Goal: Task Accomplishment & Management: Manage account settings

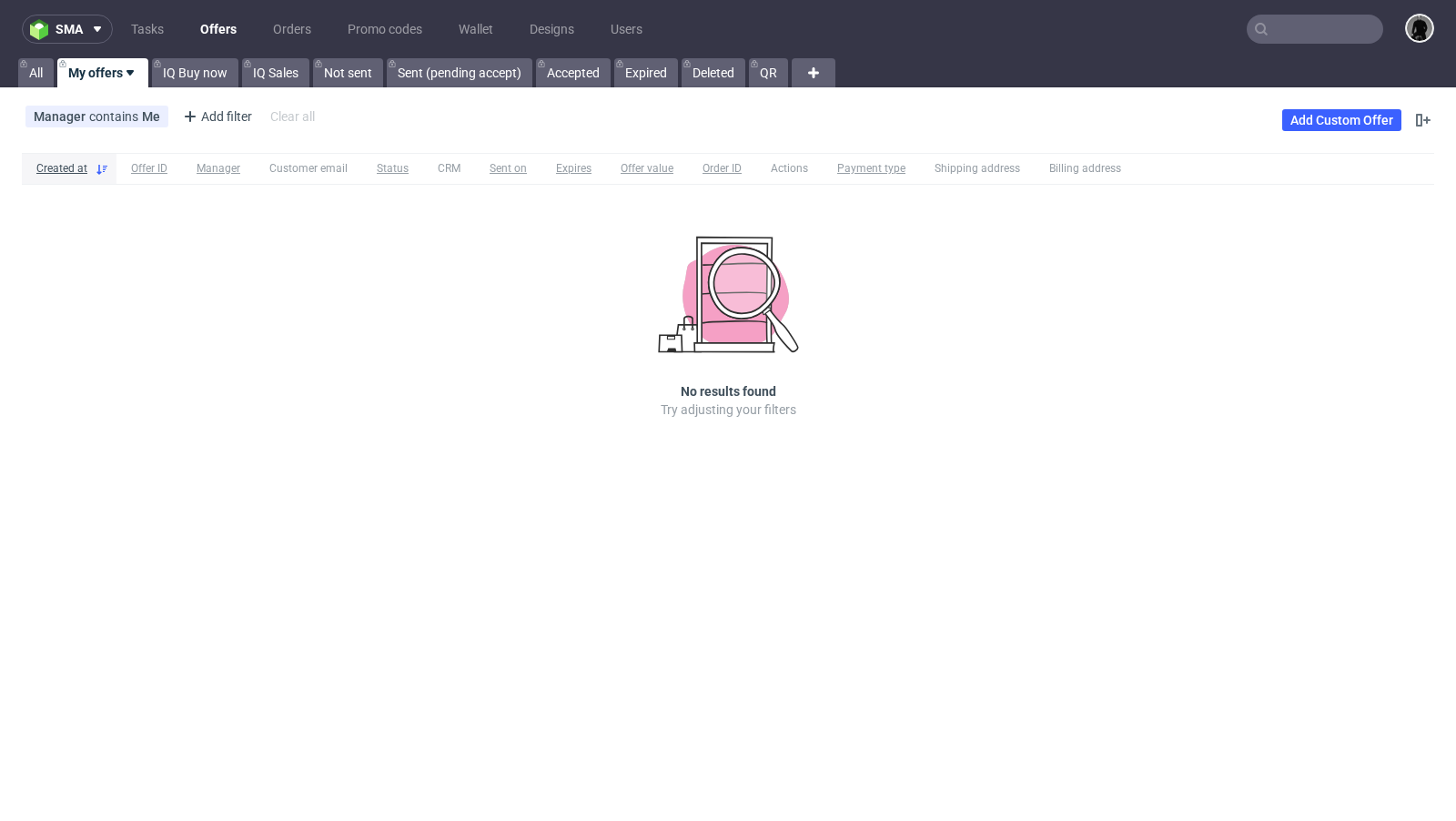
click at [195, 24] on link "Offers" at bounding box center [219, 29] width 59 height 29
click at [197, 26] on link "Offers" at bounding box center [219, 29] width 59 height 29
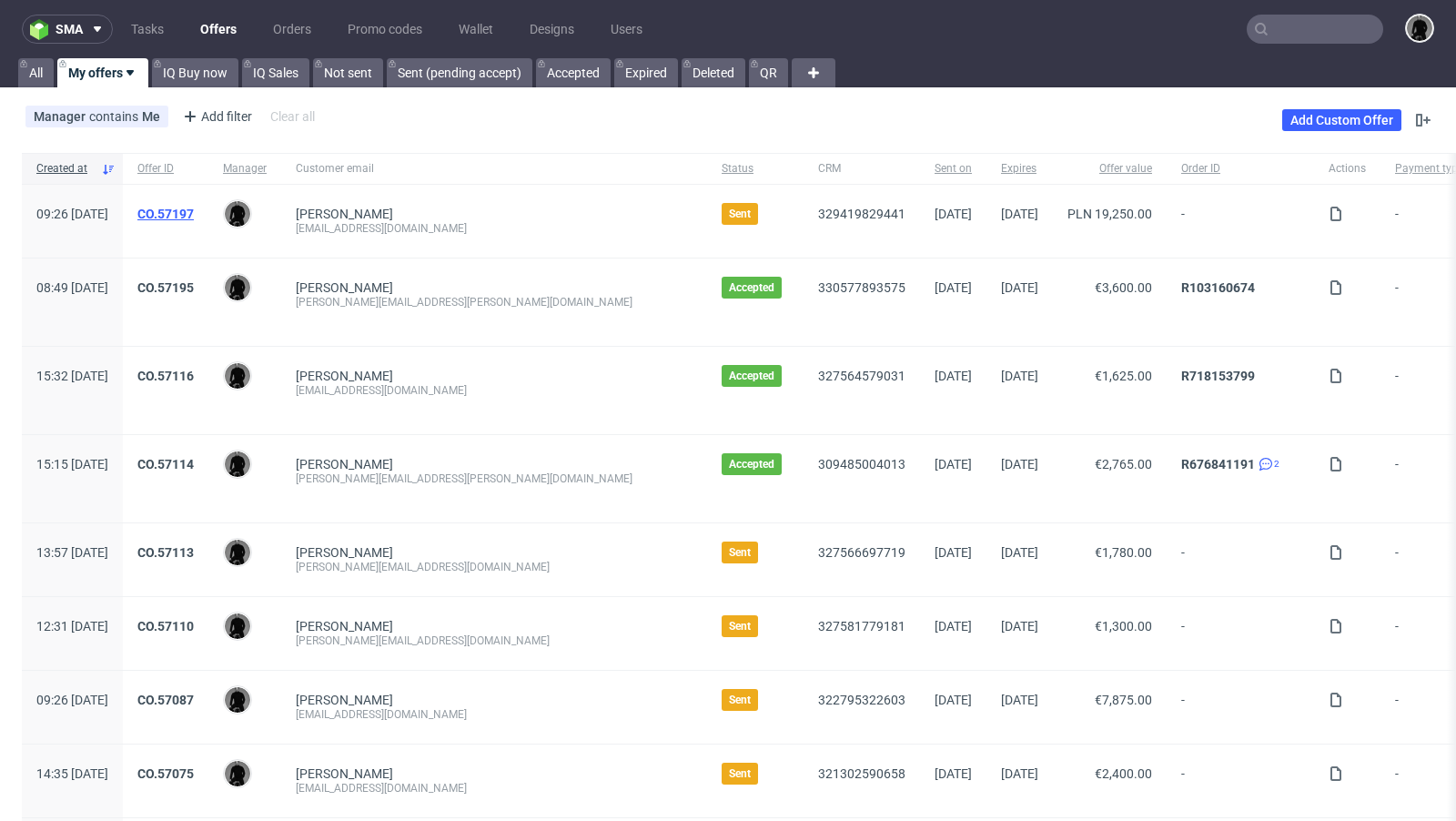
click at [194, 216] on link "CO.57197" at bounding box center [166, 214] width 57 height 15
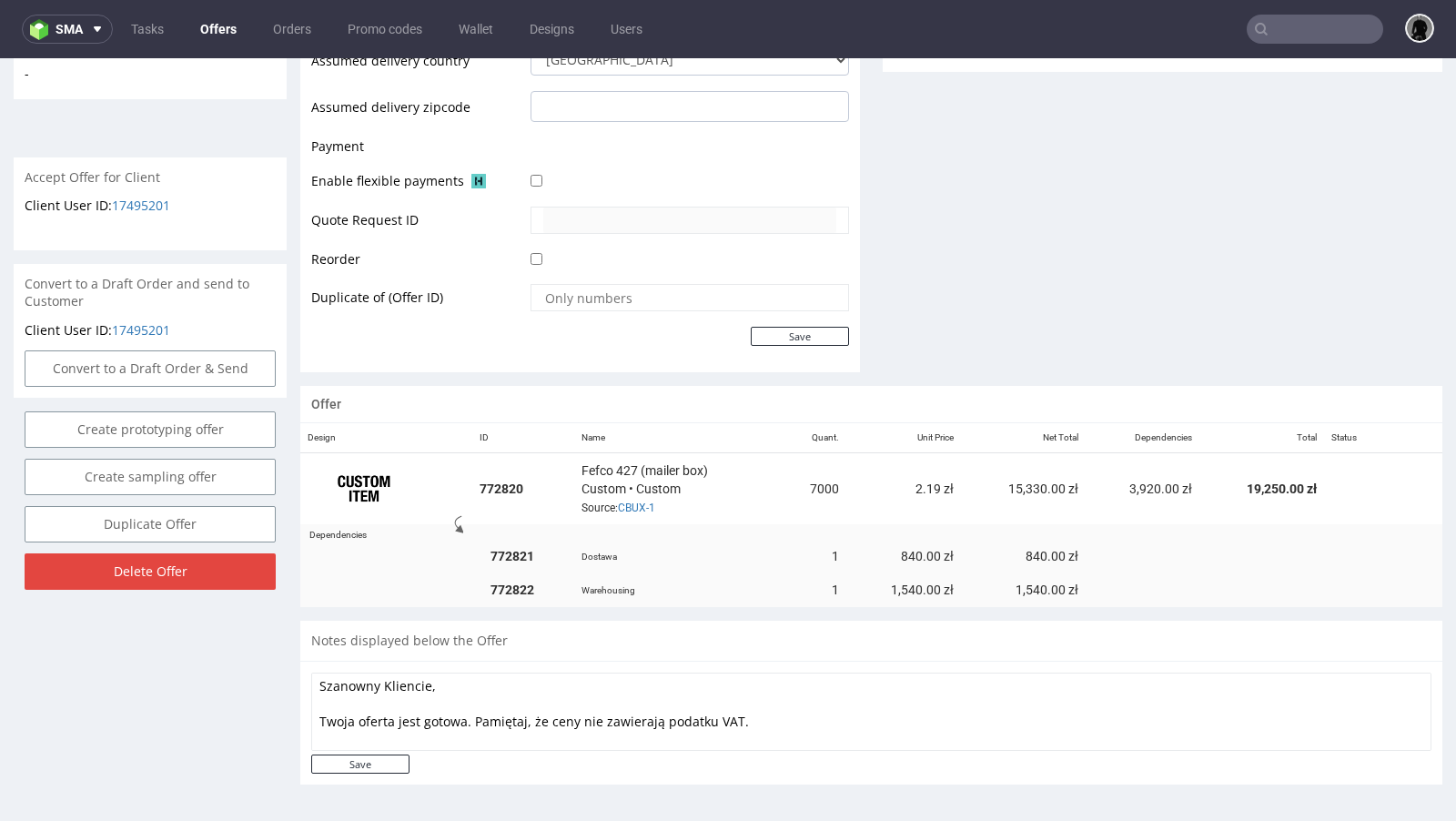
scroll to position [780, 0]
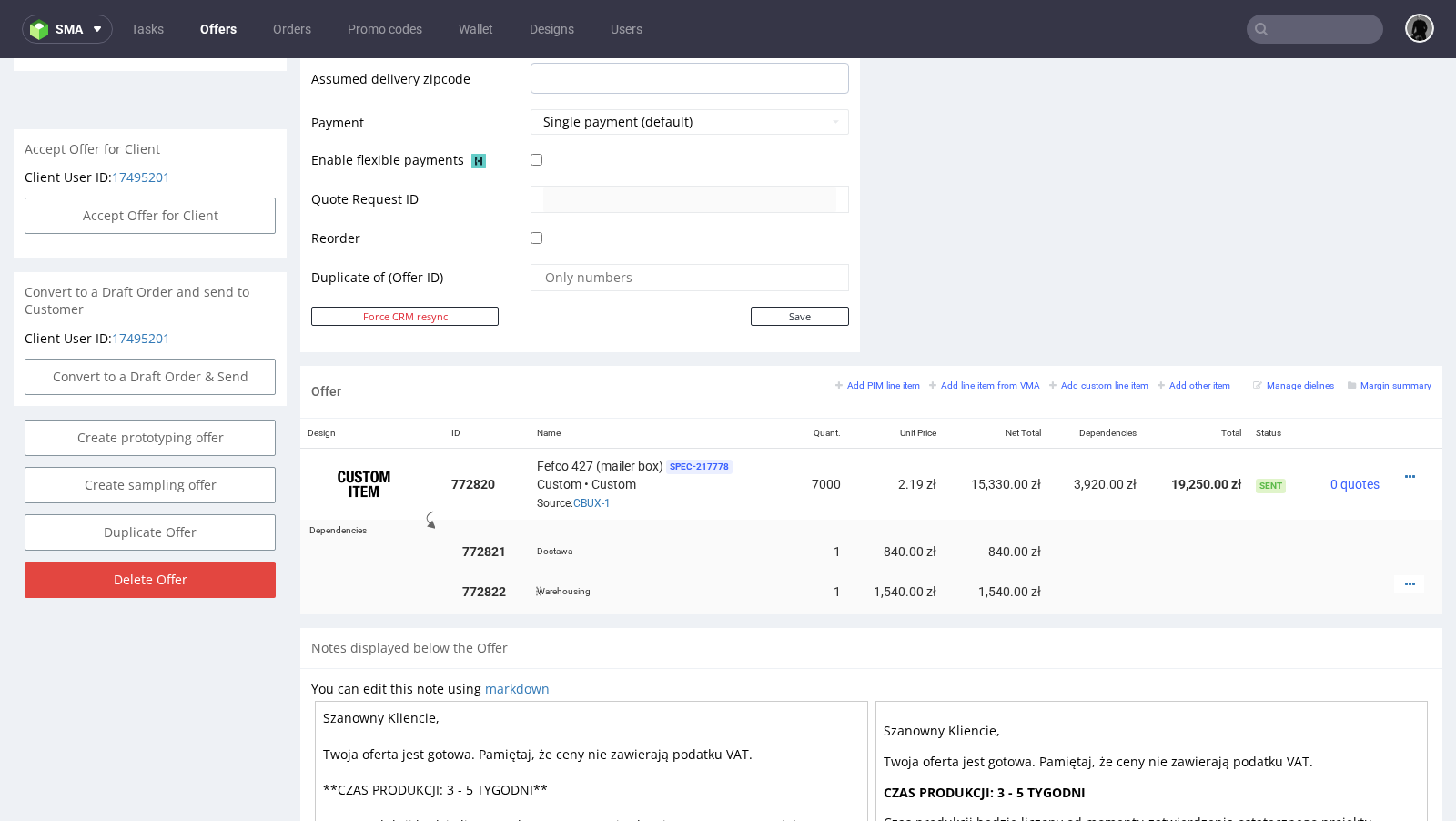
click at [1394, 575] on div at bounding box center [1409, 584] width 30 height 19
click at [1405, 578] on icon at bounding box center [1410, 584] width 10 height 13
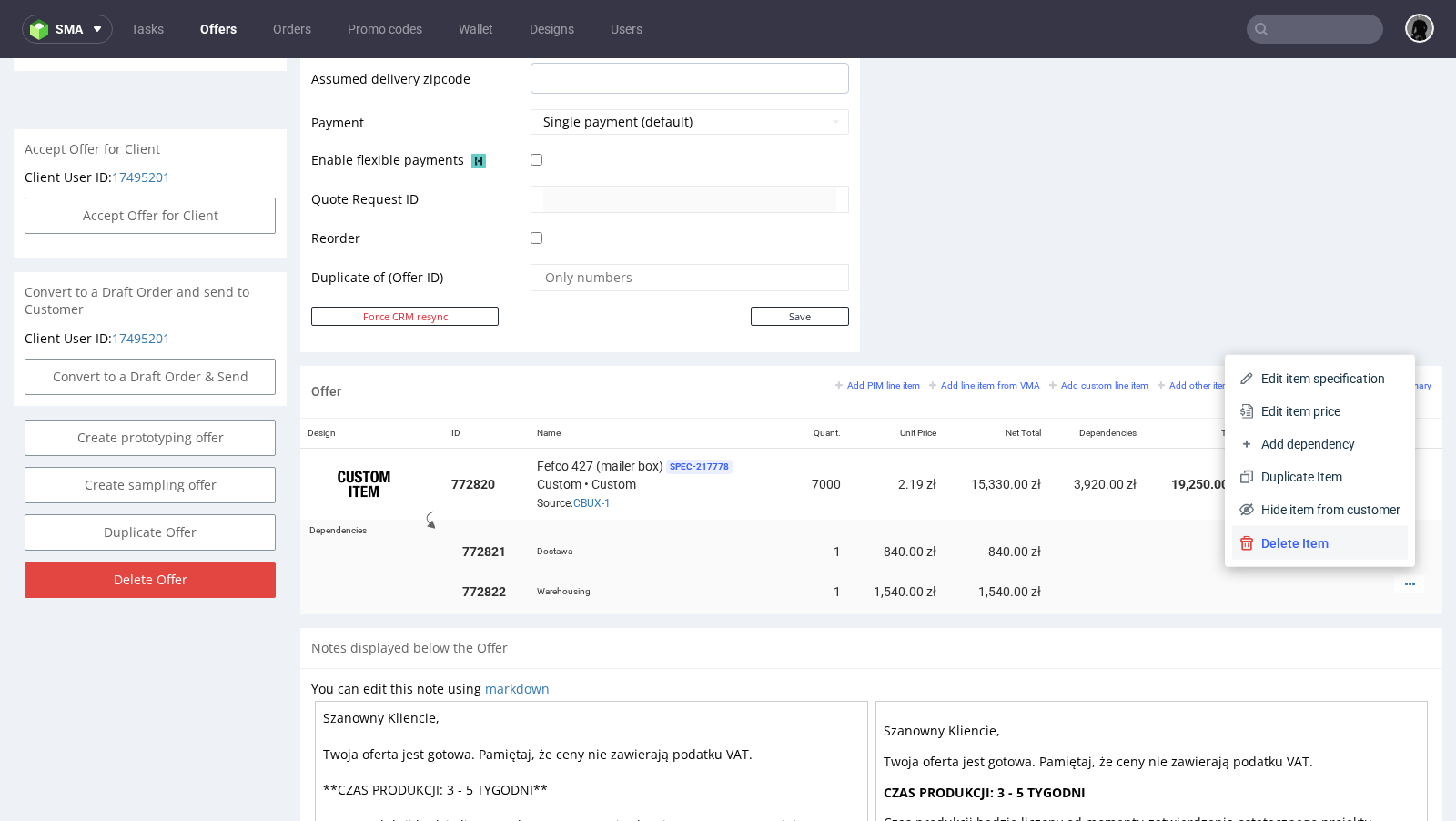
click at [1316, 542] on span "Delete Item" at bounding box center [1327, 543] width 146 height 19
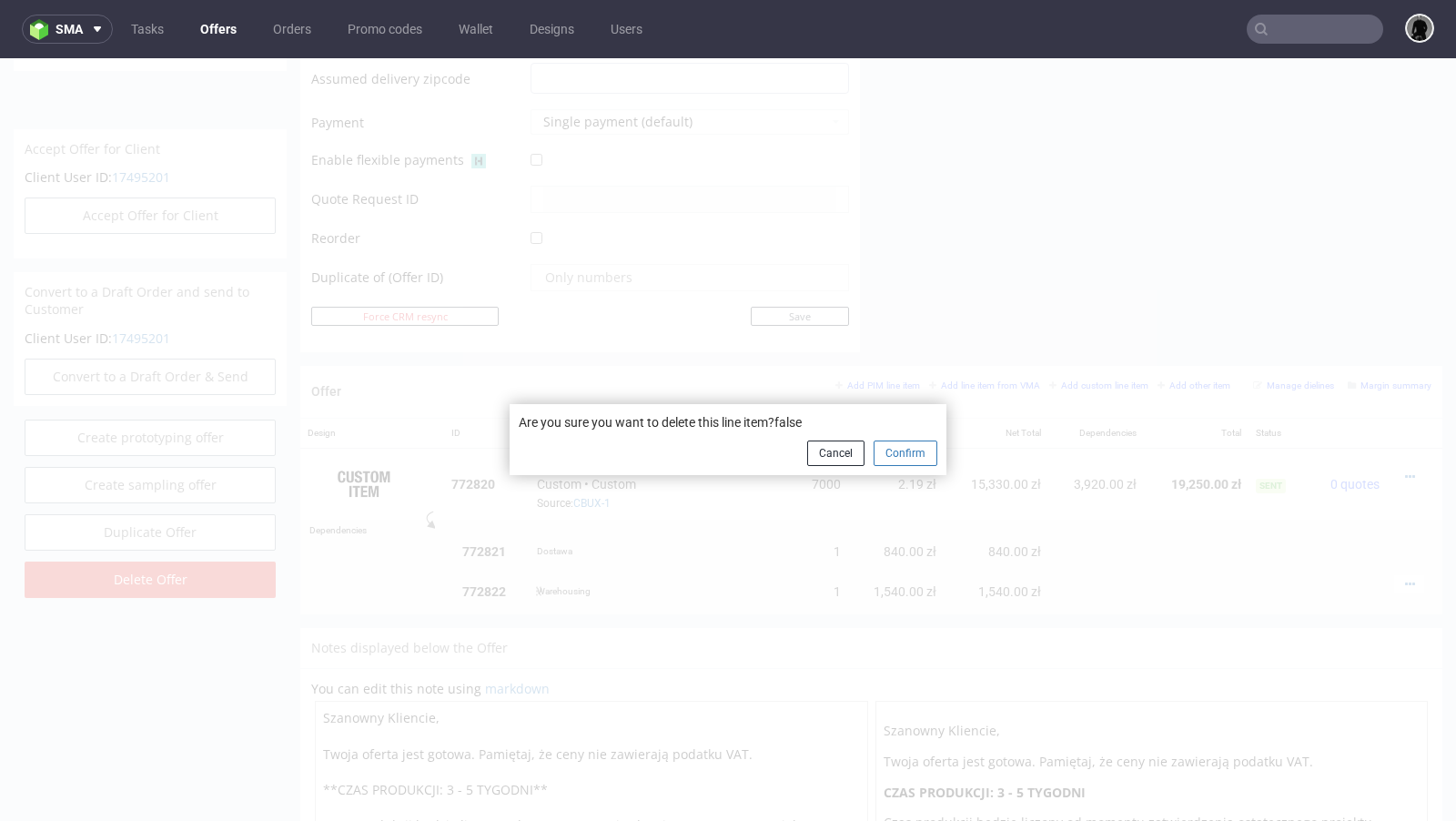
click at [876, 454] on button "Confirm" at bounding box center [905, 453] width 63 height 25
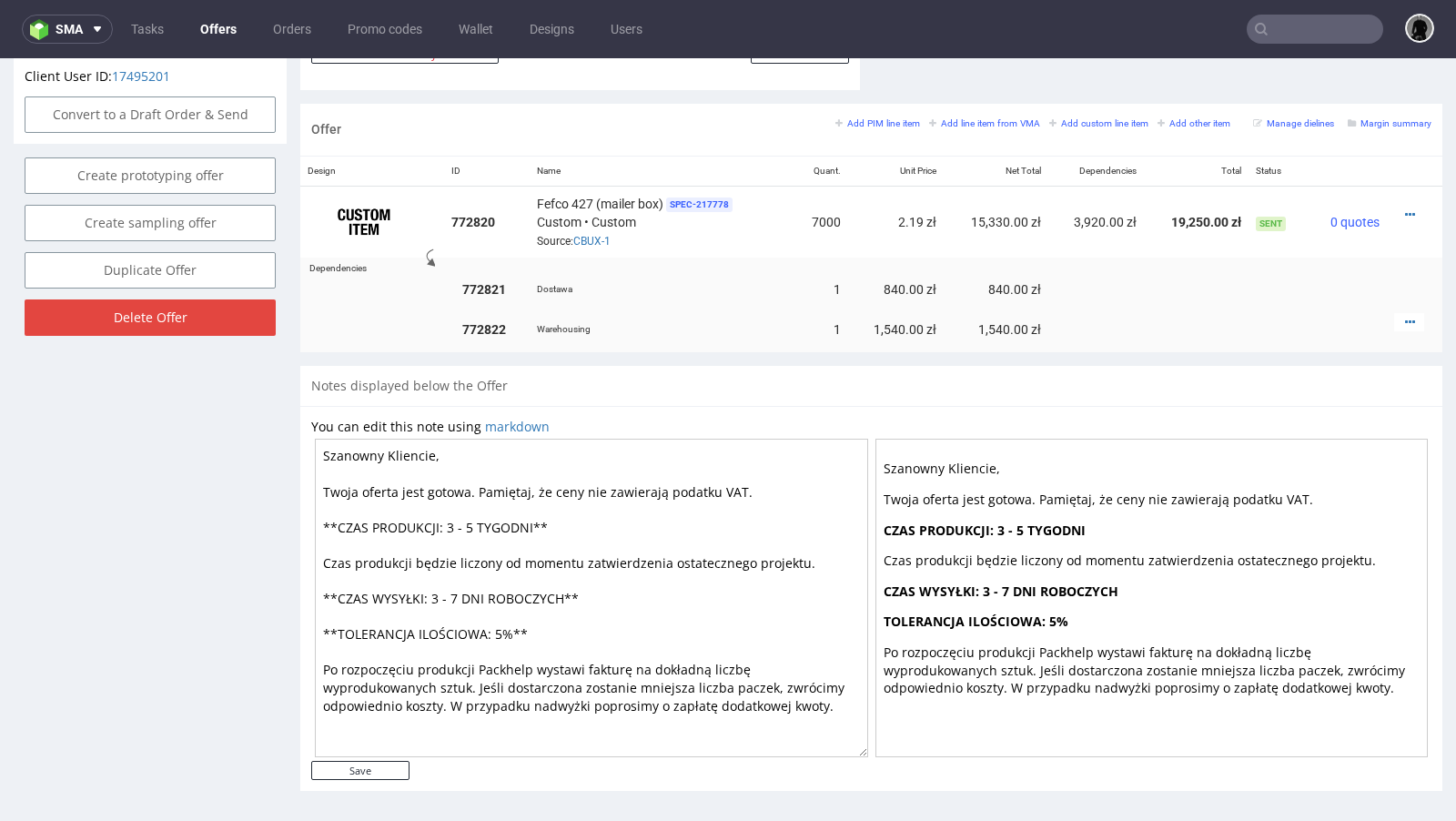
scroll to position [1014, 0]
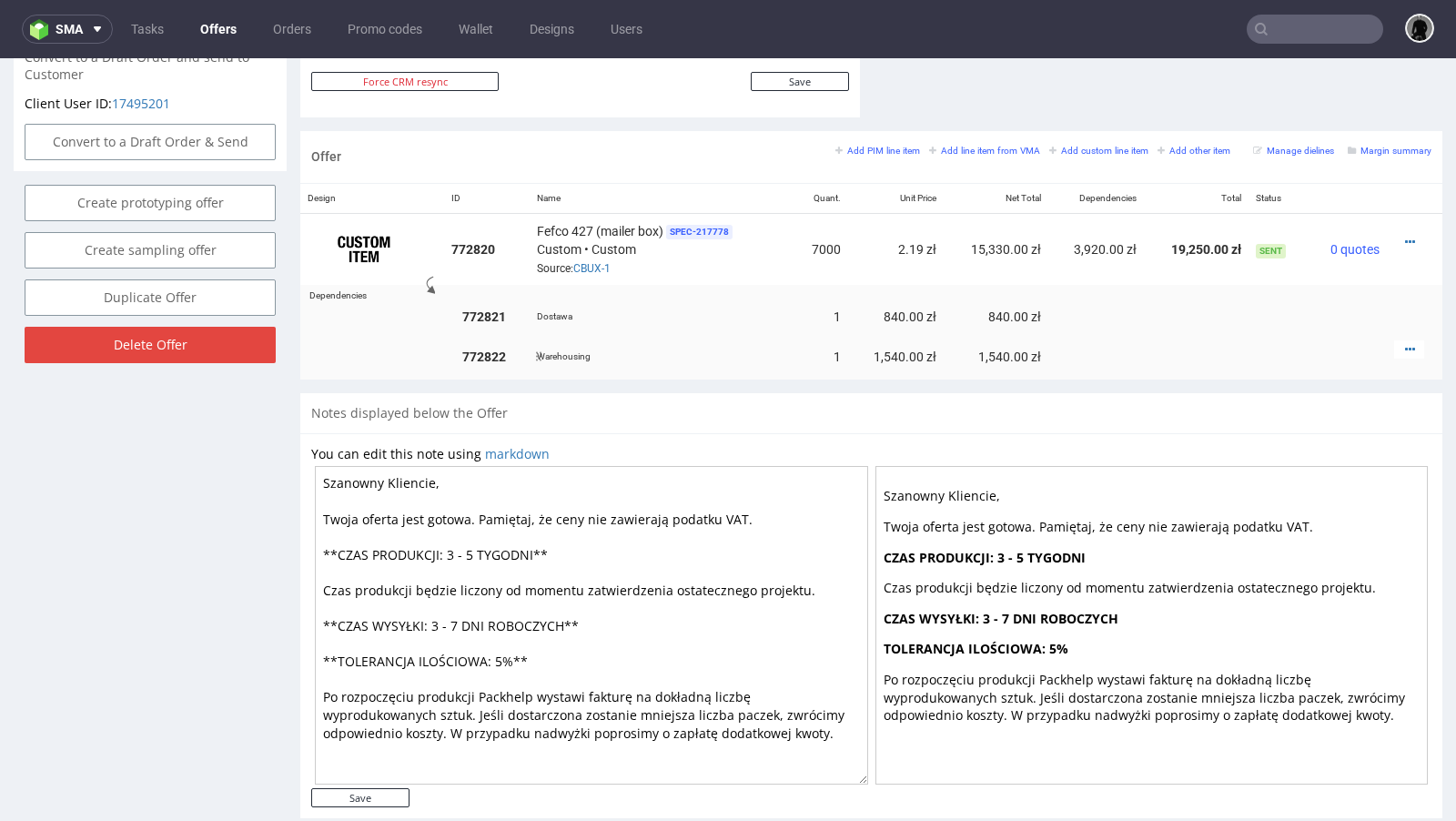
click at [1407, 352] on td at bounding box center [1415, 356] width 56 height 47
click at [1405, 347] on icon at bounding box center [1410, 349] width 10 height 13
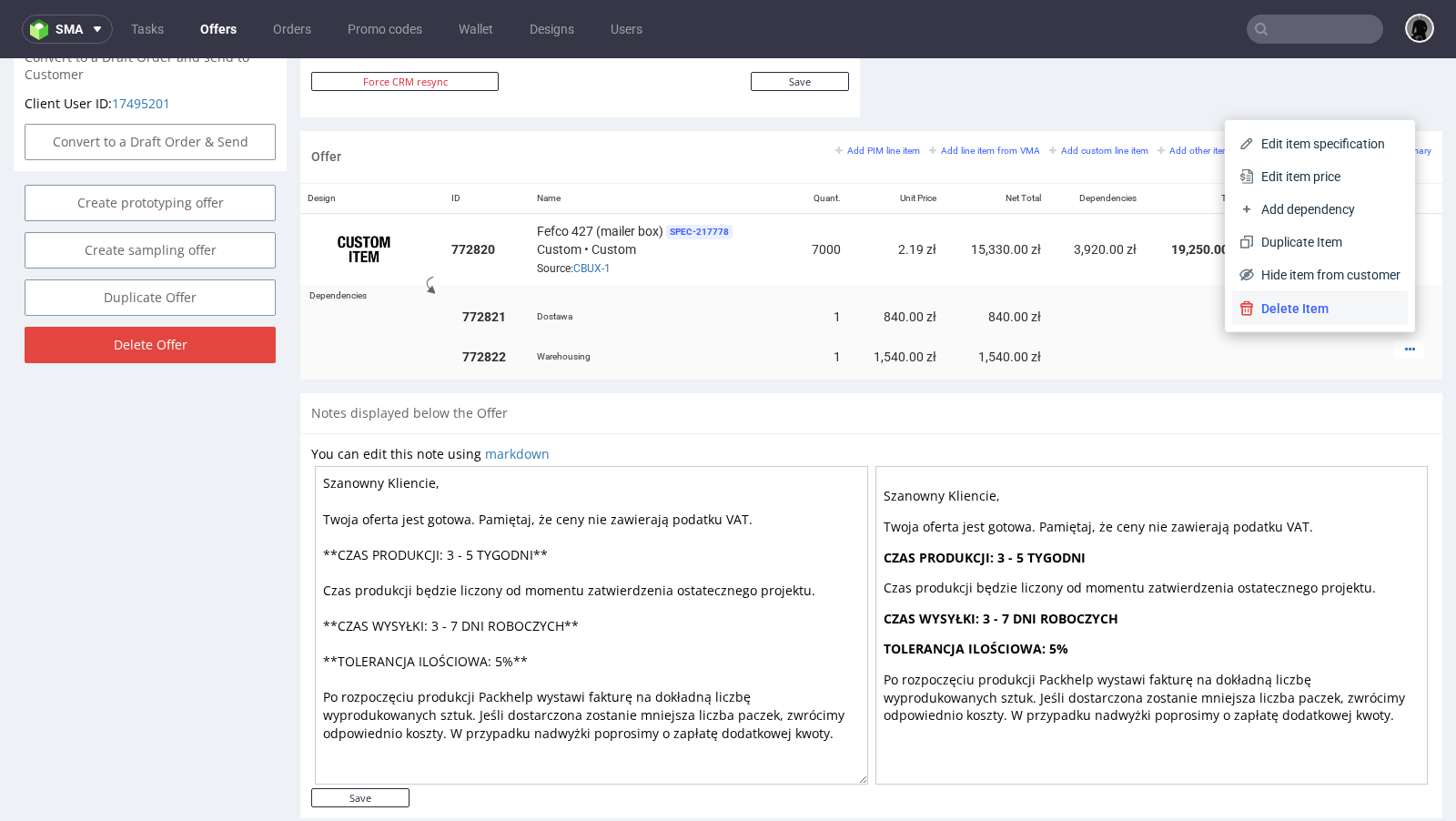
click at [1254, 314] on span "Delete Item" at bounding box center [1327, 308] width 146 height 19
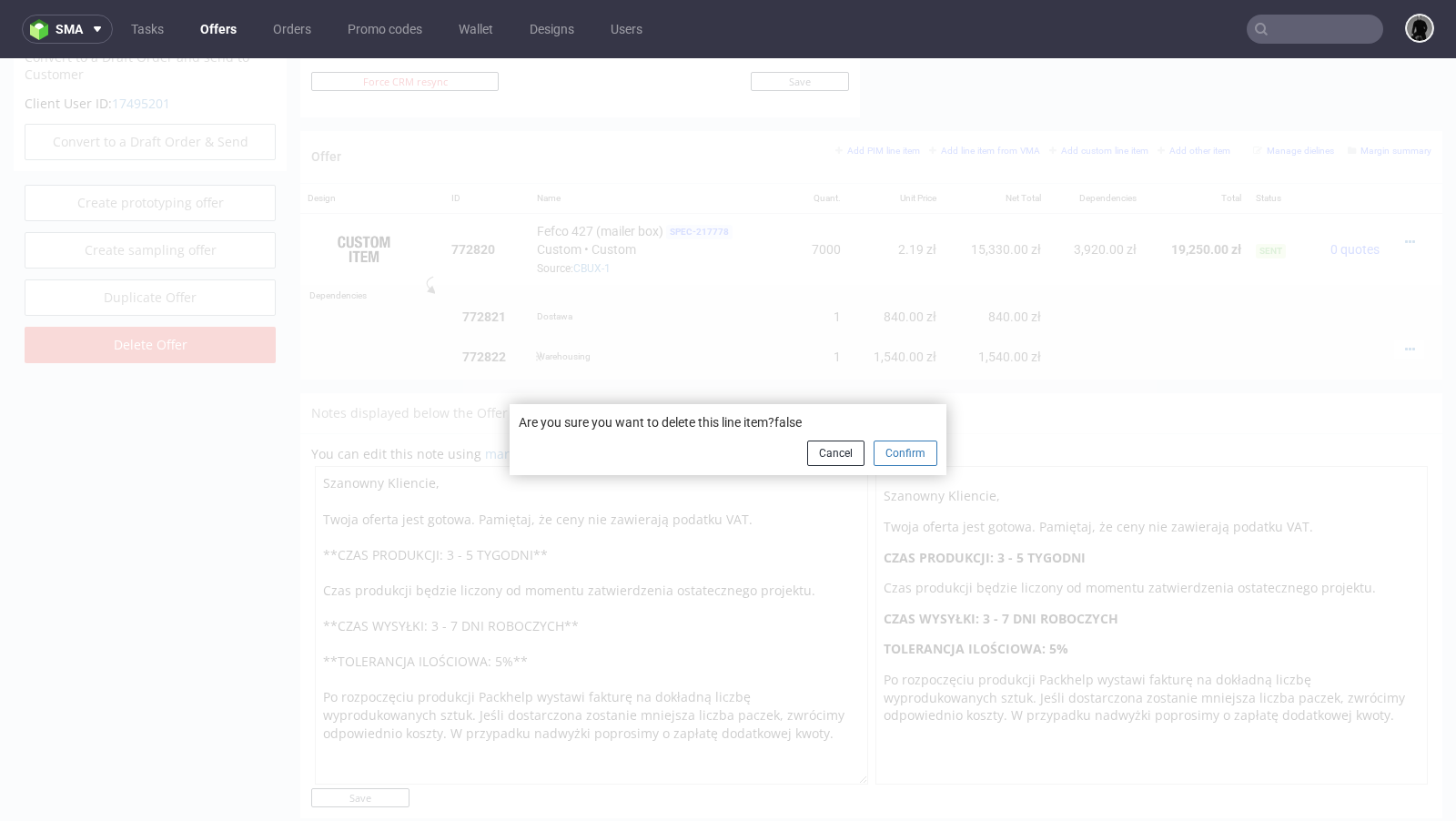
click at [892, 452] on button "Confirm" at bounding box center [905, 453] width 63 height 25
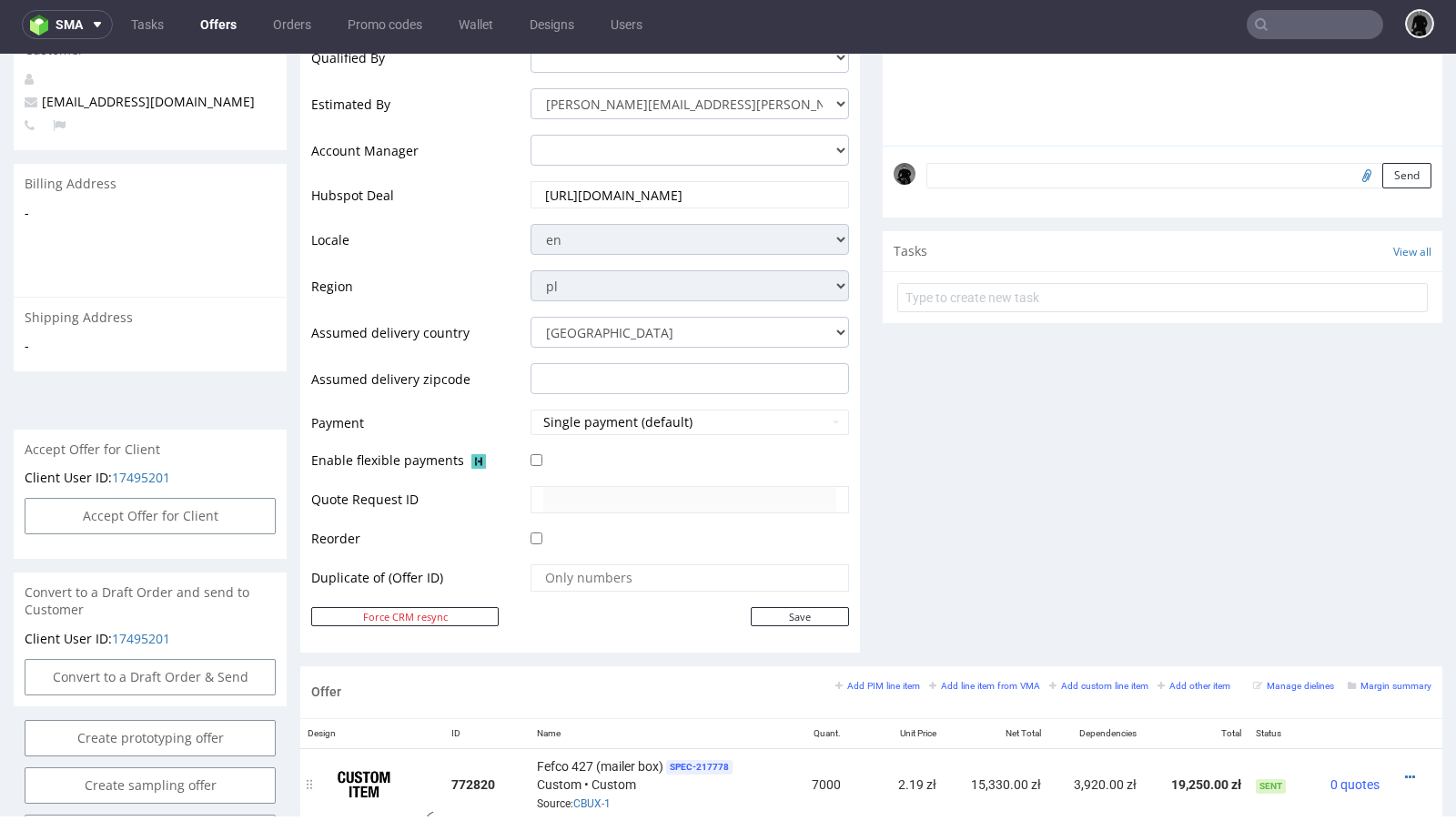
scroll to position [0, 0]
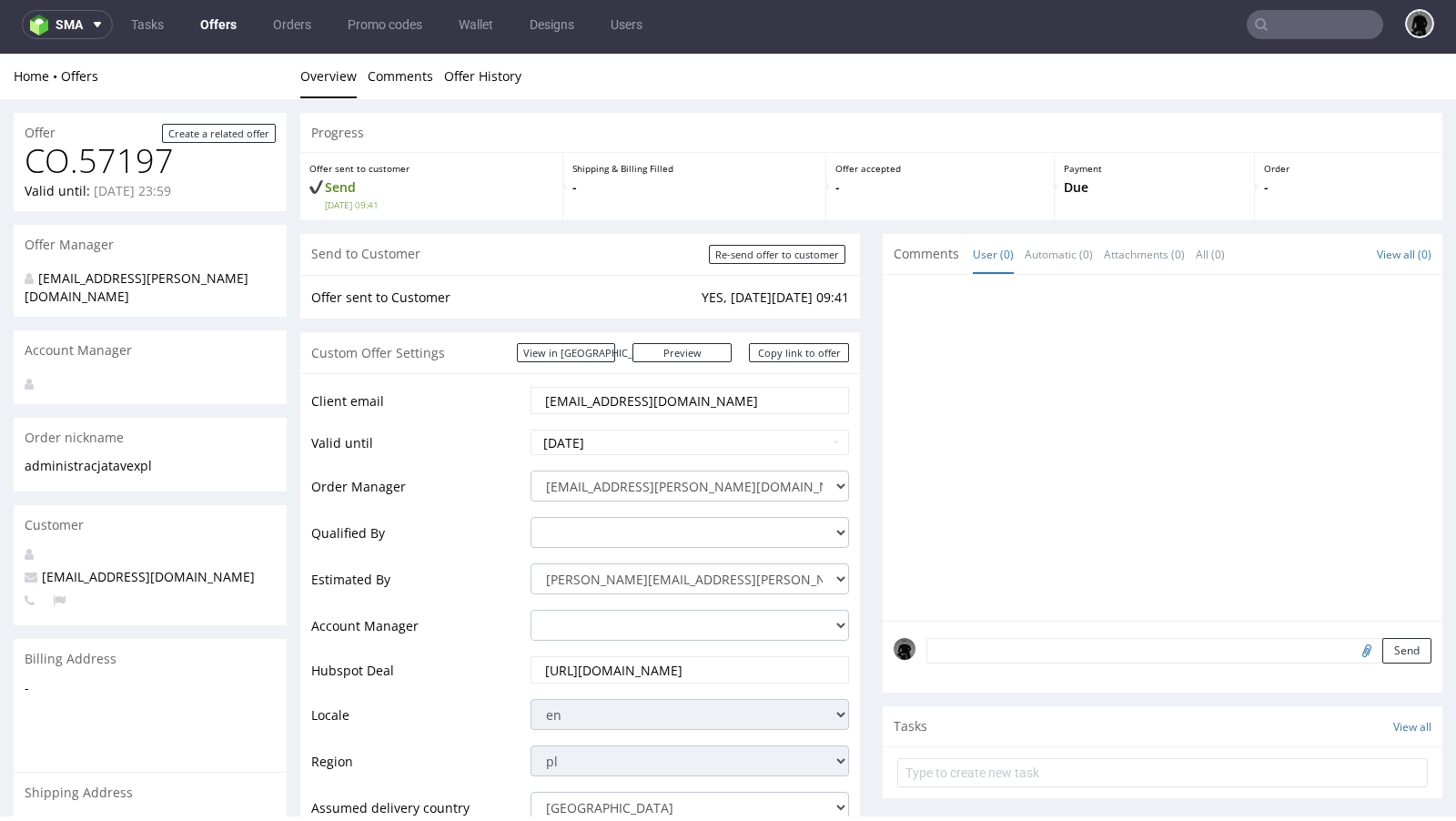
click at [234, 21] on link "Offers" at bounding box center [219, 24] width 59 height 29
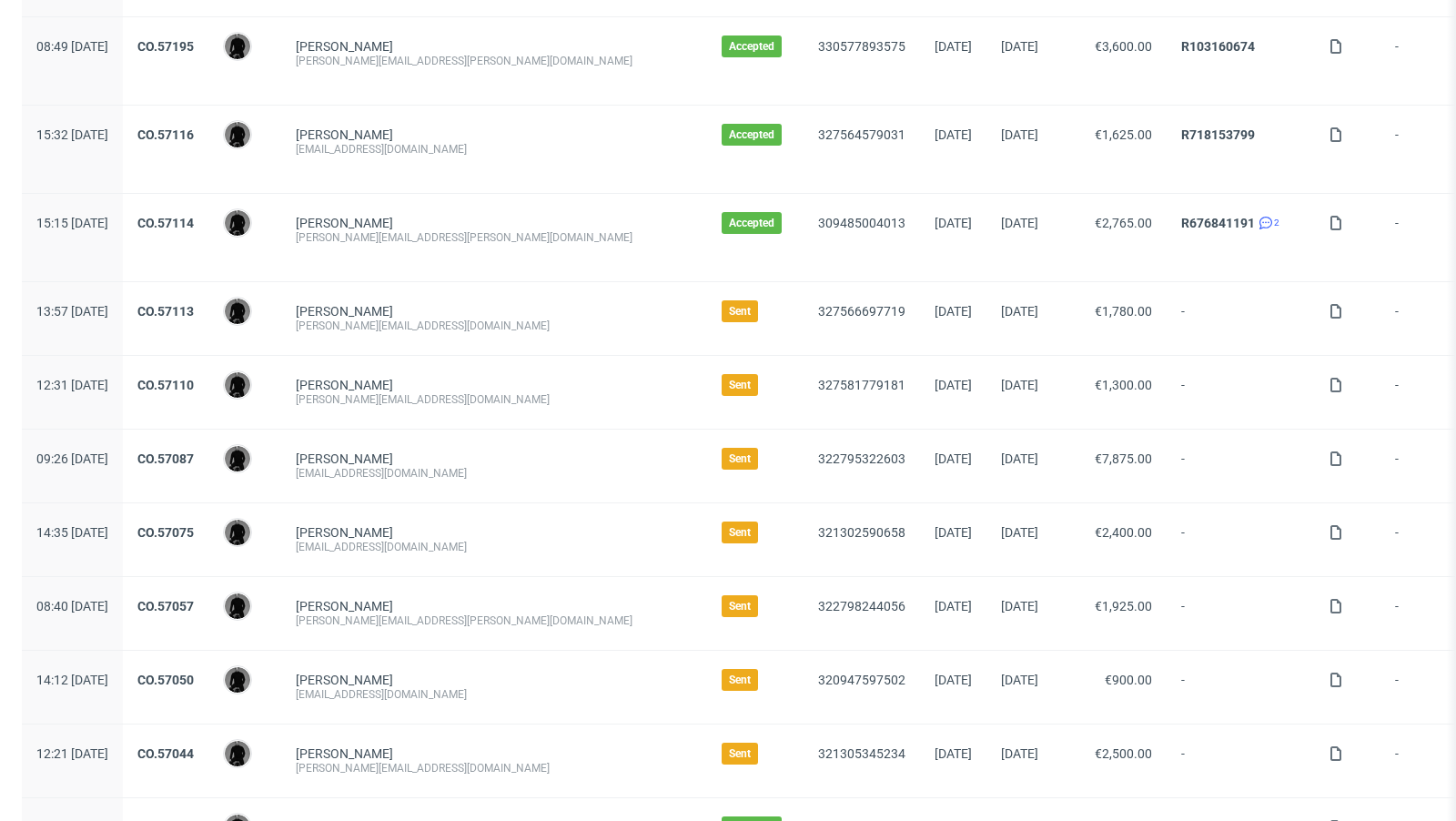
scroll to position [247, 0]
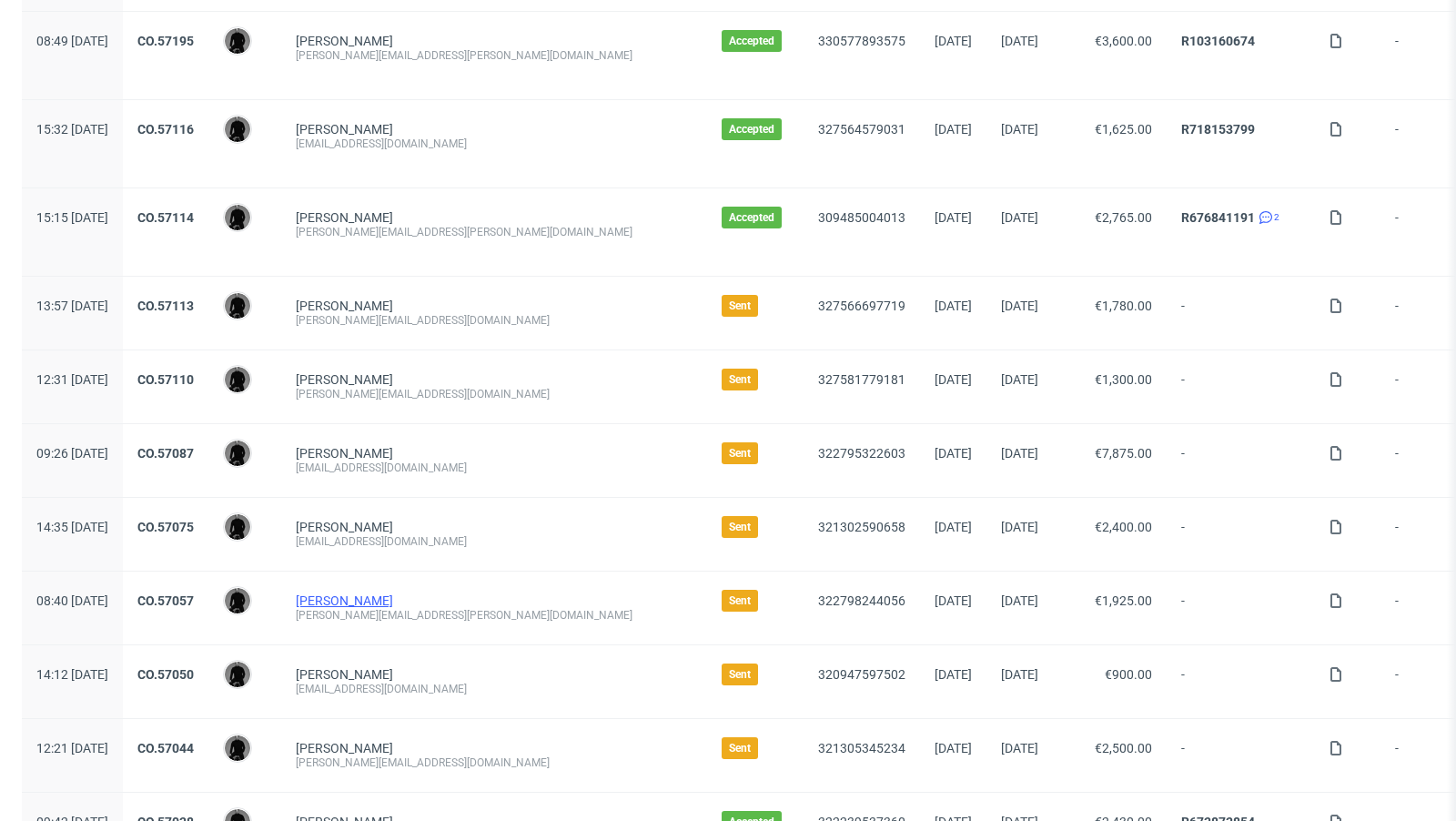
click at [394, 597] on link "[PERSON_NAME]" at bounding box center [345, 600] width 98 height 15
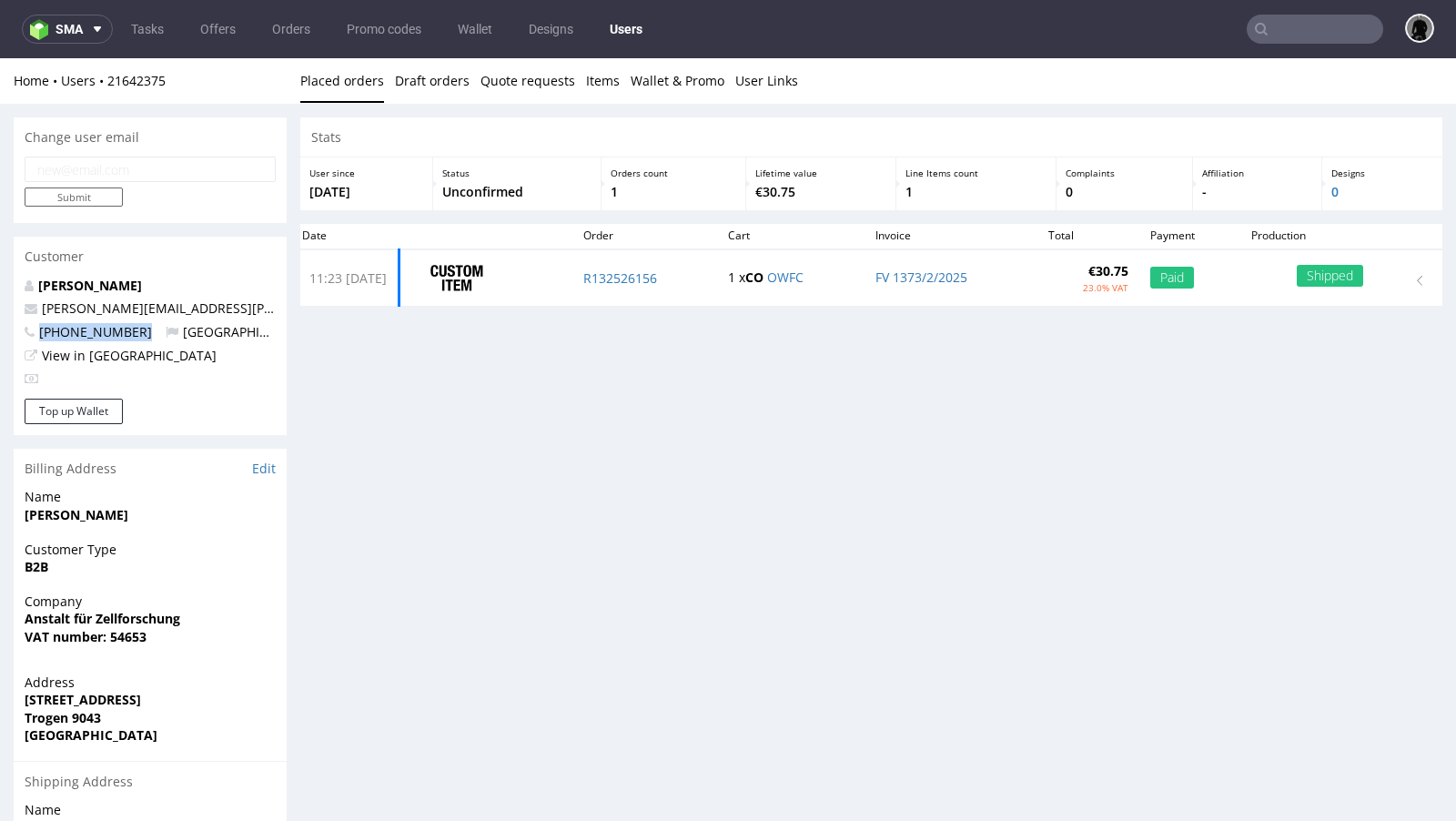
drag, startPoint x: 145, startPoint y: 337, endPoint x: 36, endPoint y: 332, distance: 109.1
click at [36, 332] on p "[PHONE_NUMBER] [GEOGRAPHIC_DATA]" at bounding box center [149, 332] width 251 height 19
copy span "[PHONE_NUMBER]"
click at [211, 27] on link "Offers" at bounding box center [218, 29] width 58 height 29
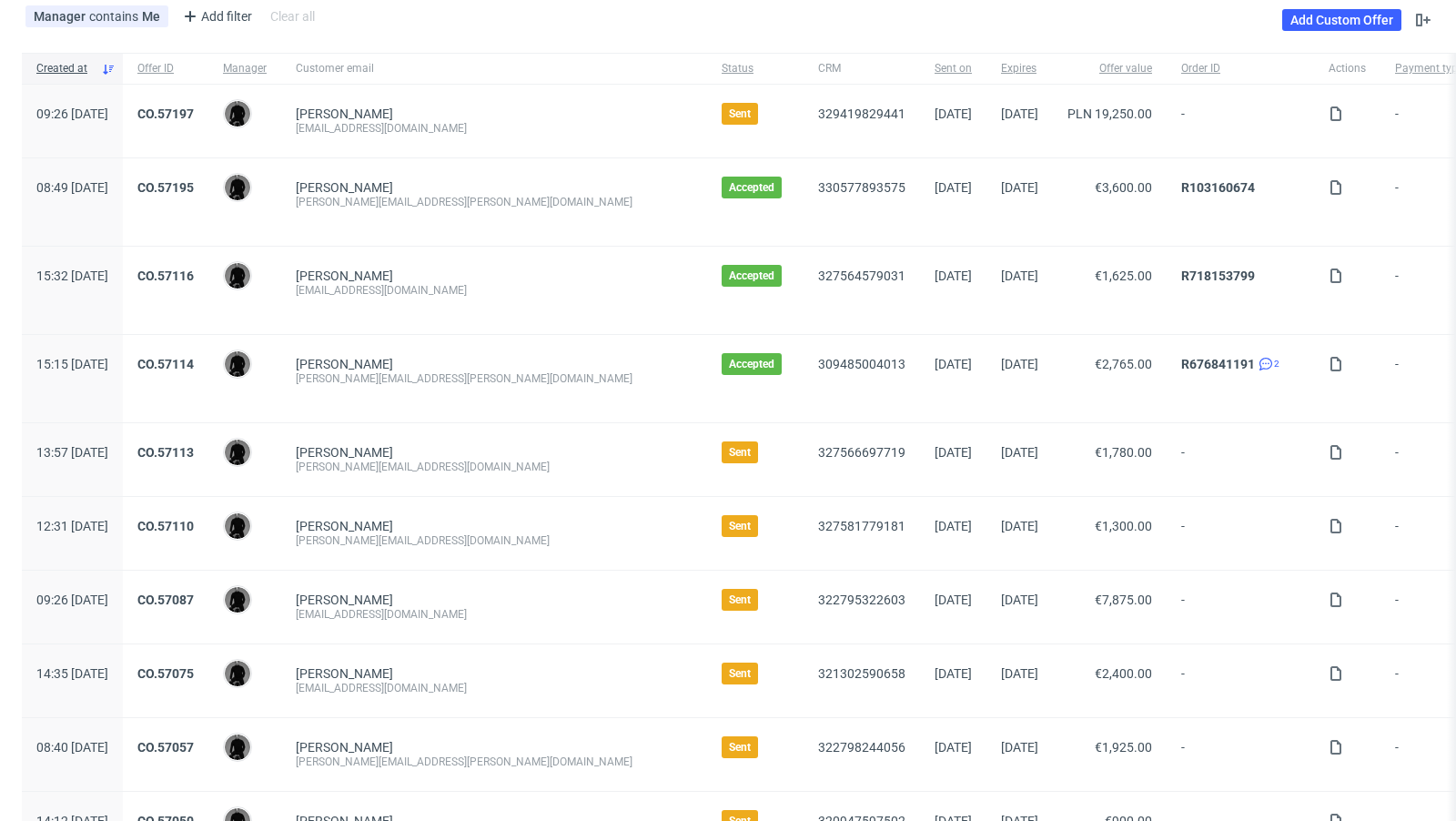
scroll to position [33, 0]
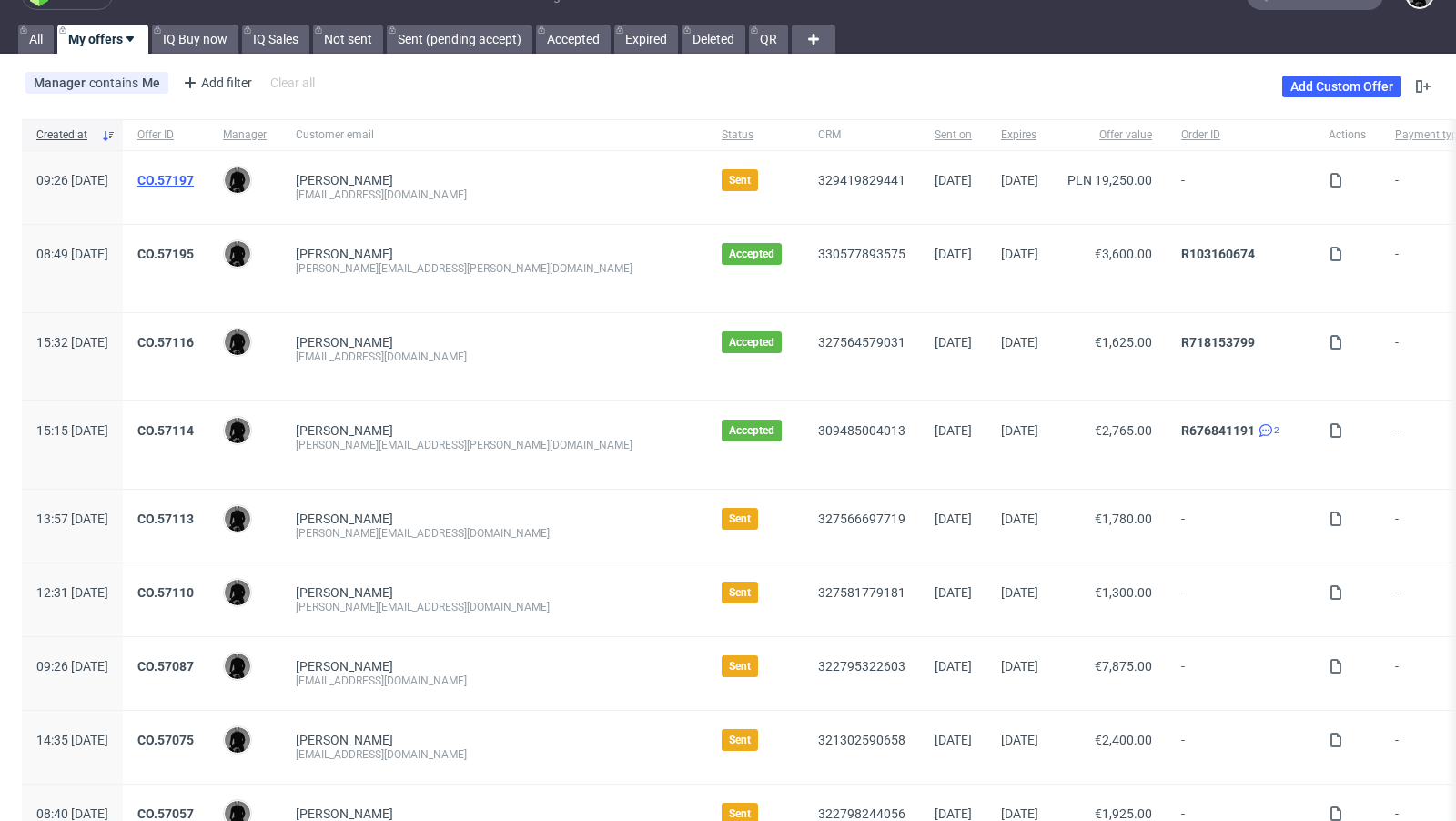
click at [194, 174] on link "CO.57197" at bounding box center [166, 180] width 57 height 15
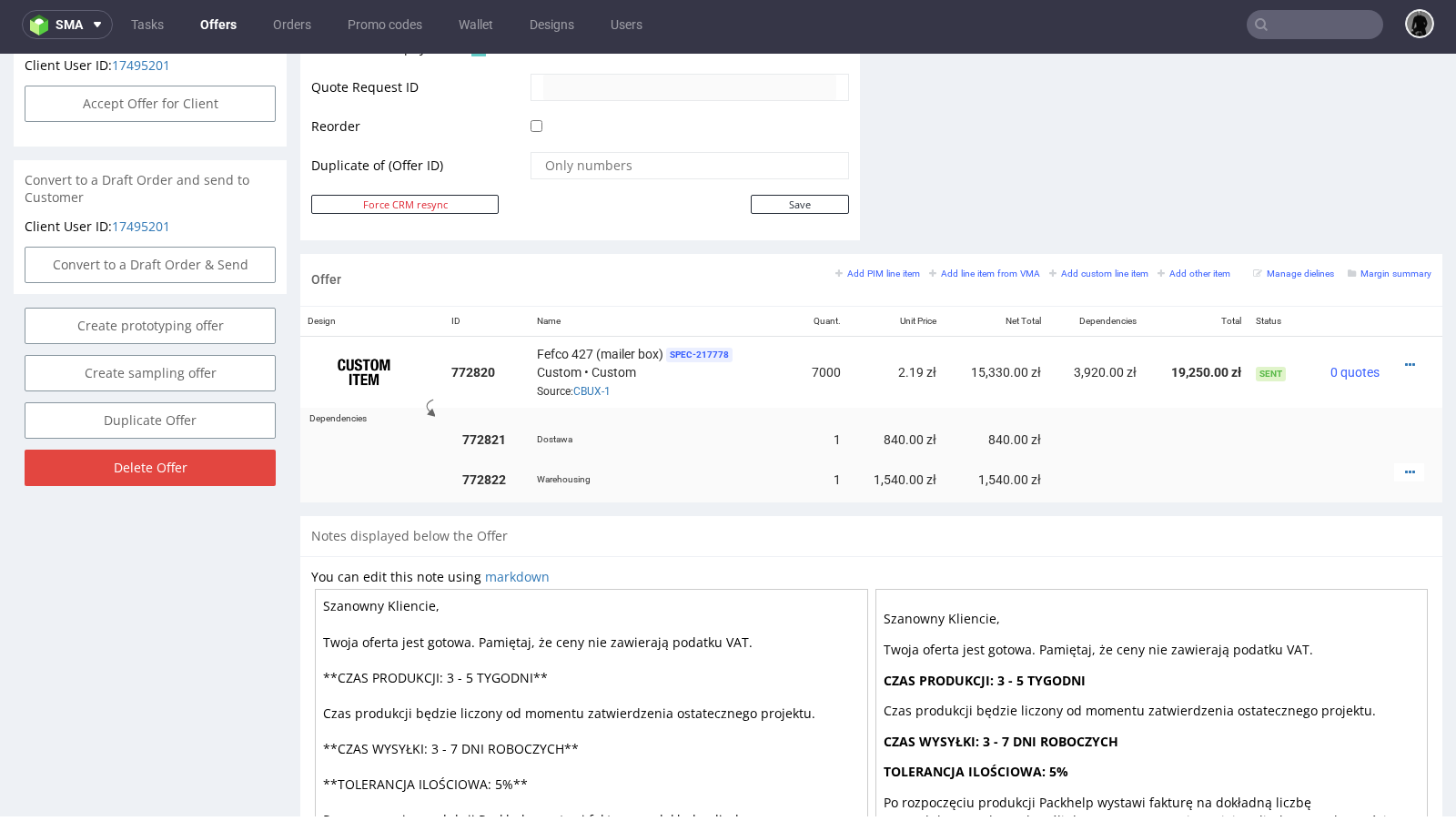
scroll to position [928, 0]
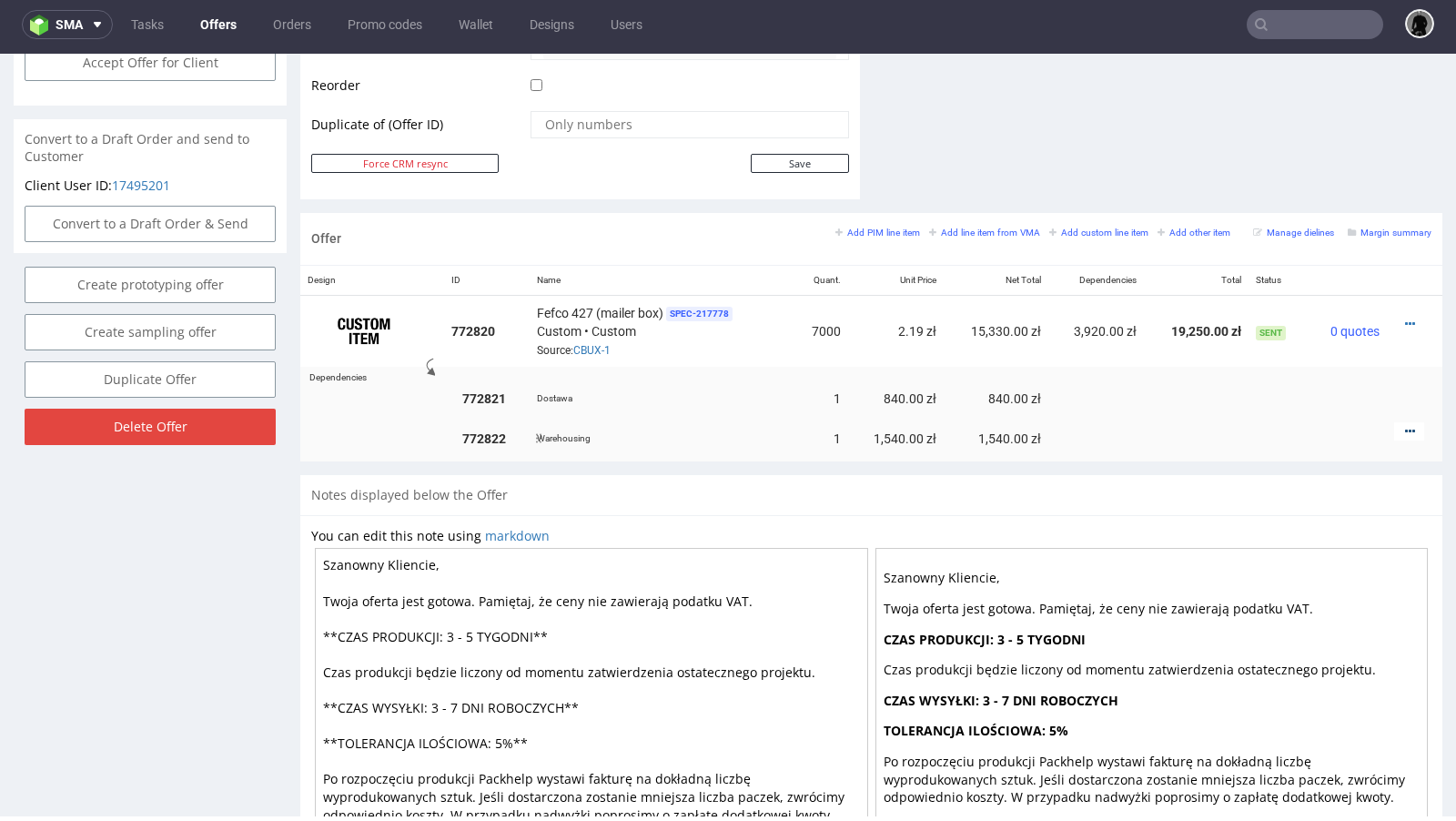
click at [1405, 425] on icon at bounding box center [1410, 431] width 10 height 13
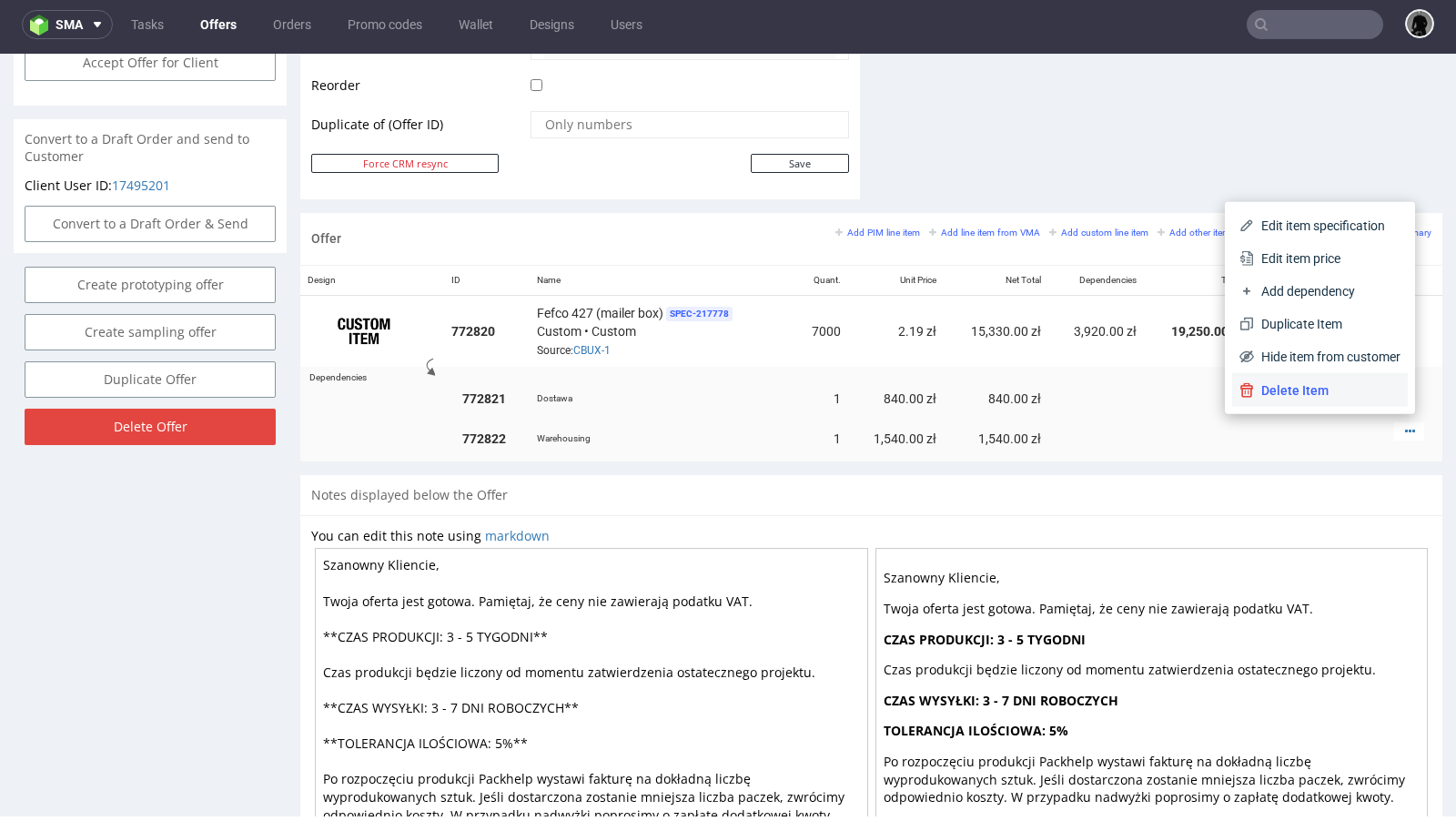
click at [1278, 395] on span "Delete Item" at bounding box center [1327, 390] width 146 height 19
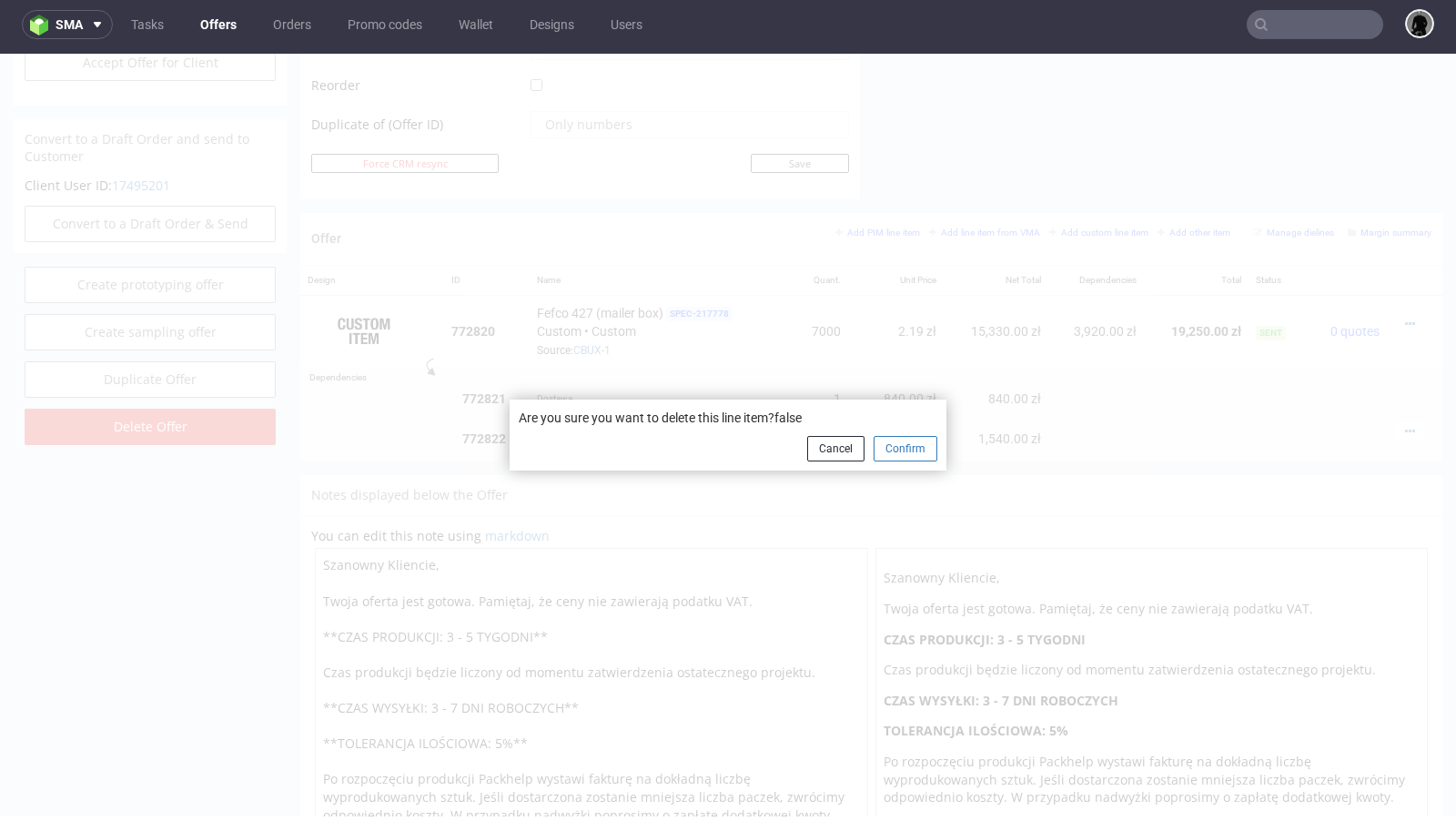
click at [911, 453] on button "Confirm" at bounding box center [905, 448] width 63 height 25
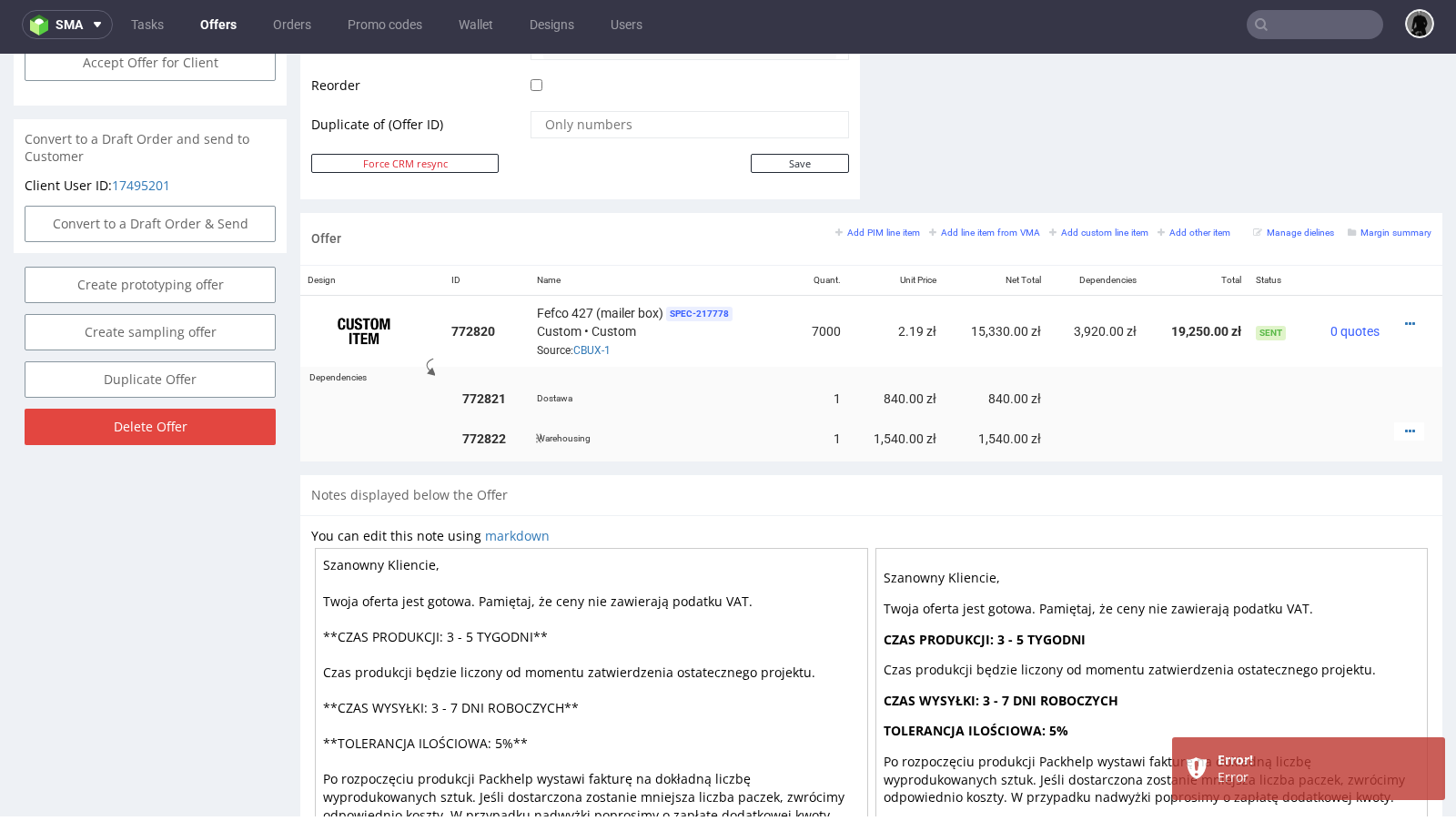
click at [761, 458] on div "Offer Add PIM line item Add line item from VMA Add custom line item Add other i…" at bounding box center [872, 344] width 1143 height 263
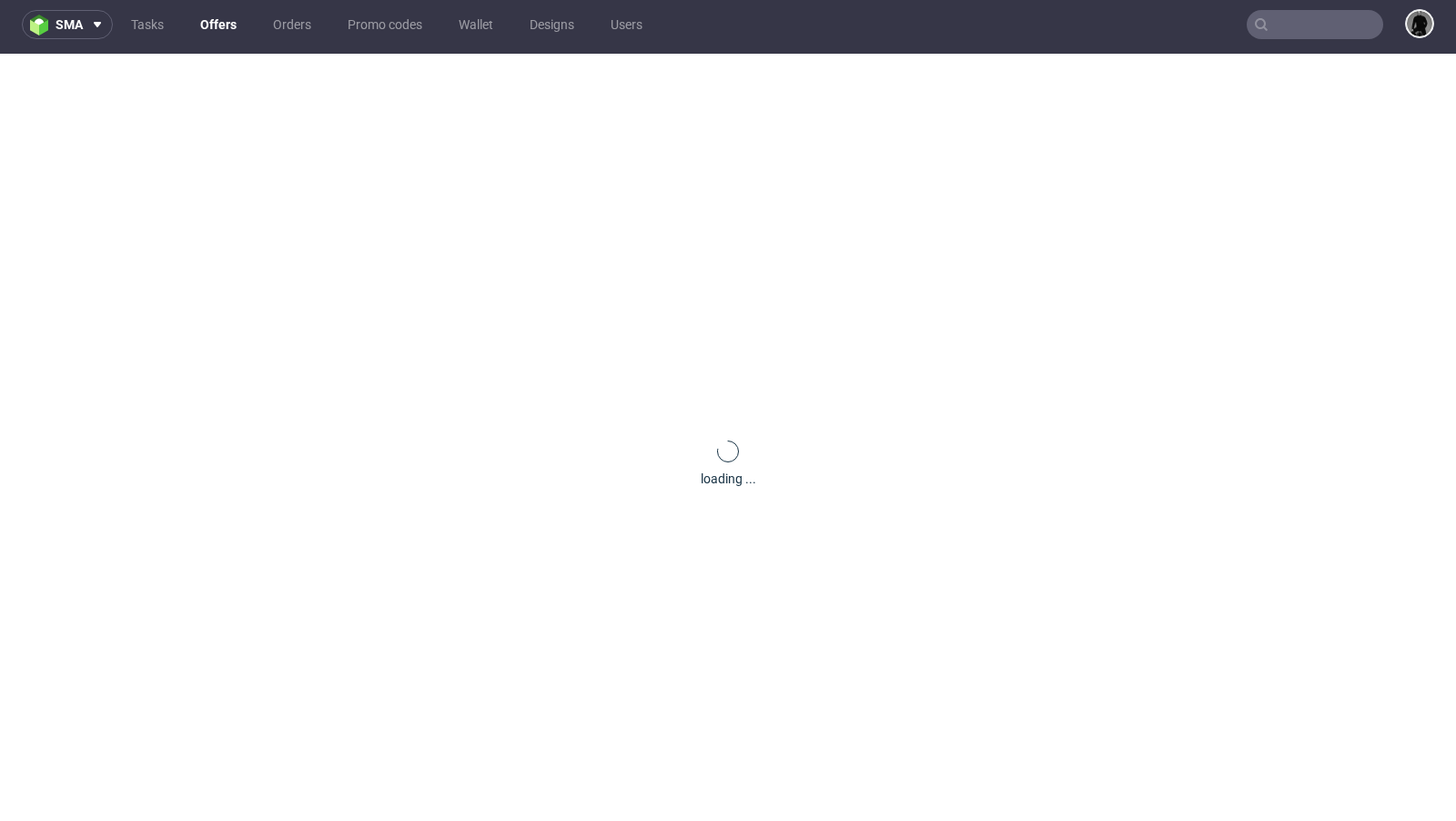
scroll to position [0, 0]
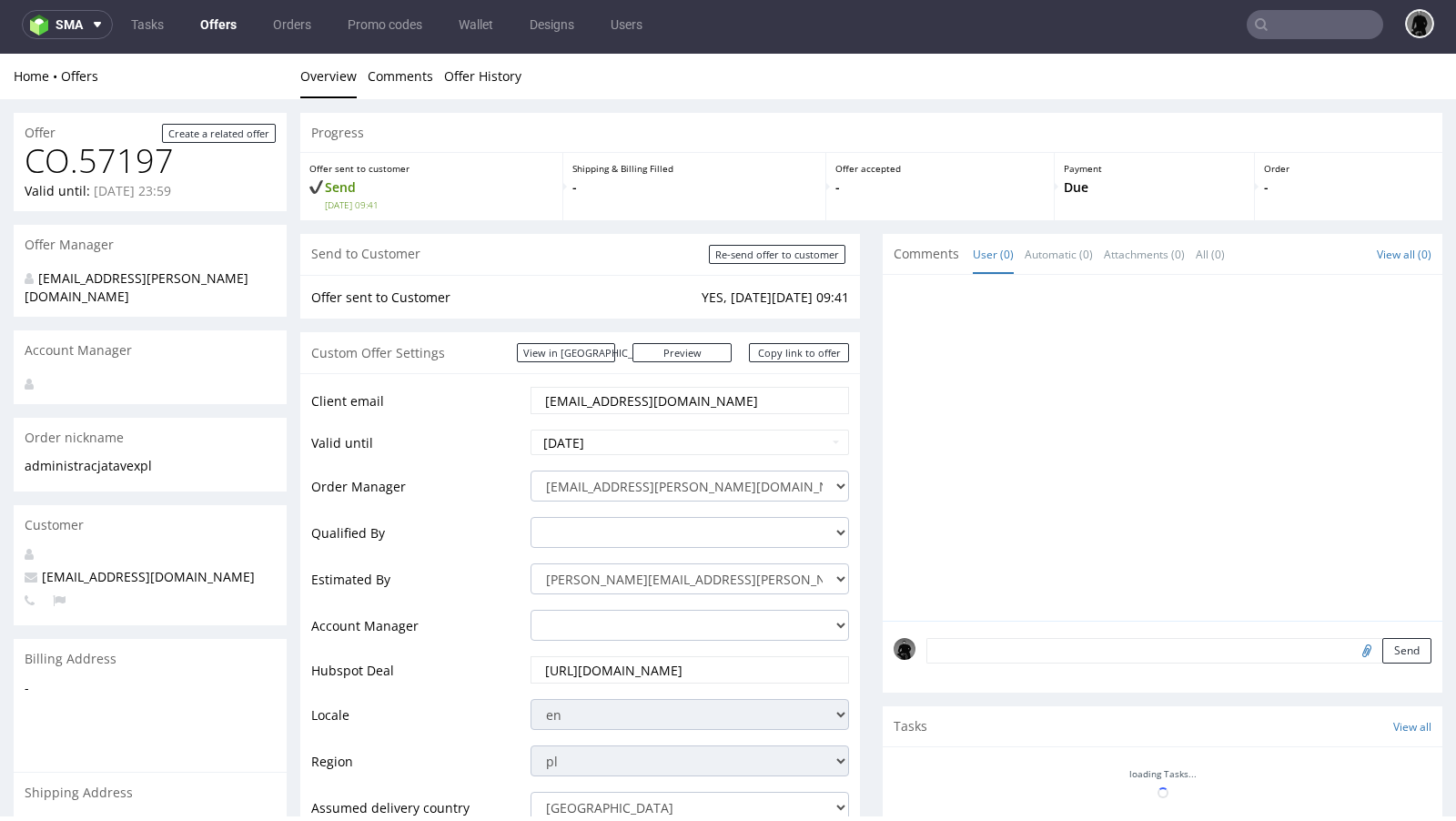
click at [691, 409] on input "[EMAIL_ADDRESS][DOMAIN_NAME]" at bounding box center [689, 400] width 293 height 25
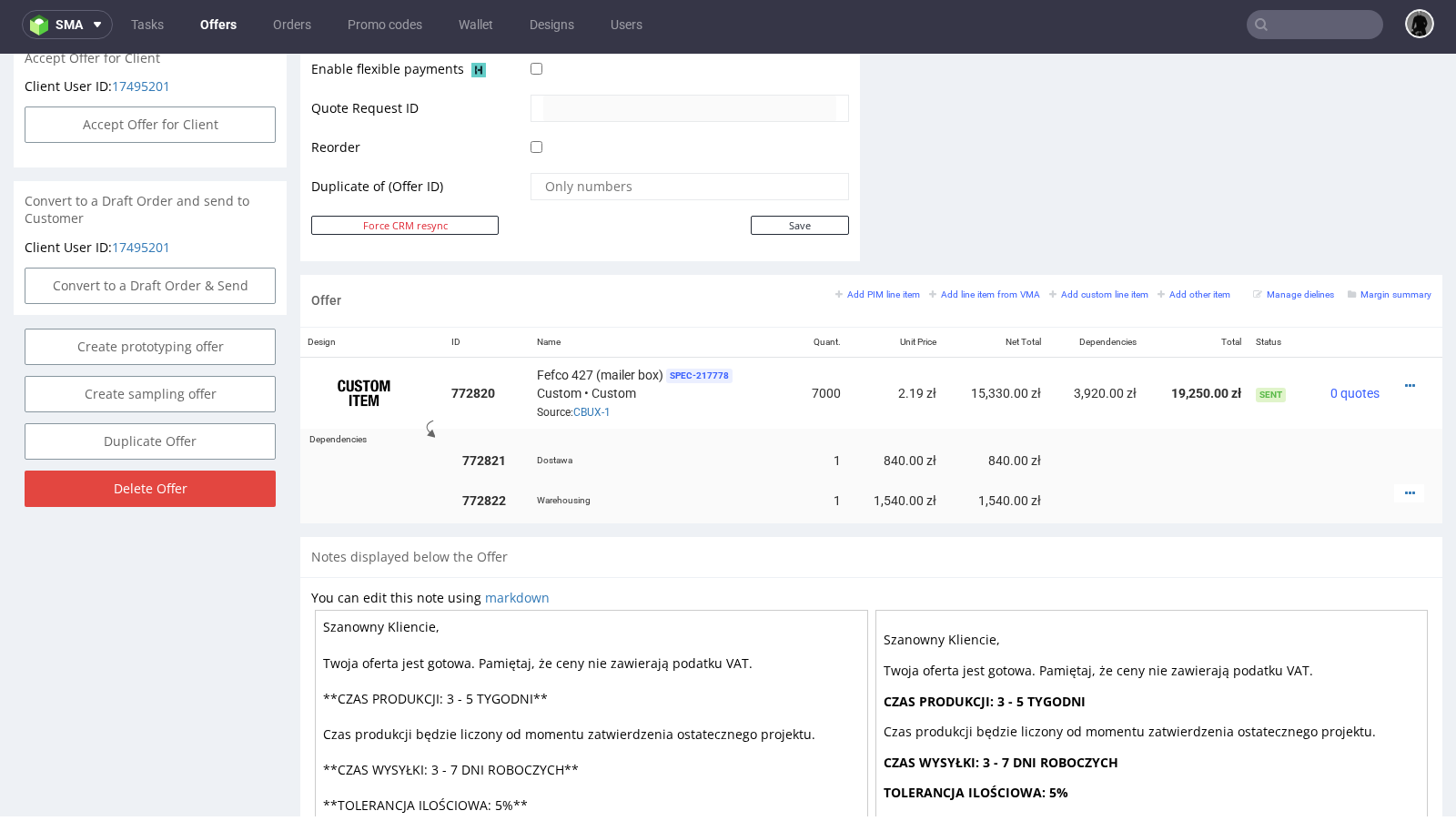
scroll to position [840, 0]
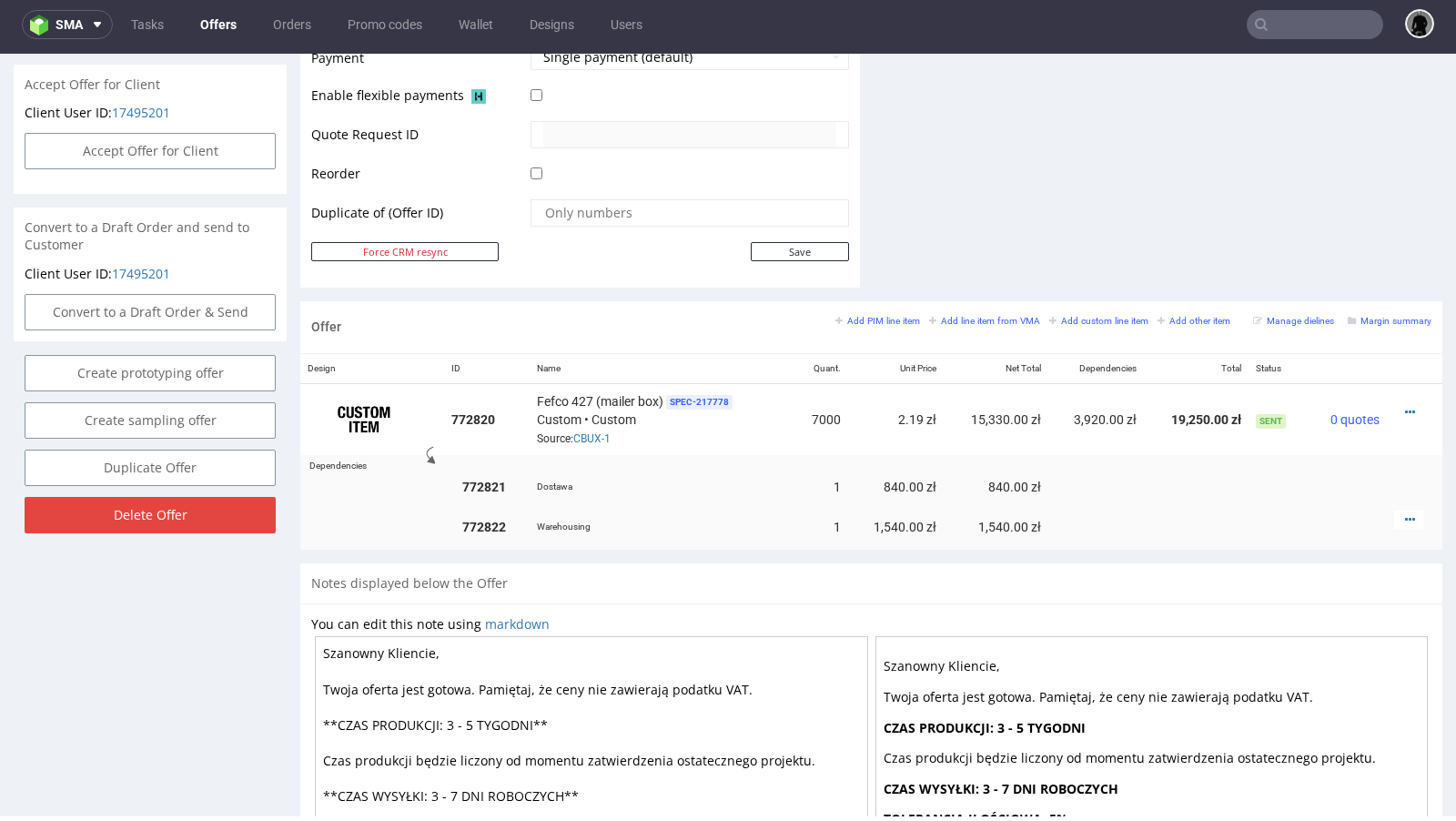
click at [718, 302] on div "Offer Add PIM line item Add line item from VMA Add custom line item Add other i…" at bounding box center [872, 327] width 1143 height 52
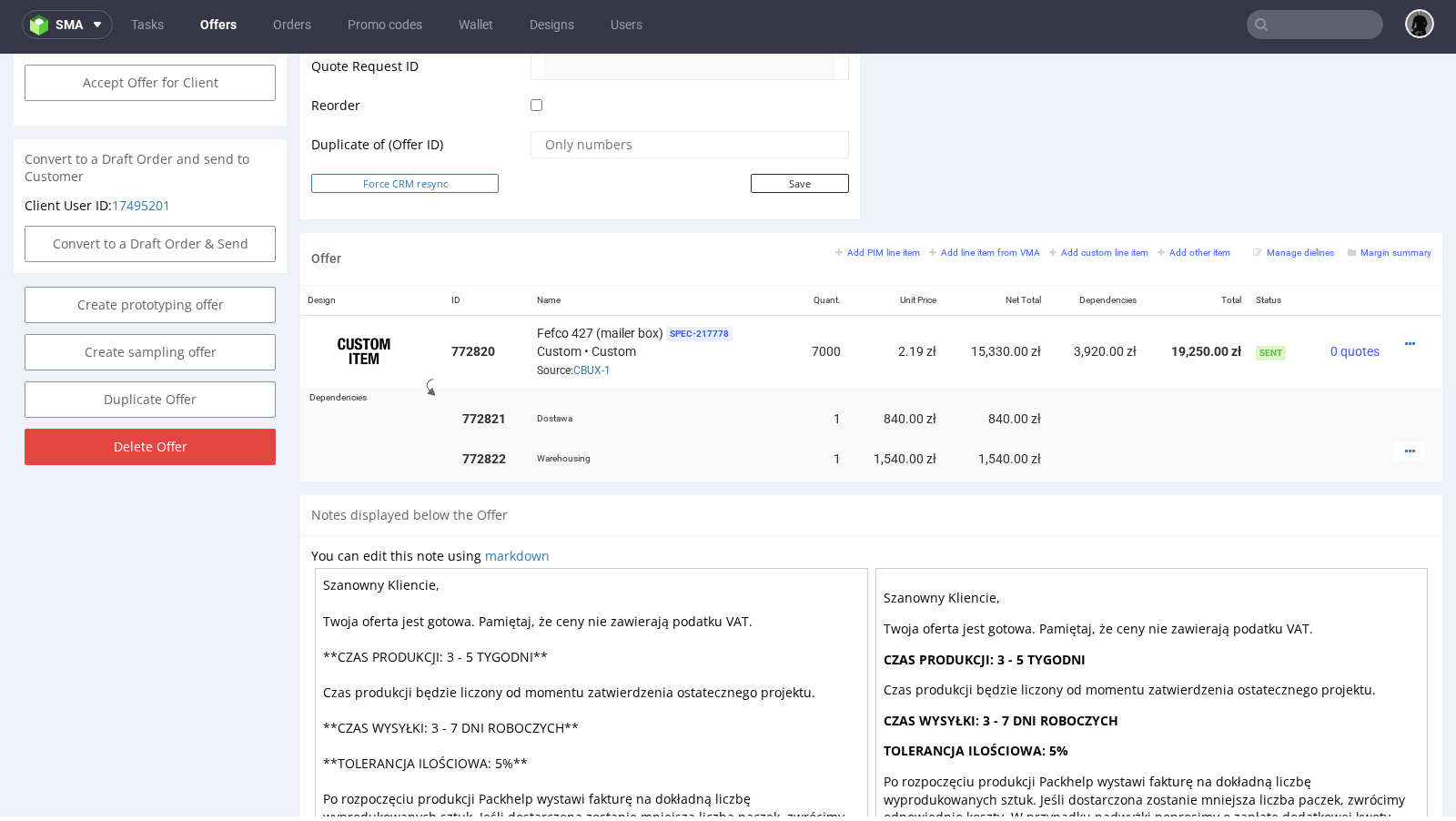
scroll to position [918, 0]
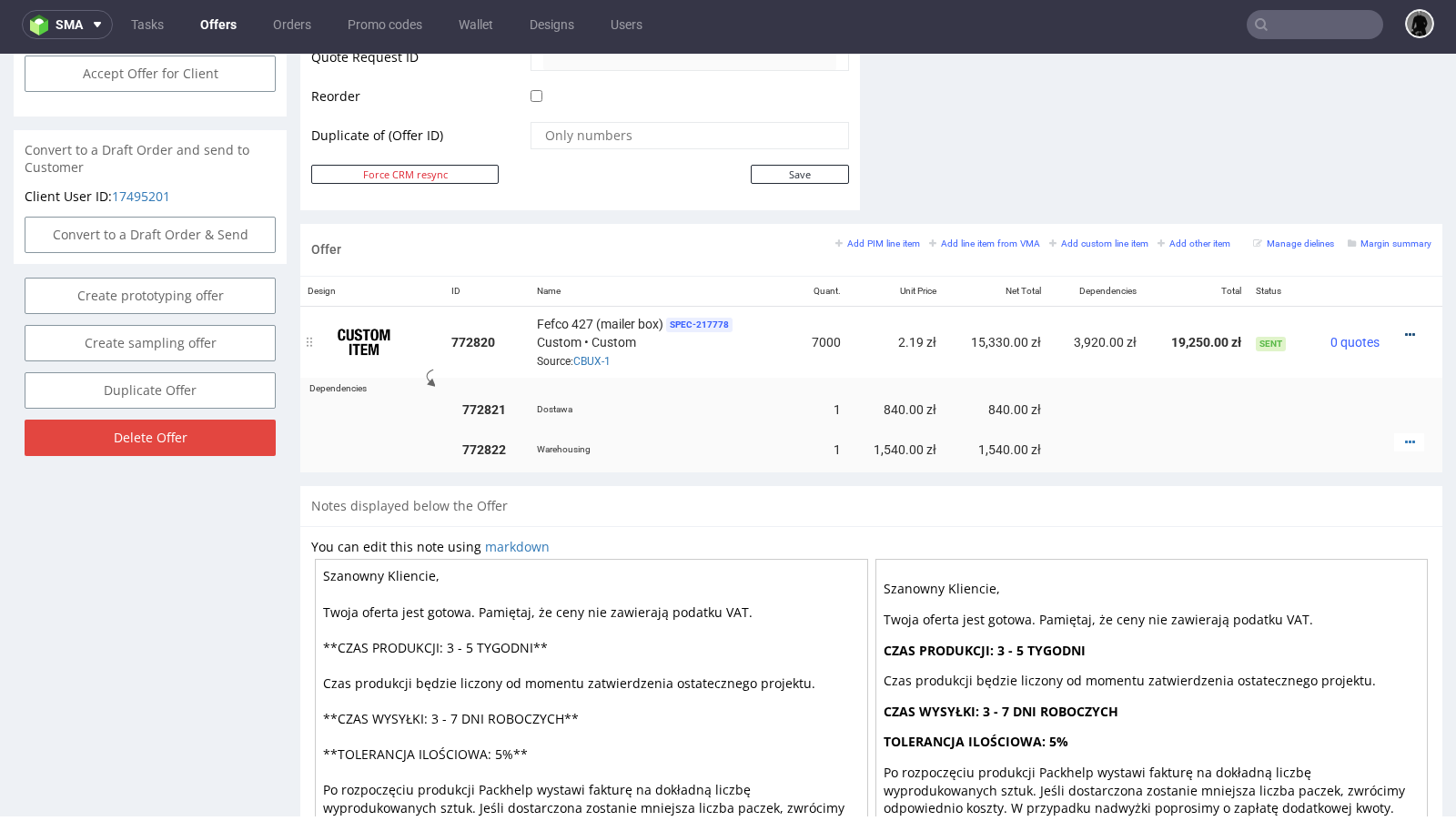
click at [1405, 328] on icon at bounding box center [1410, 334] width 10 height 13
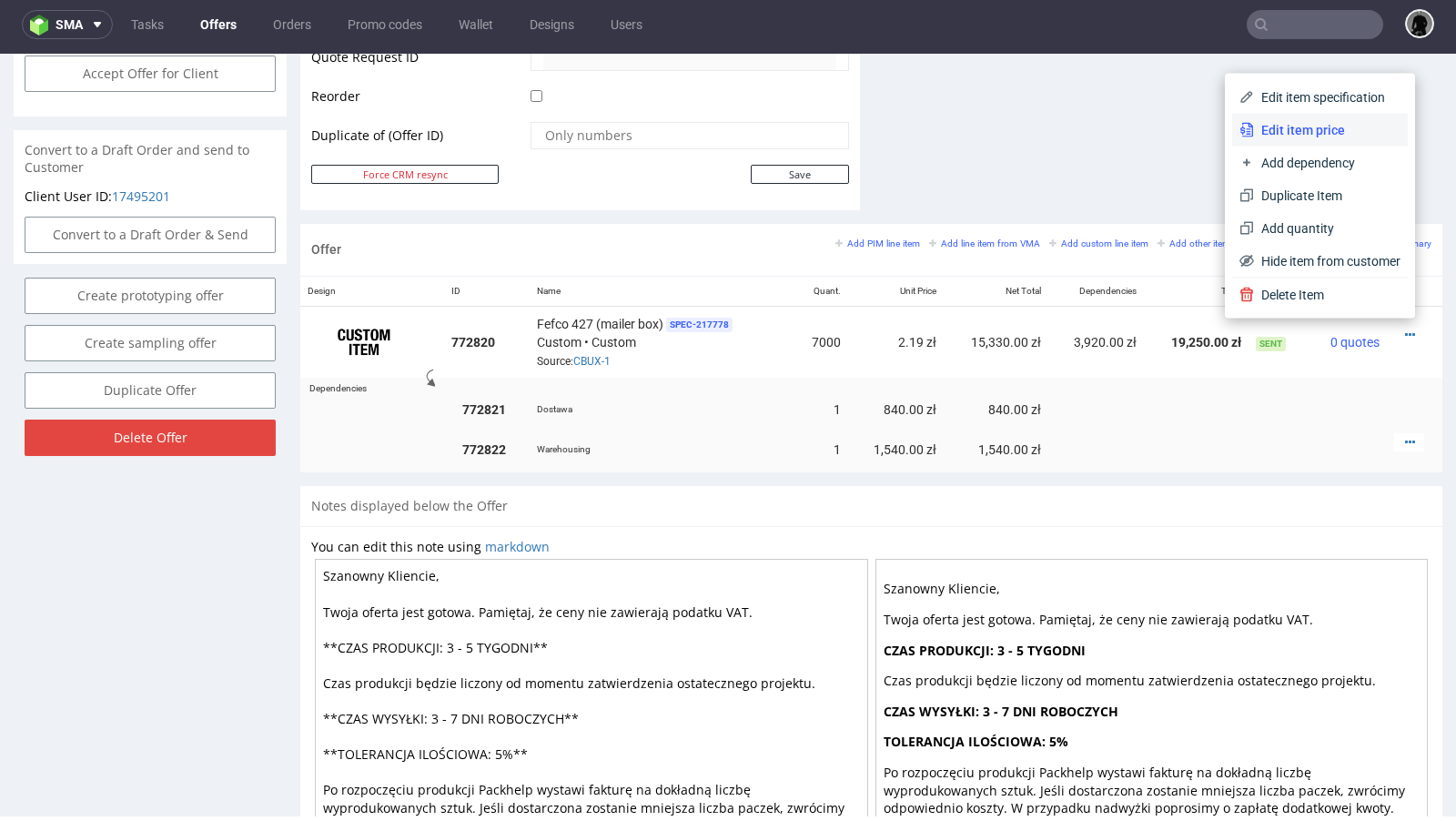
click at [1293, 139] on li "Edit item price" at bounding box center [1320, 131] width 176 height 33
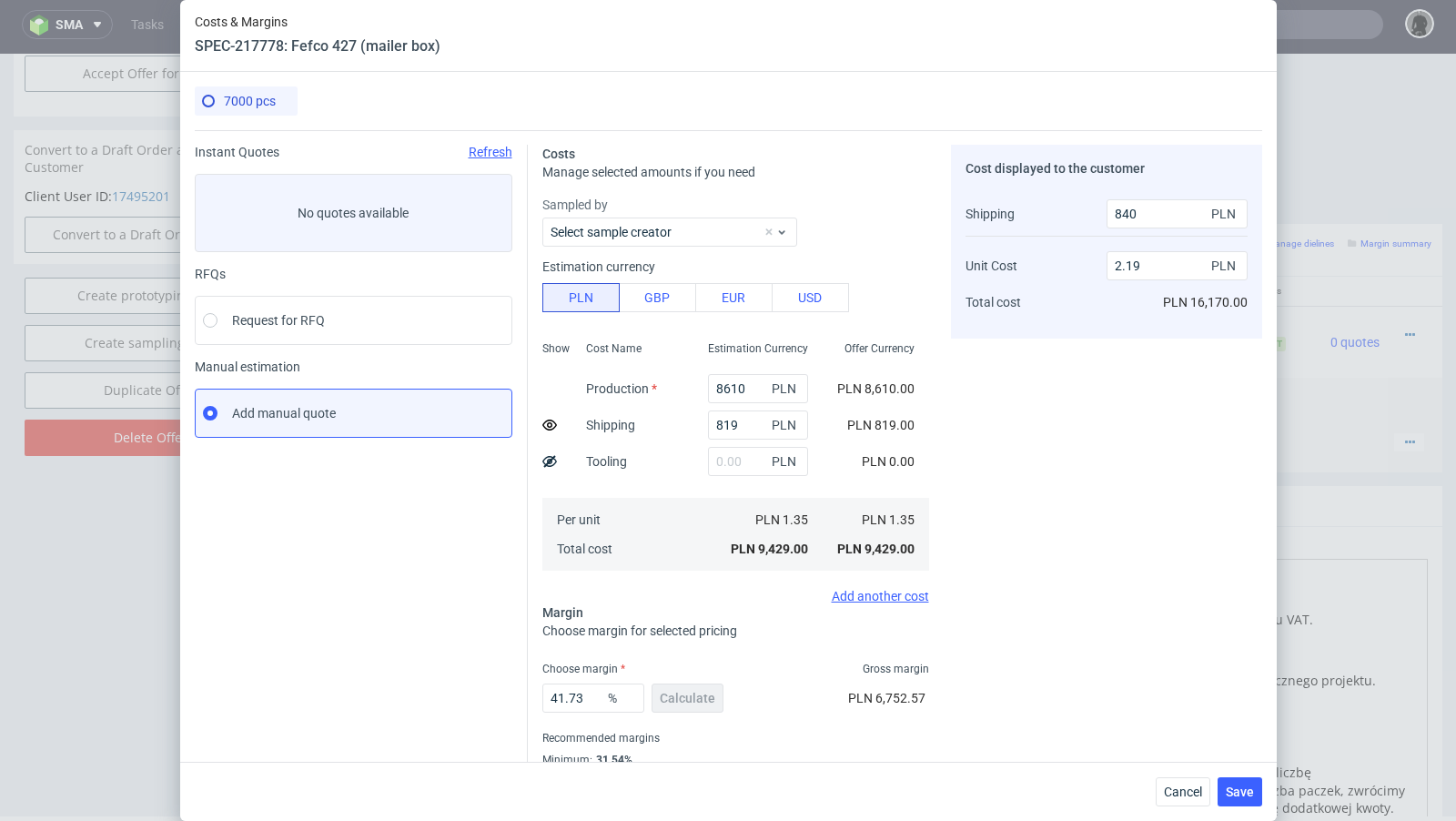
scroll to position [62, 0]
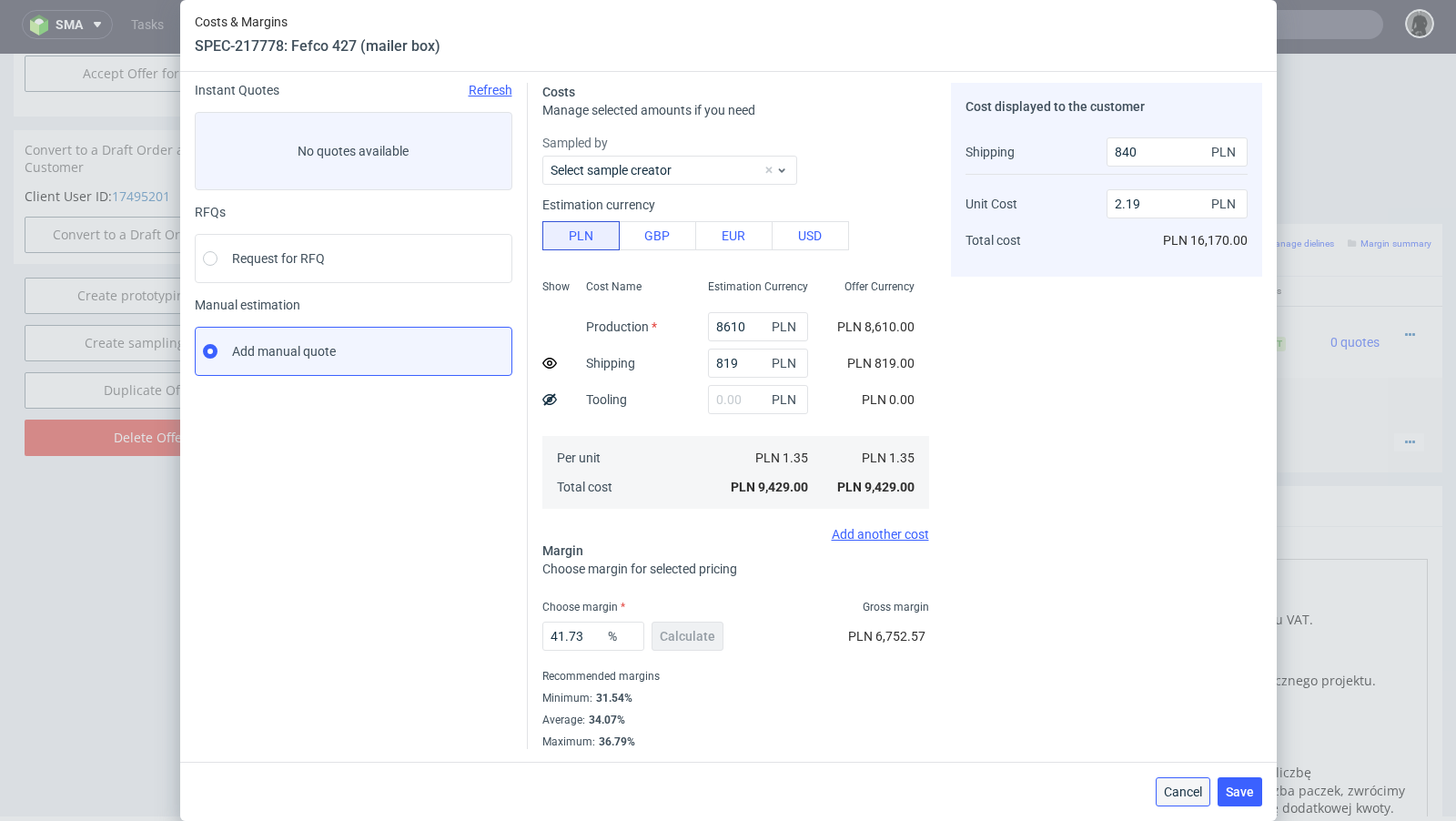
click at [1184, 788] on span "Cancel" at bounding box center [1183, 791] width 38 height 13
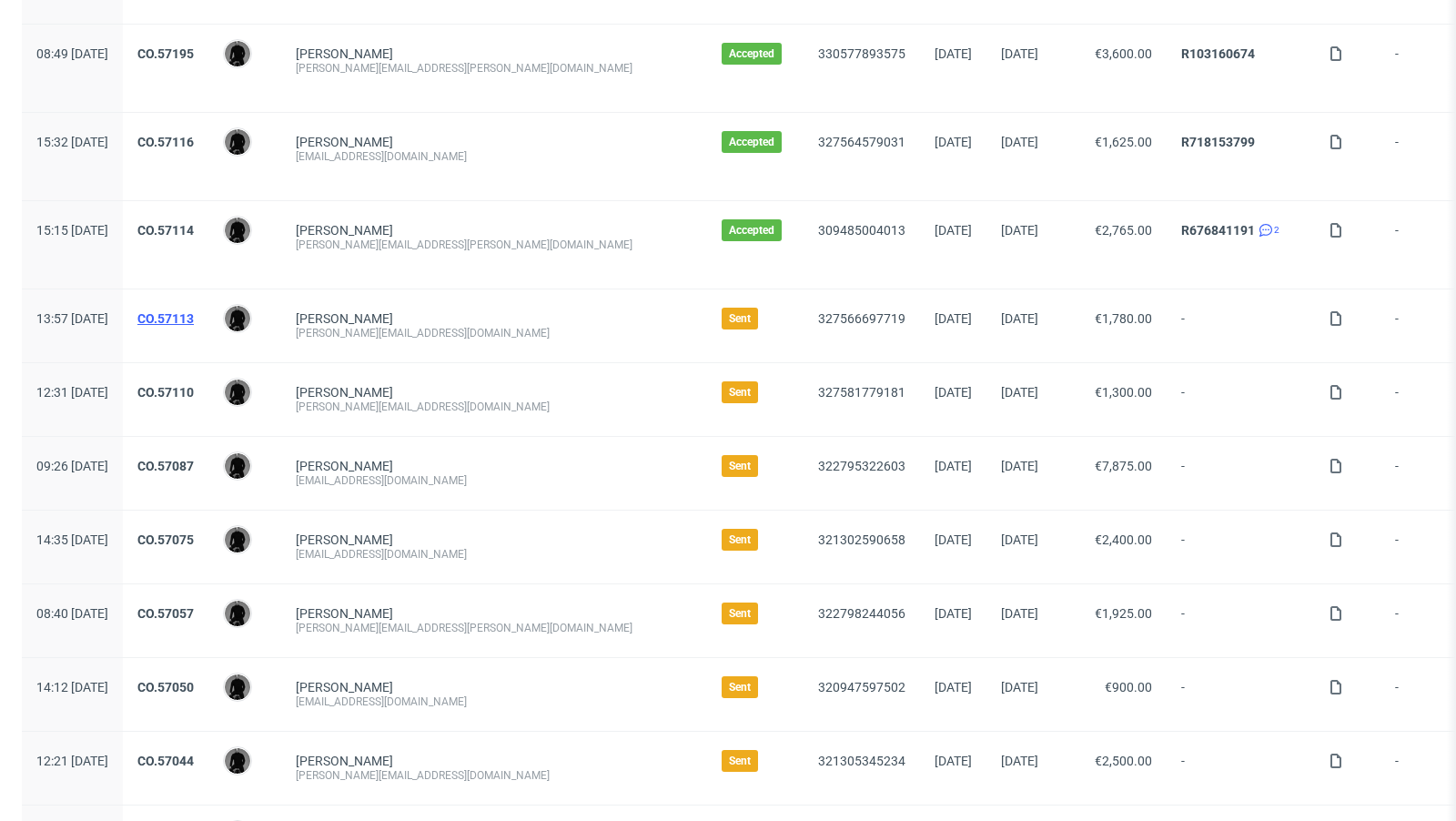
click at [194, 311] on link "CO.57113" at bounding box center [166, 318] width 57 height 15
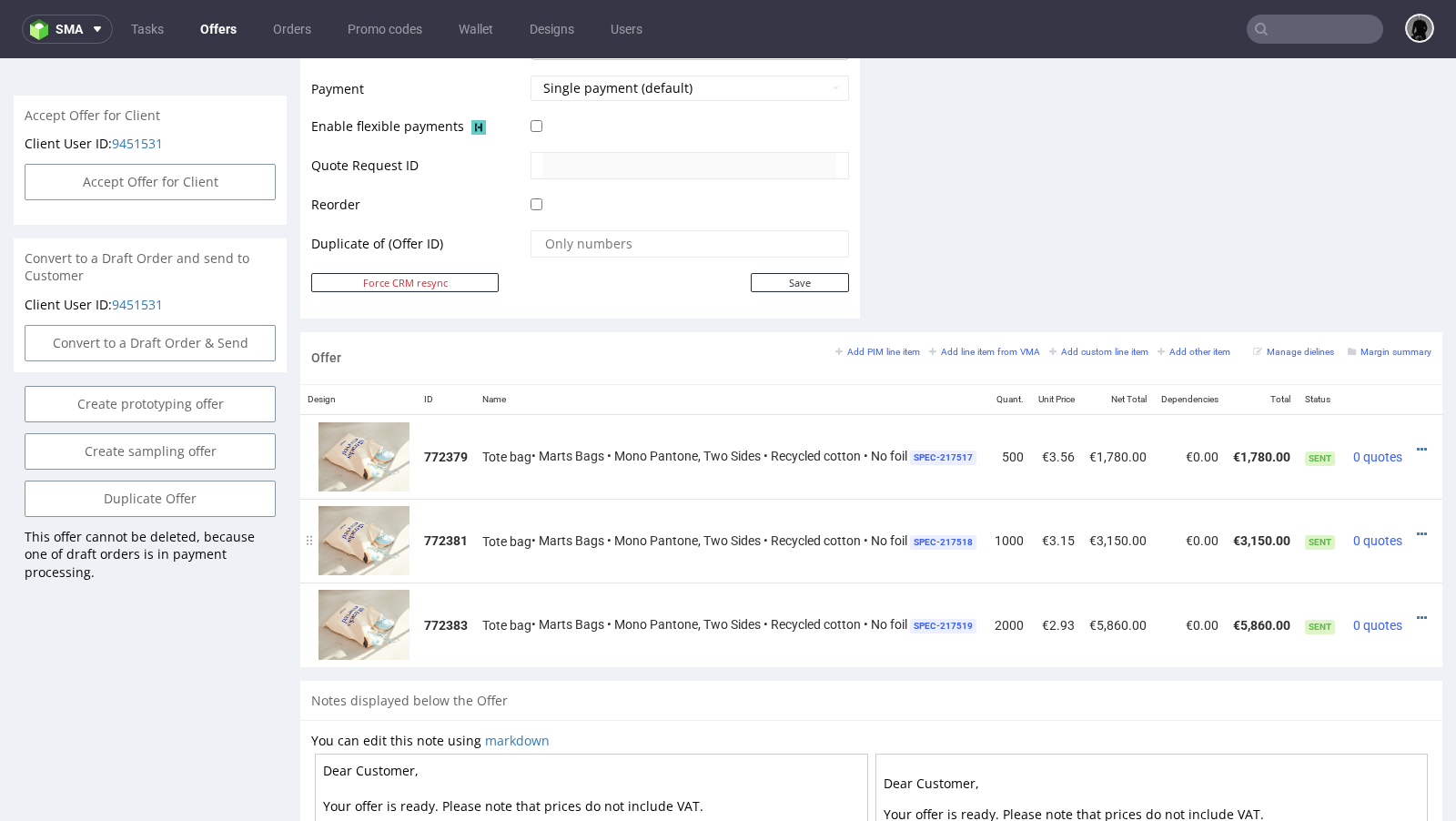
scroll to position [0, 34]
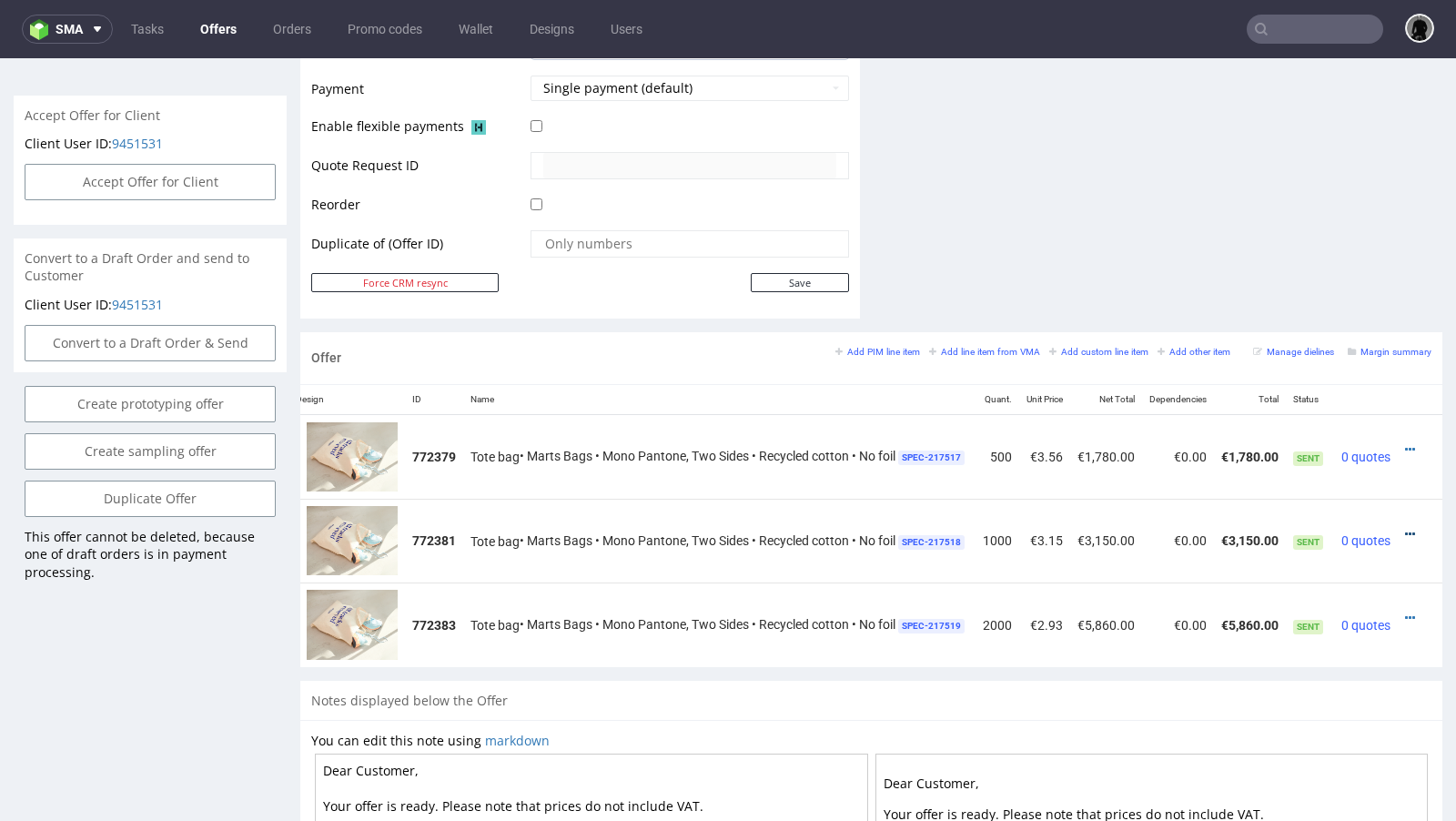
click at [1405, 528] on icon at bounding box center [1410, 534] width 10 height 13
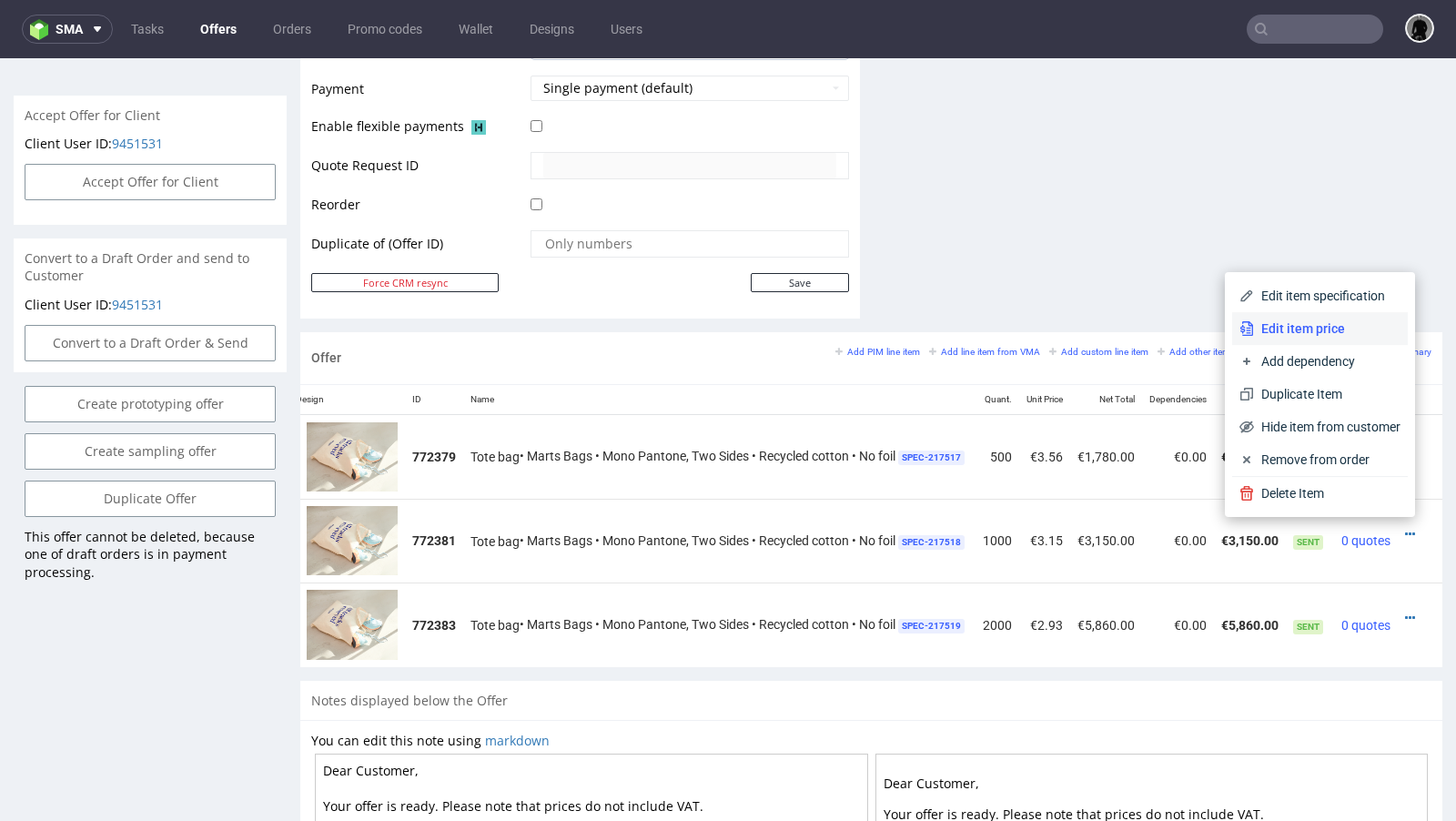
click at [1302, 324] on span "Edit item price" at bounding box center [1327, 328] width 146 height 19
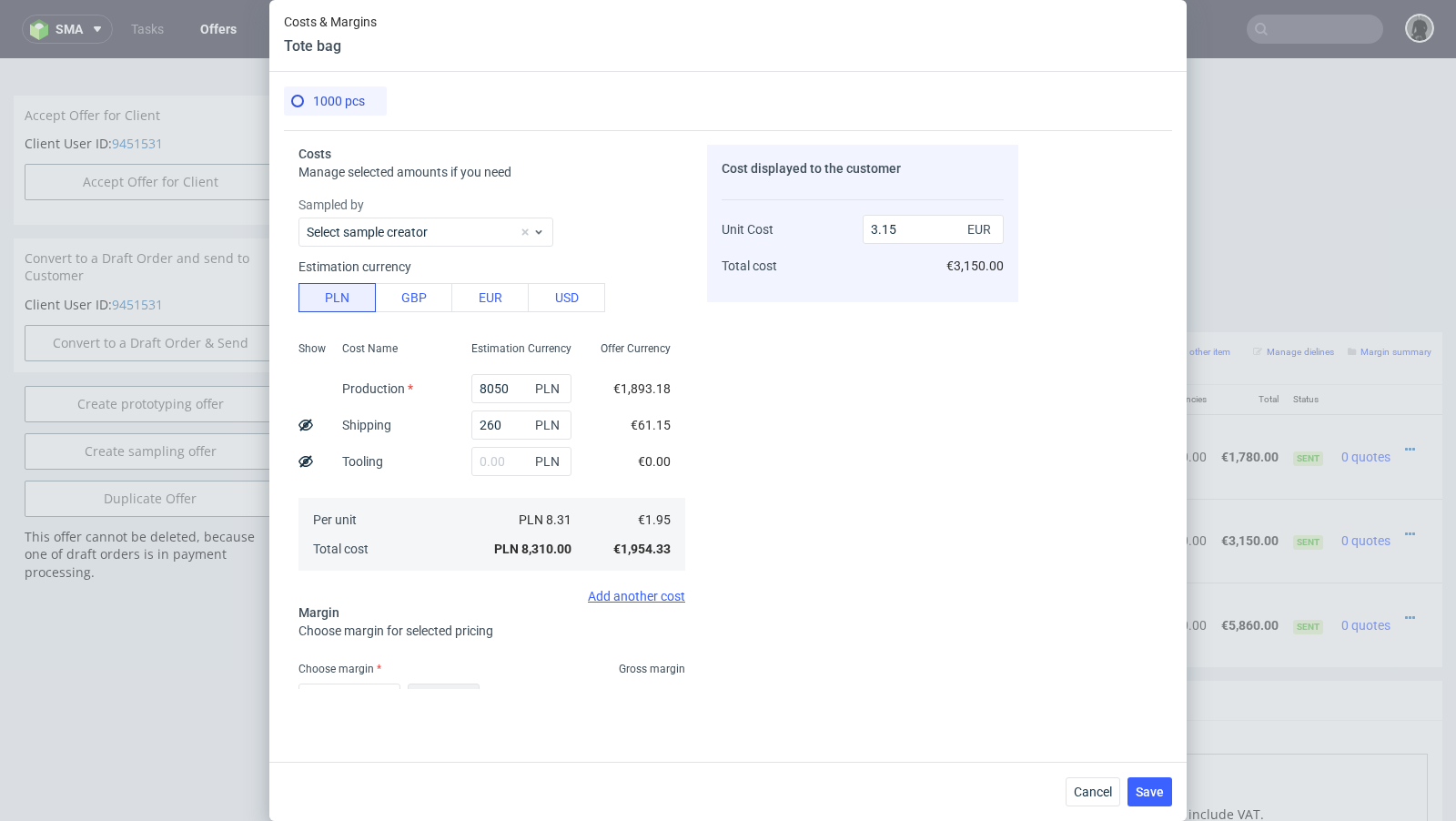
scroll to position [120, 0]
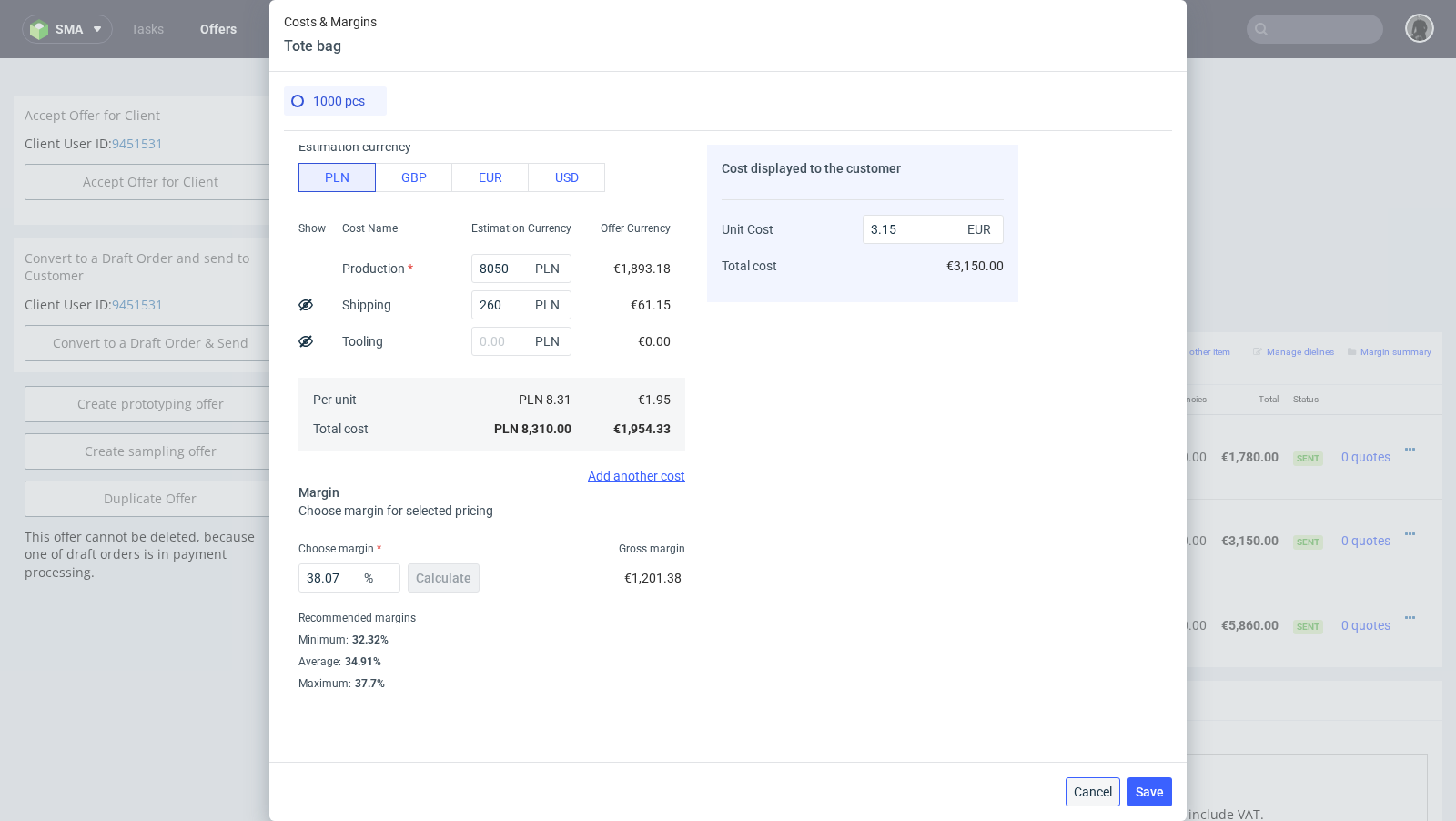
drag, startPoint x: 1081, startPoint y: 788, endPoint x: 1066, endPoint y: 720, distance: 69.6
click at [1081, 788] on span "Cancel" at bounding box center [1093, 791] width 38 height 13
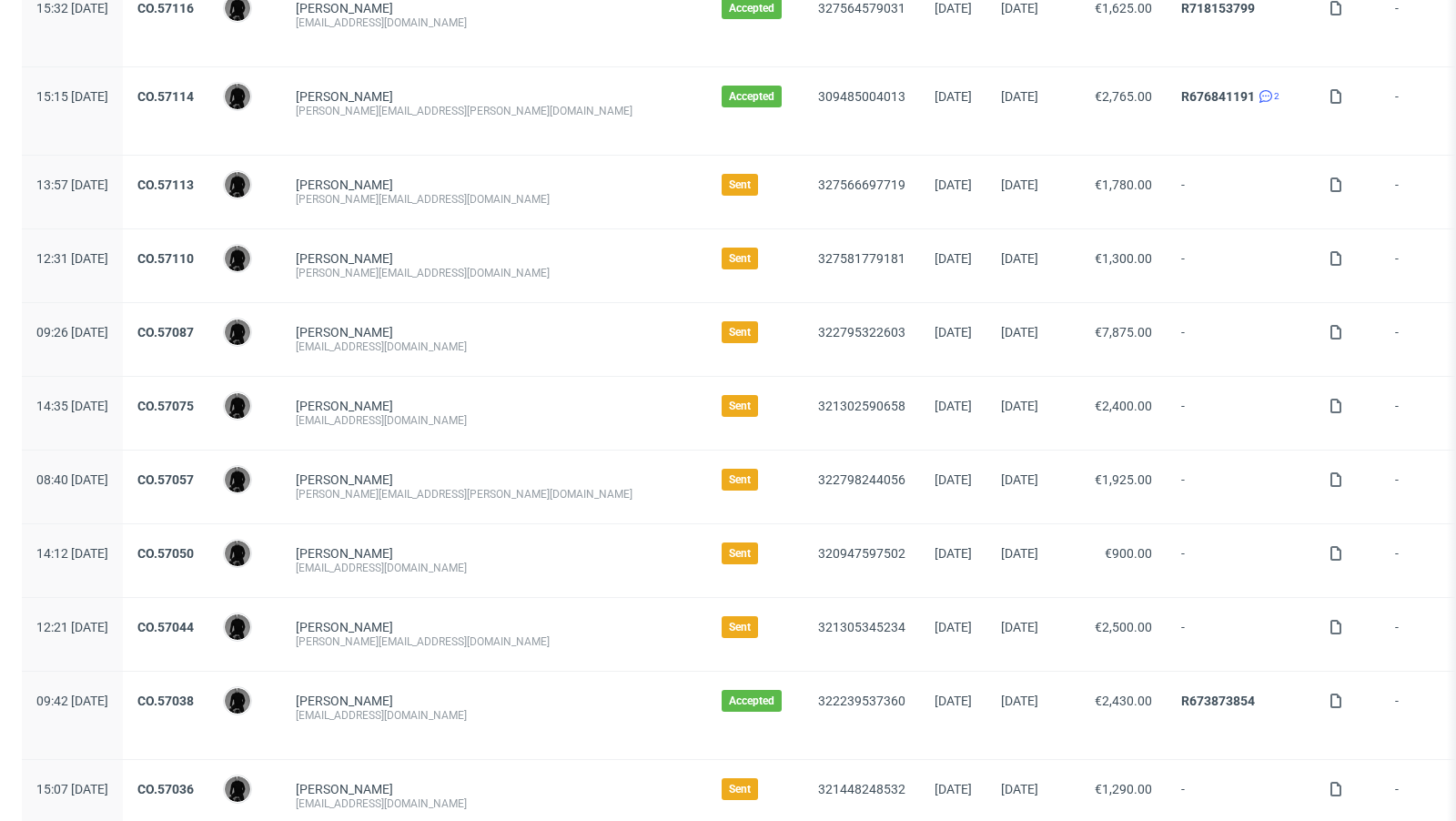
scroll to position [371, 0]
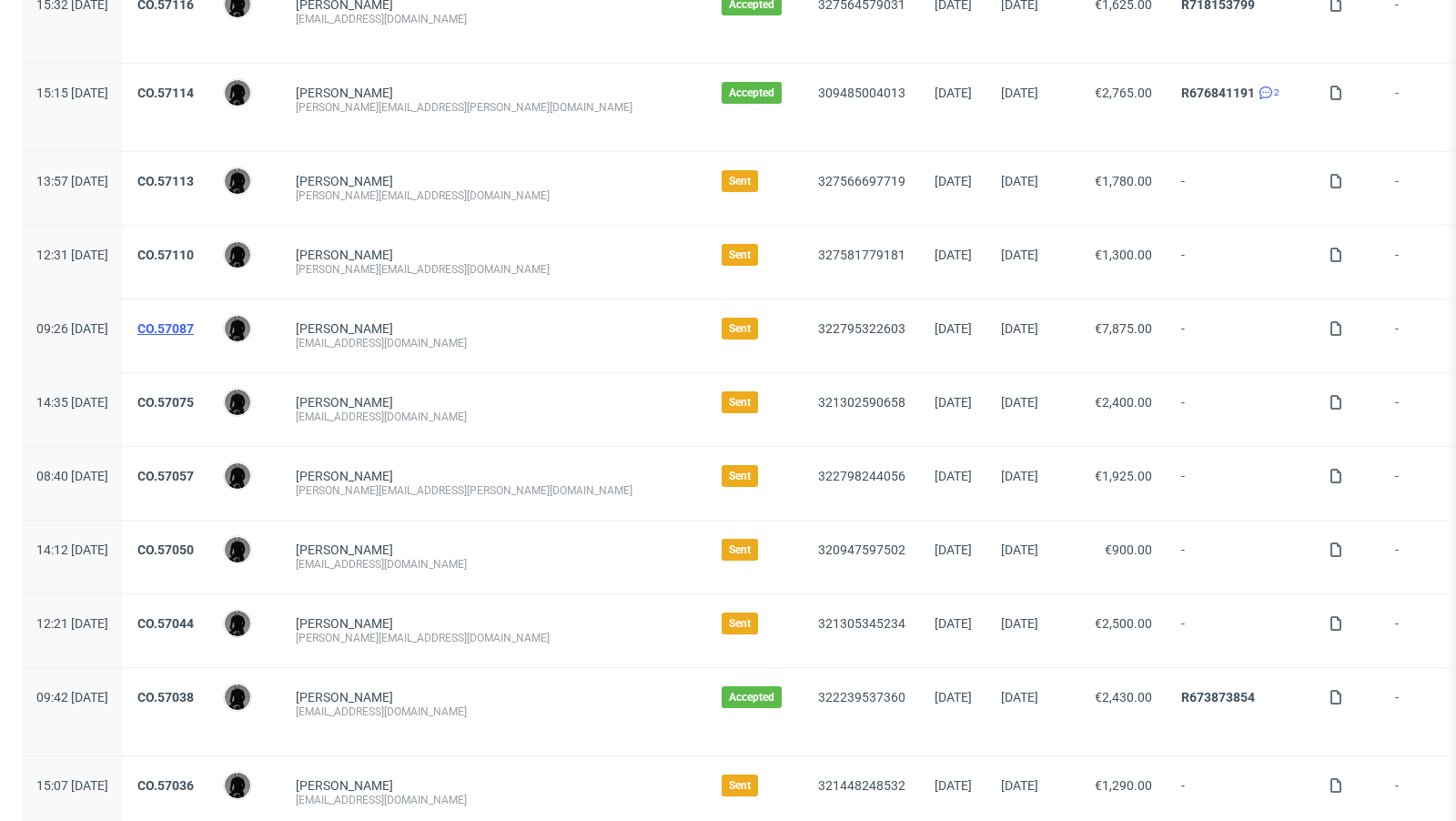
click at [194, 327] on link "CO.57087" at bounding box center [166, 328] width 57 height 15
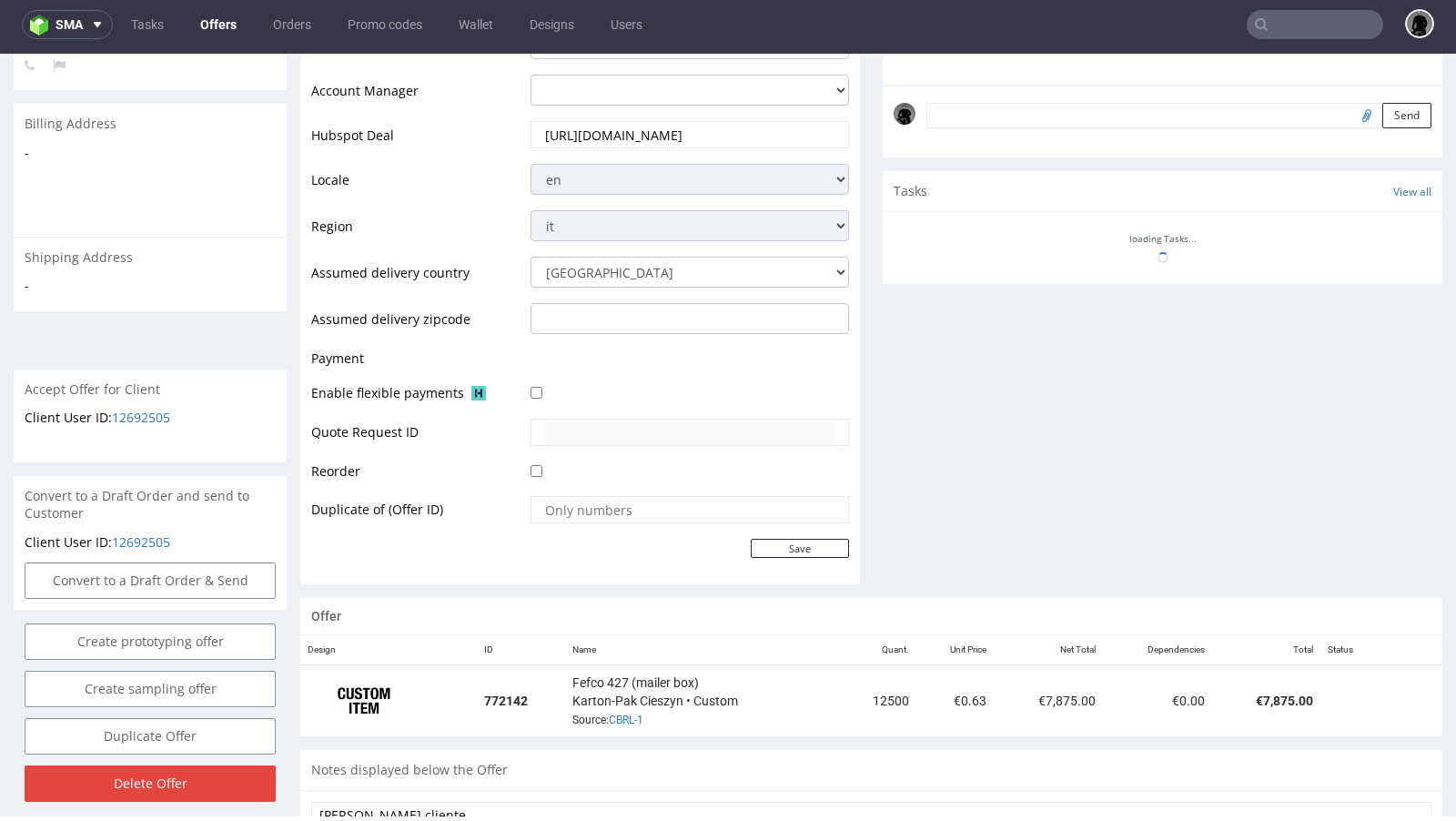
scroll to position [664, 0]
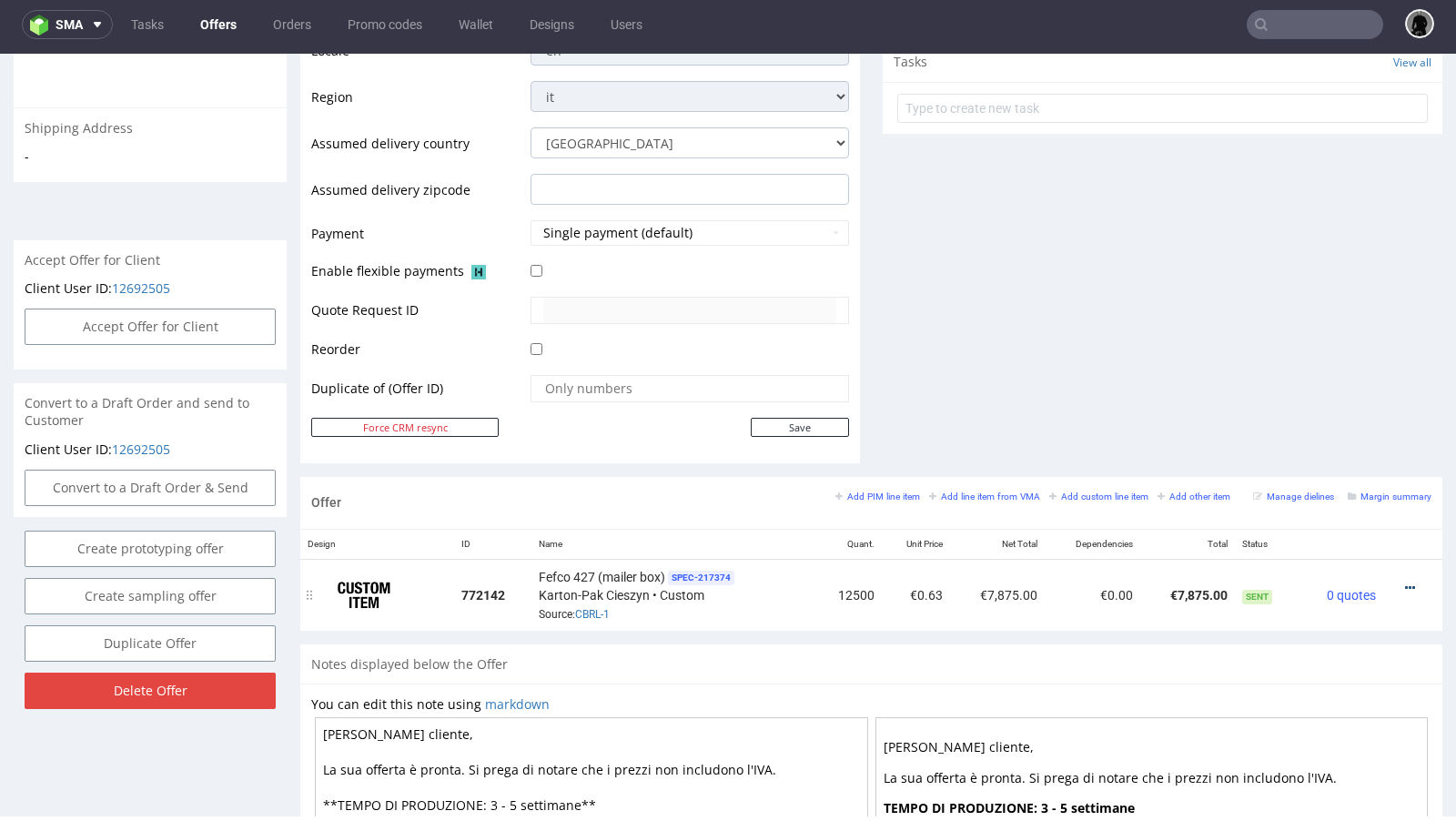
click at [1405, 582] on icon at bounding box center [1410, 588] width 10 height 13
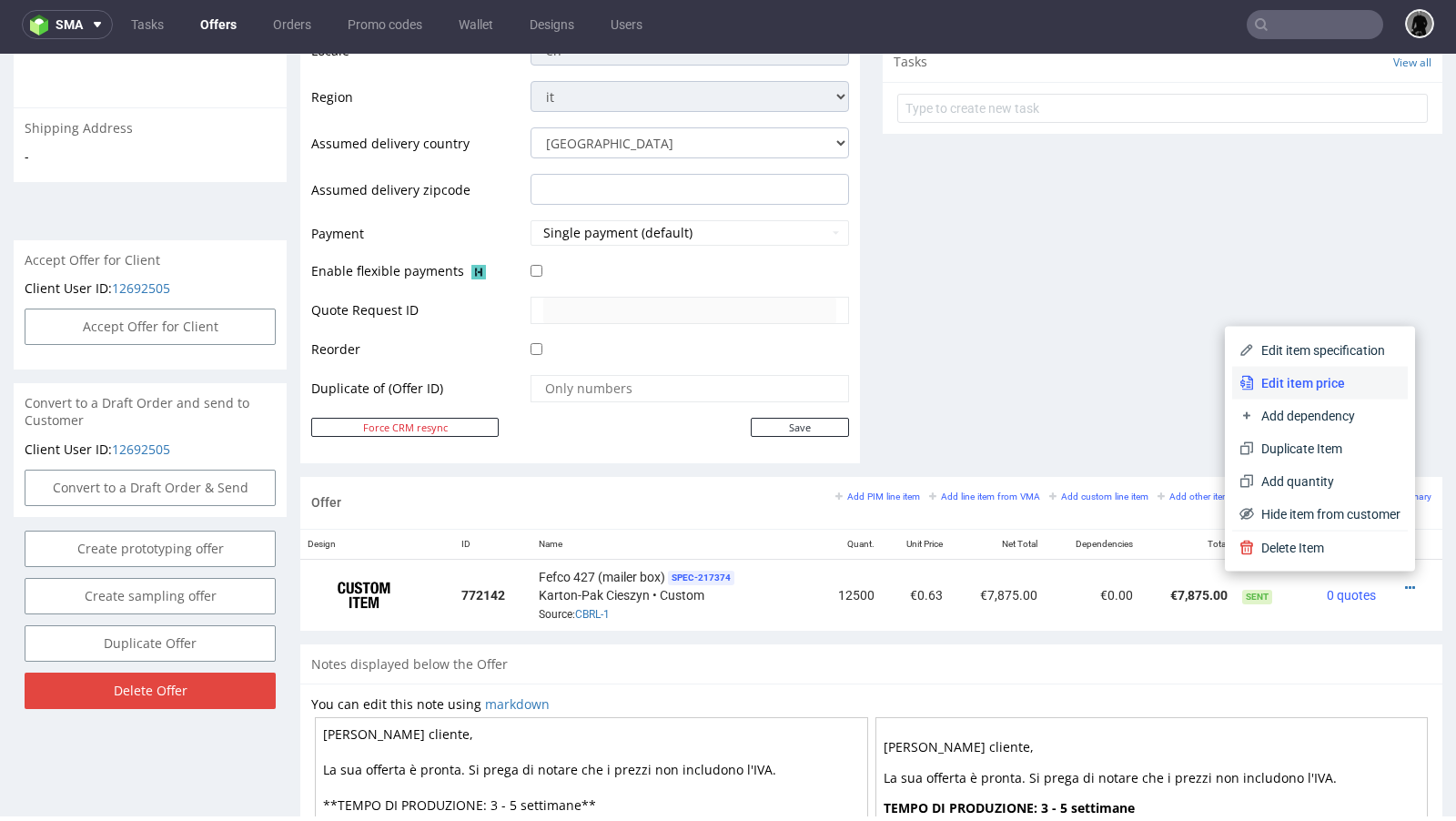
click at [1327, 392] on li "Edit item price" at bounding box center [1320, 384] width 176 height 33
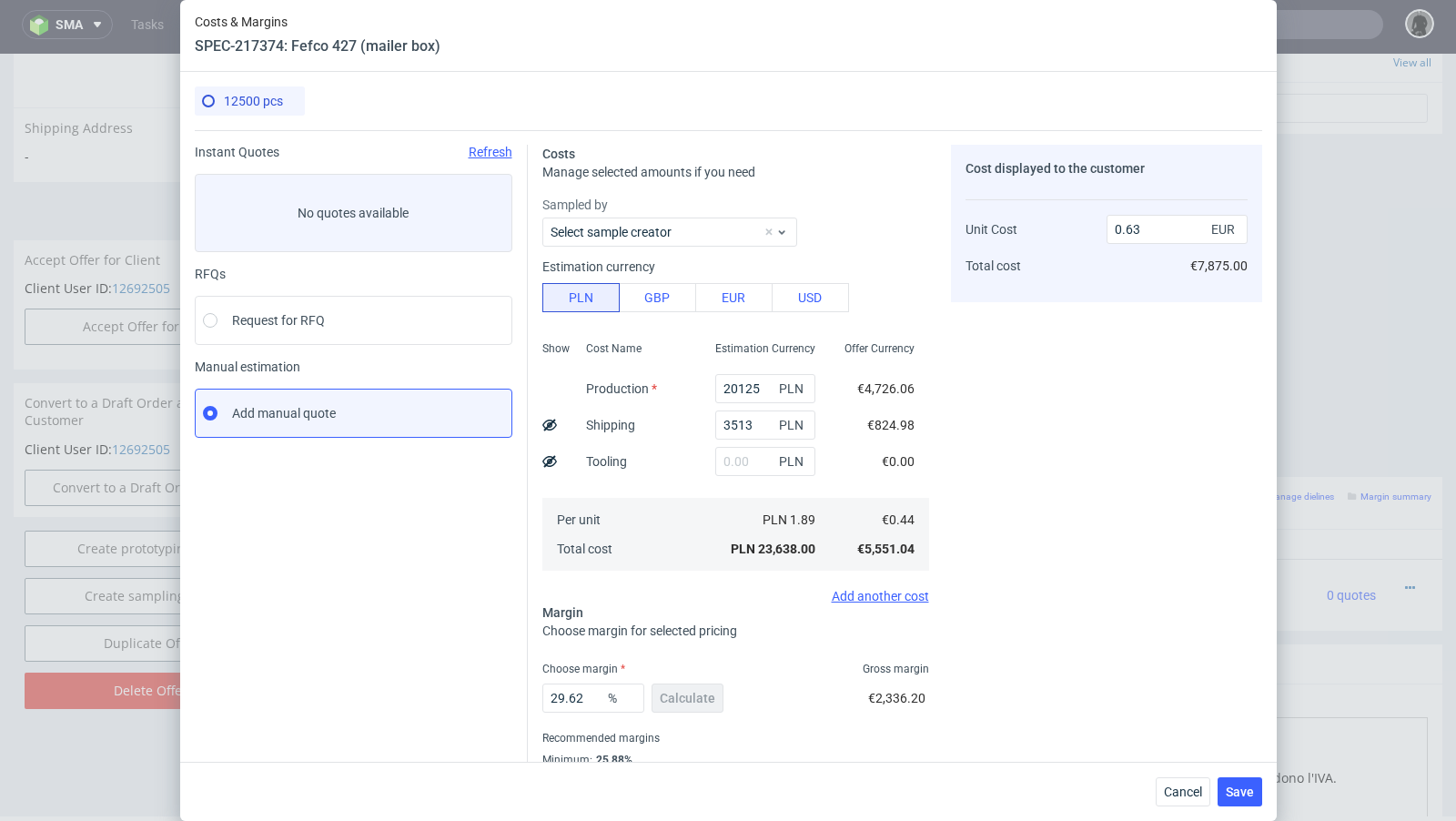
scroll to position [62, 0]
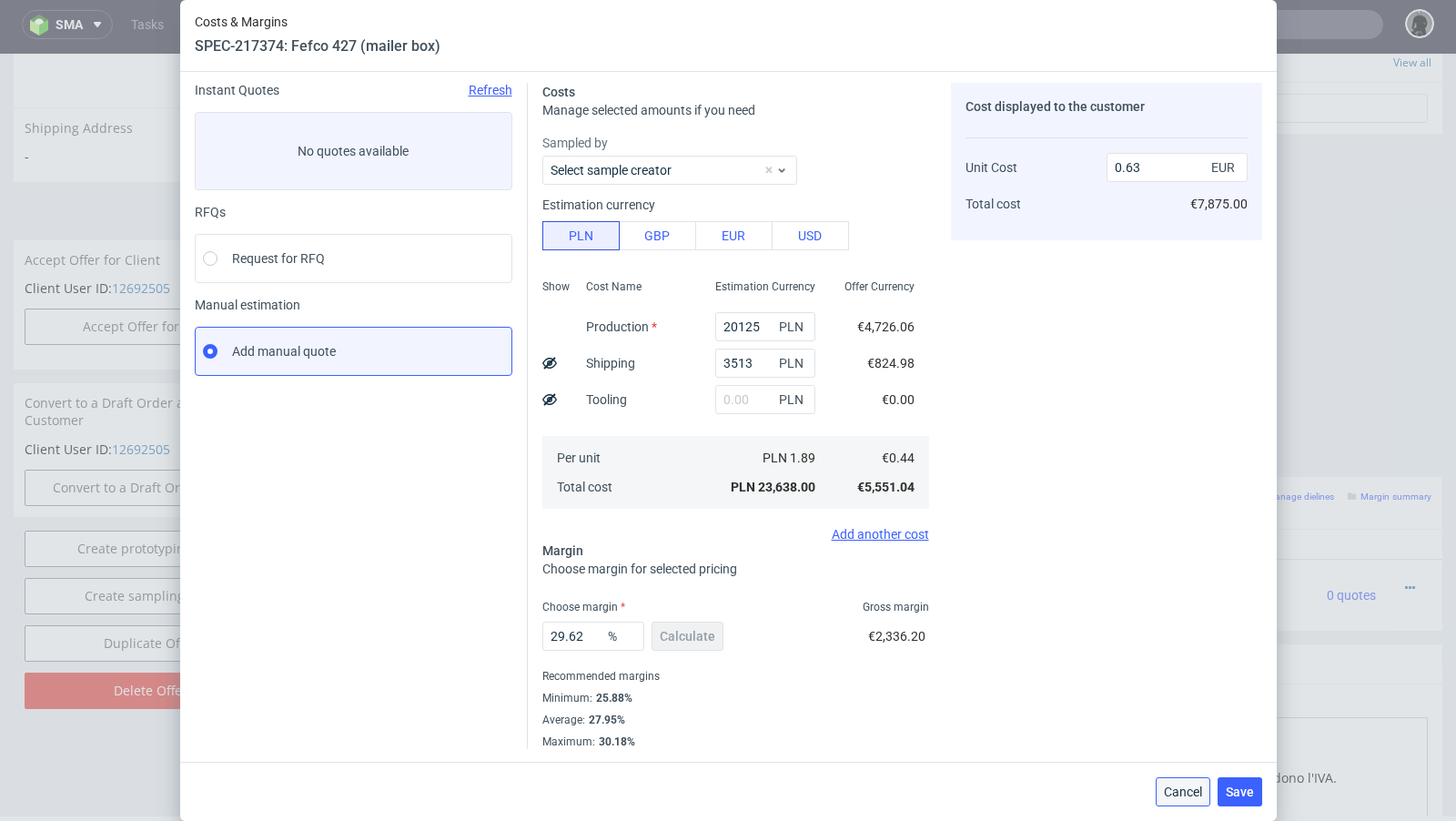
click at [1170, 786] on span "Cancel" at bounding box center [1183, 791] width 38 height 13
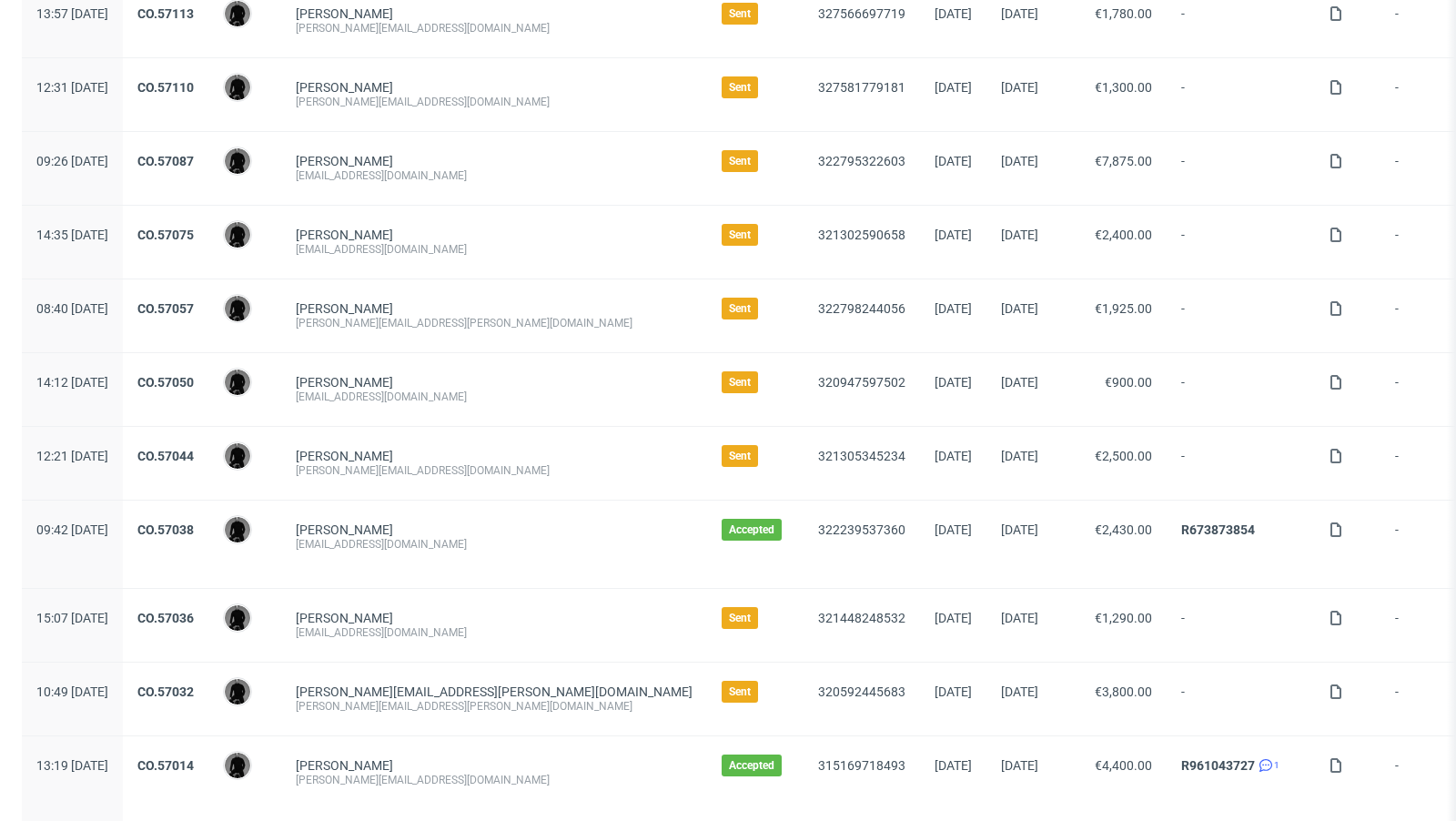
scroll to position [575, 0]
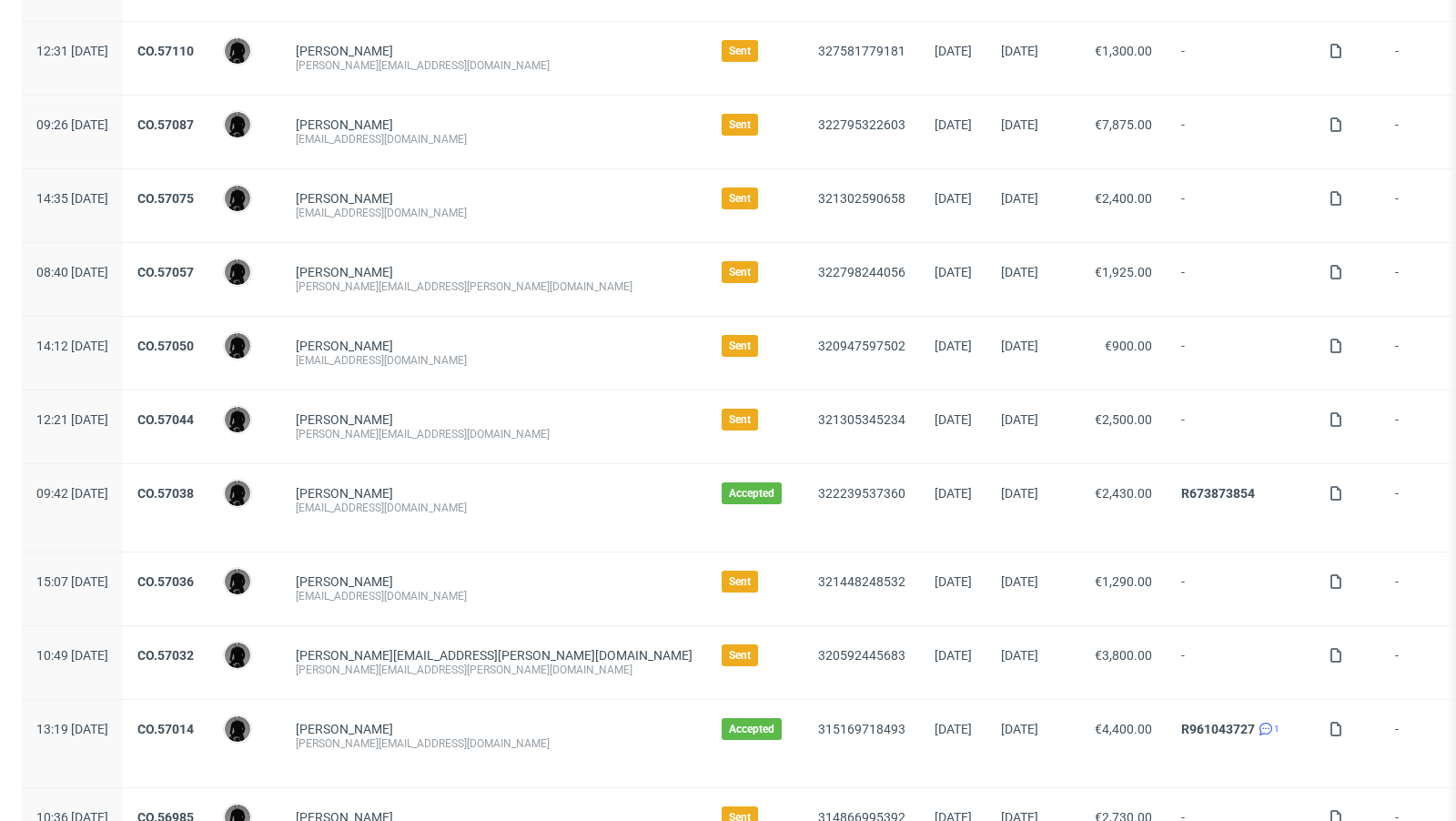
click at [208, 185] on div "CO.57075" at bounding box center [166, 205] width 86 height 73
click at [194, 191] on link "CO.57075" at bounding box center [166, 198] width 57 height 15
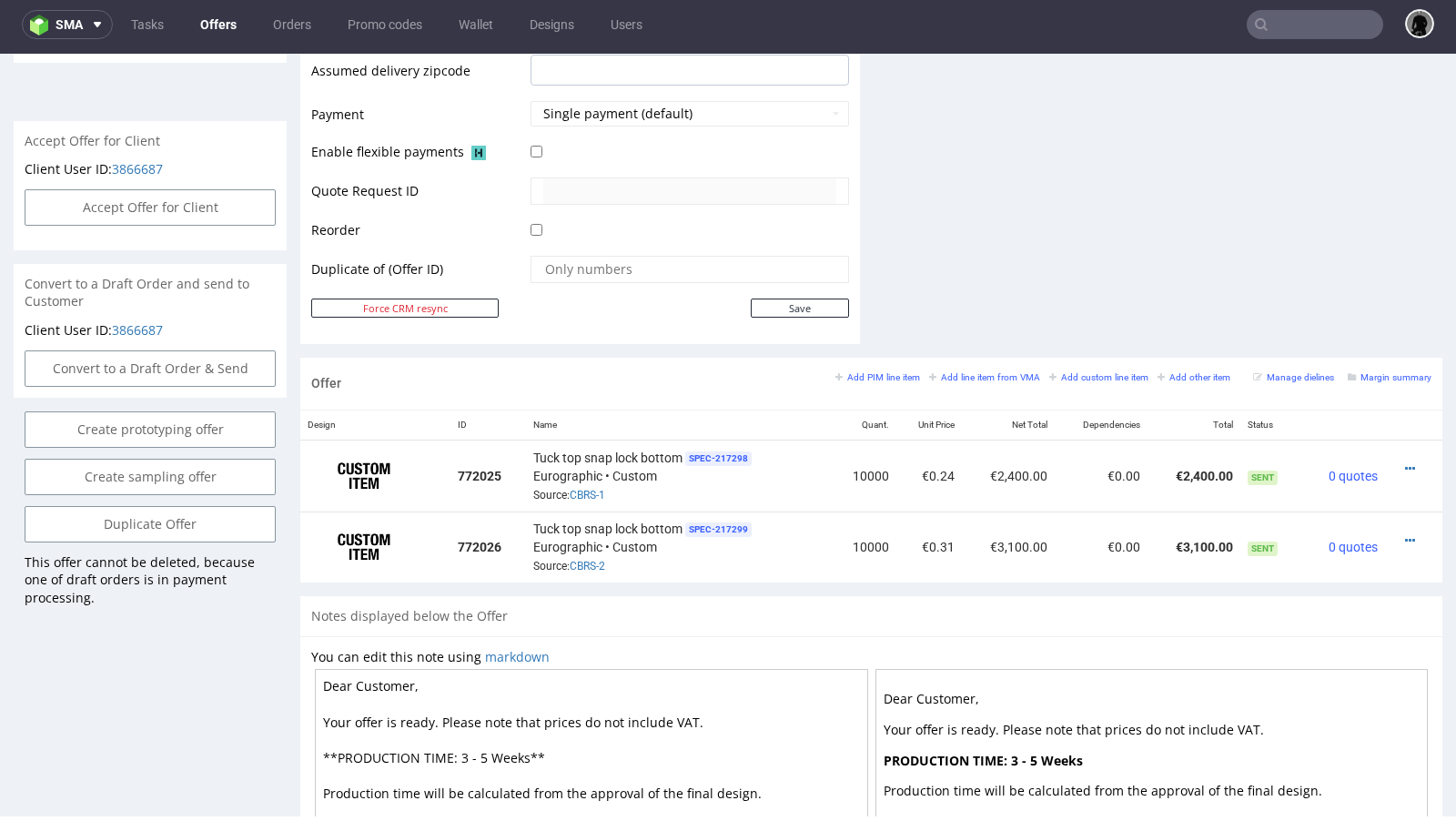
scroll to position [849, 0]
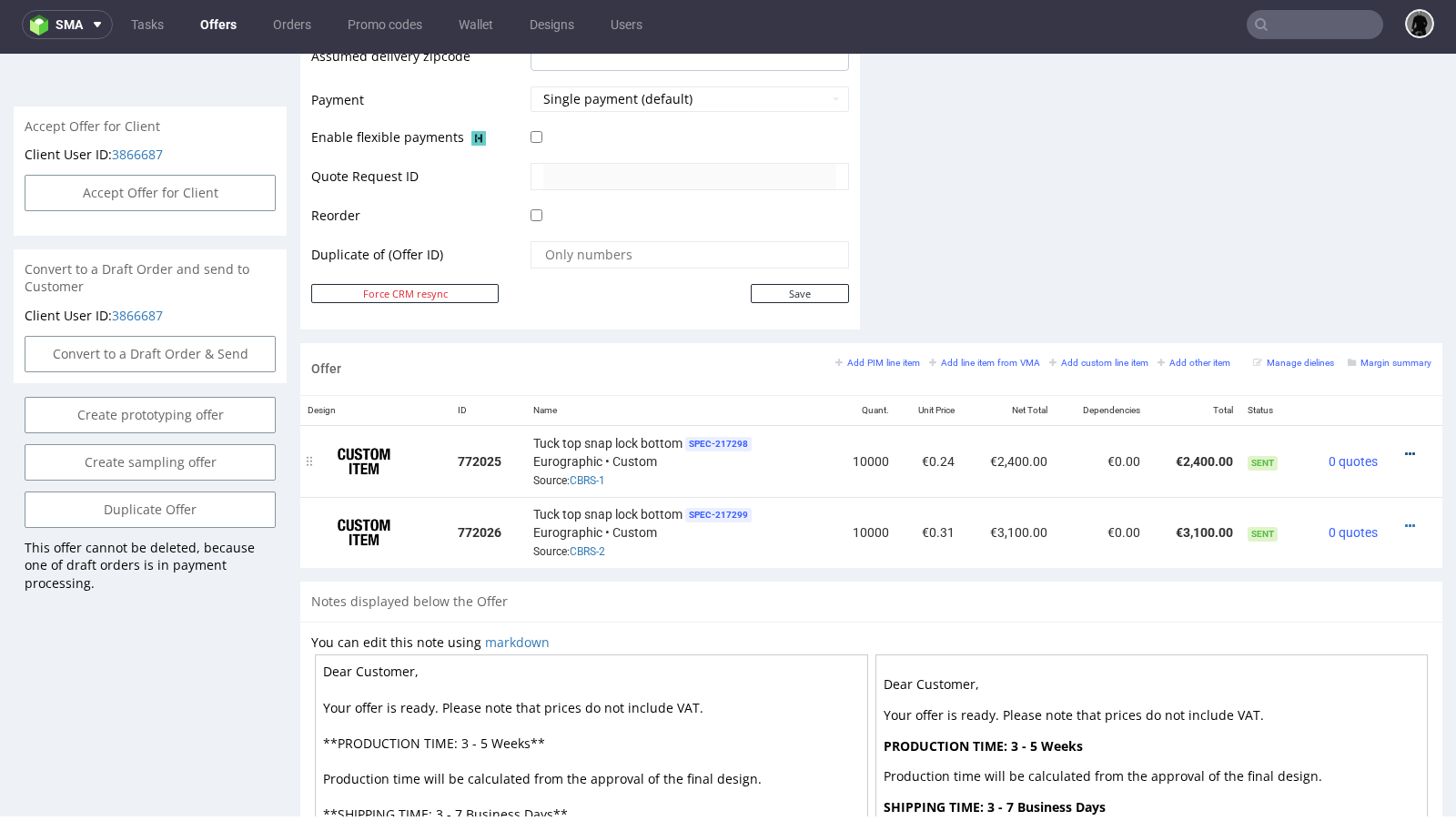
click at [1405, 448] on icon at bounding box center [1410, 454] width 10 height 13
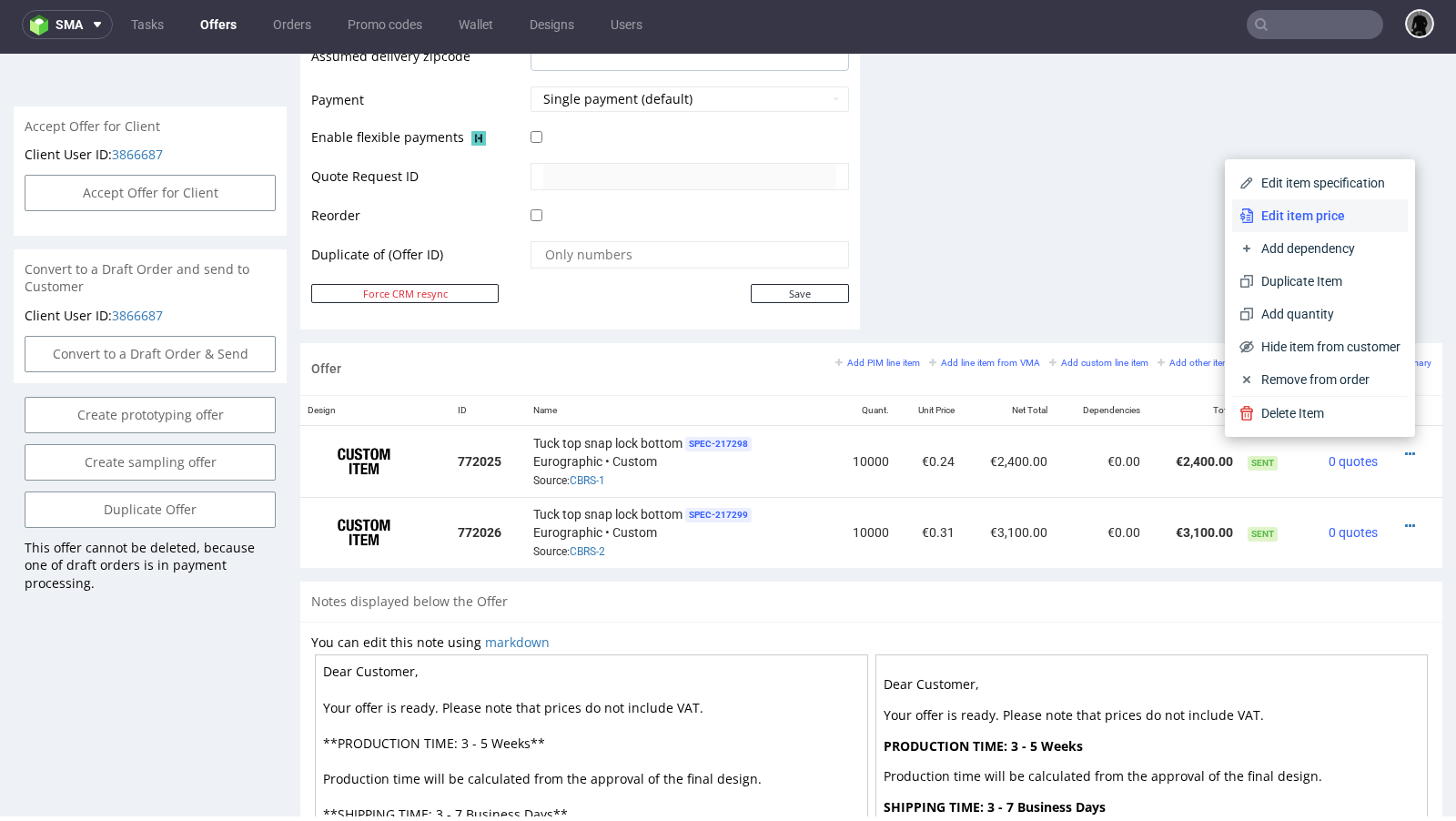
click at [1272, 222] on span "Edit item price" at bounding box center [1327, 216] width 146 height 19
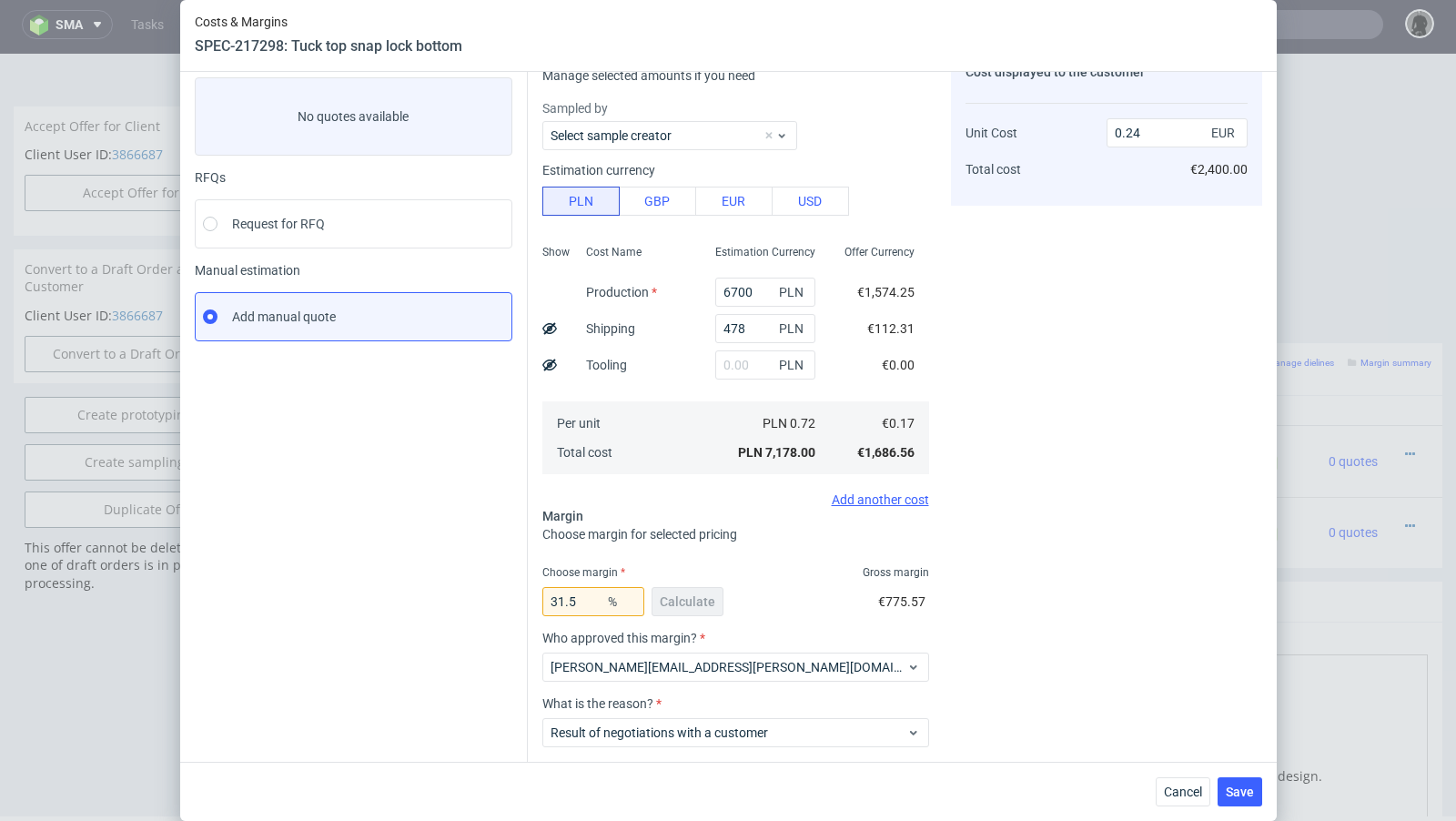
scroll to position [193, 0]
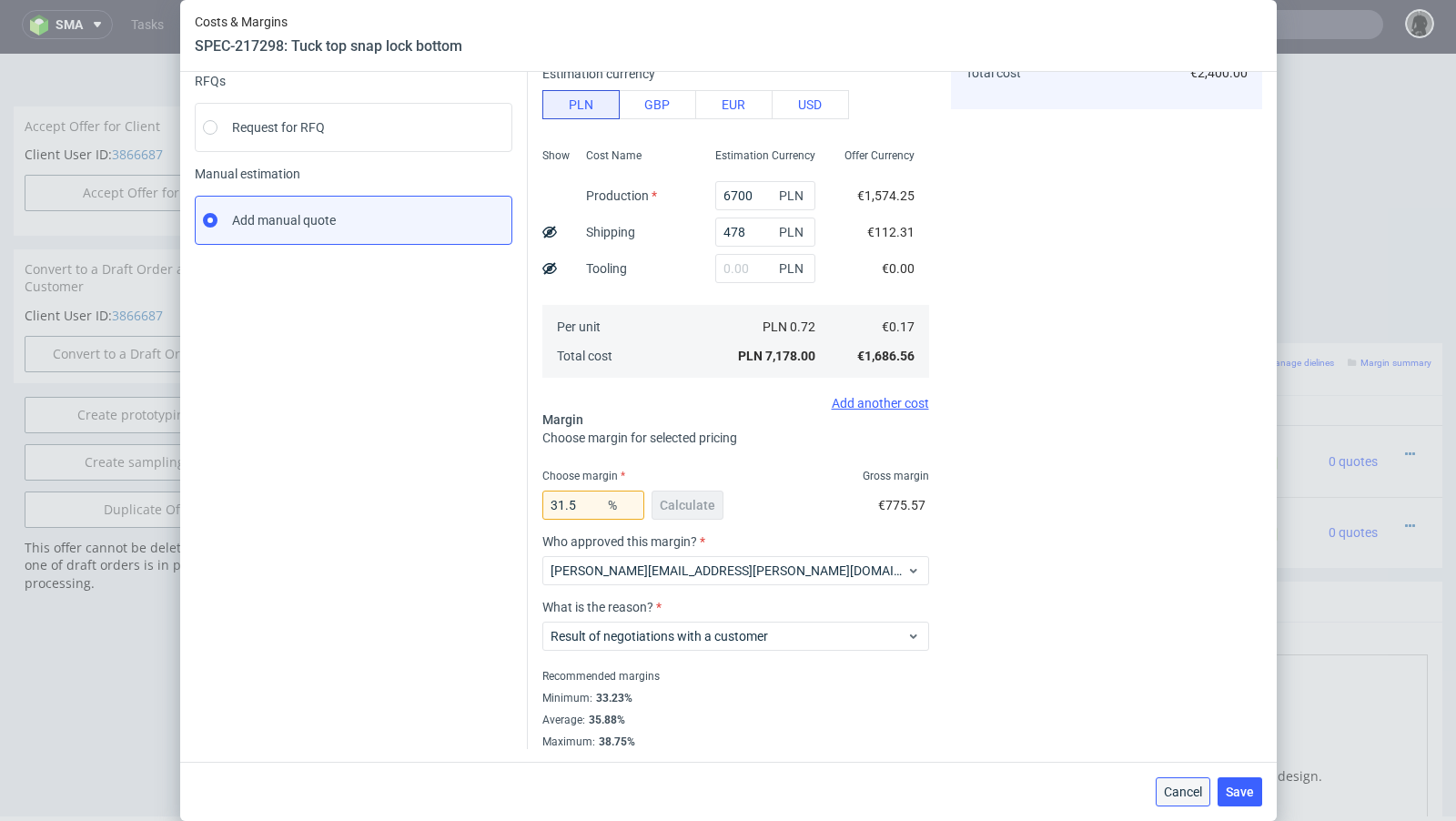
click at [1163, 783] on button "Cancel" at bounding box center [1184, 792] width 55 height 29
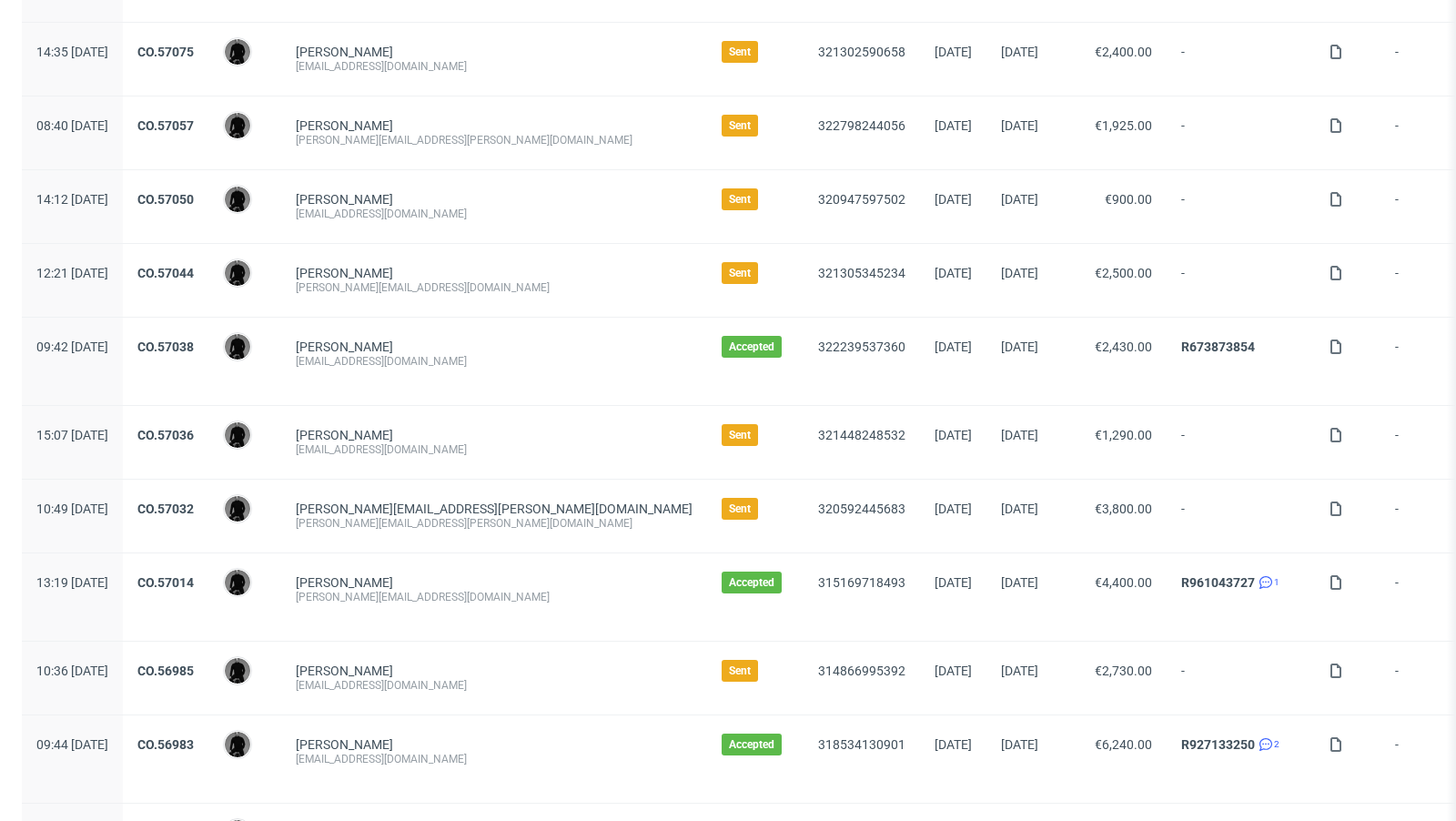
scroll to position [725, 0]
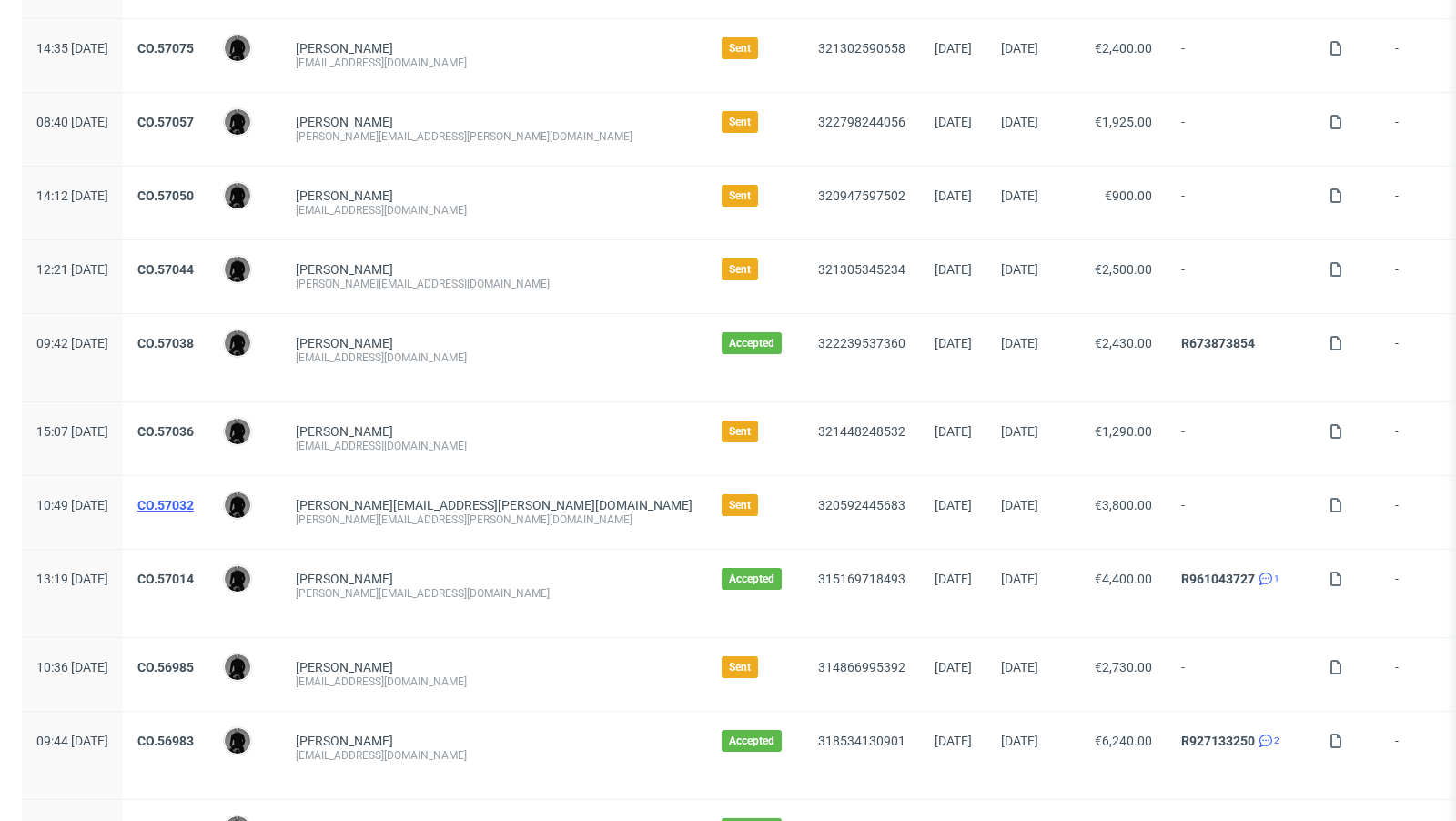
click at [194, 498] on link "CO.57032" at bounding box center [166, 505] width 57 height 15
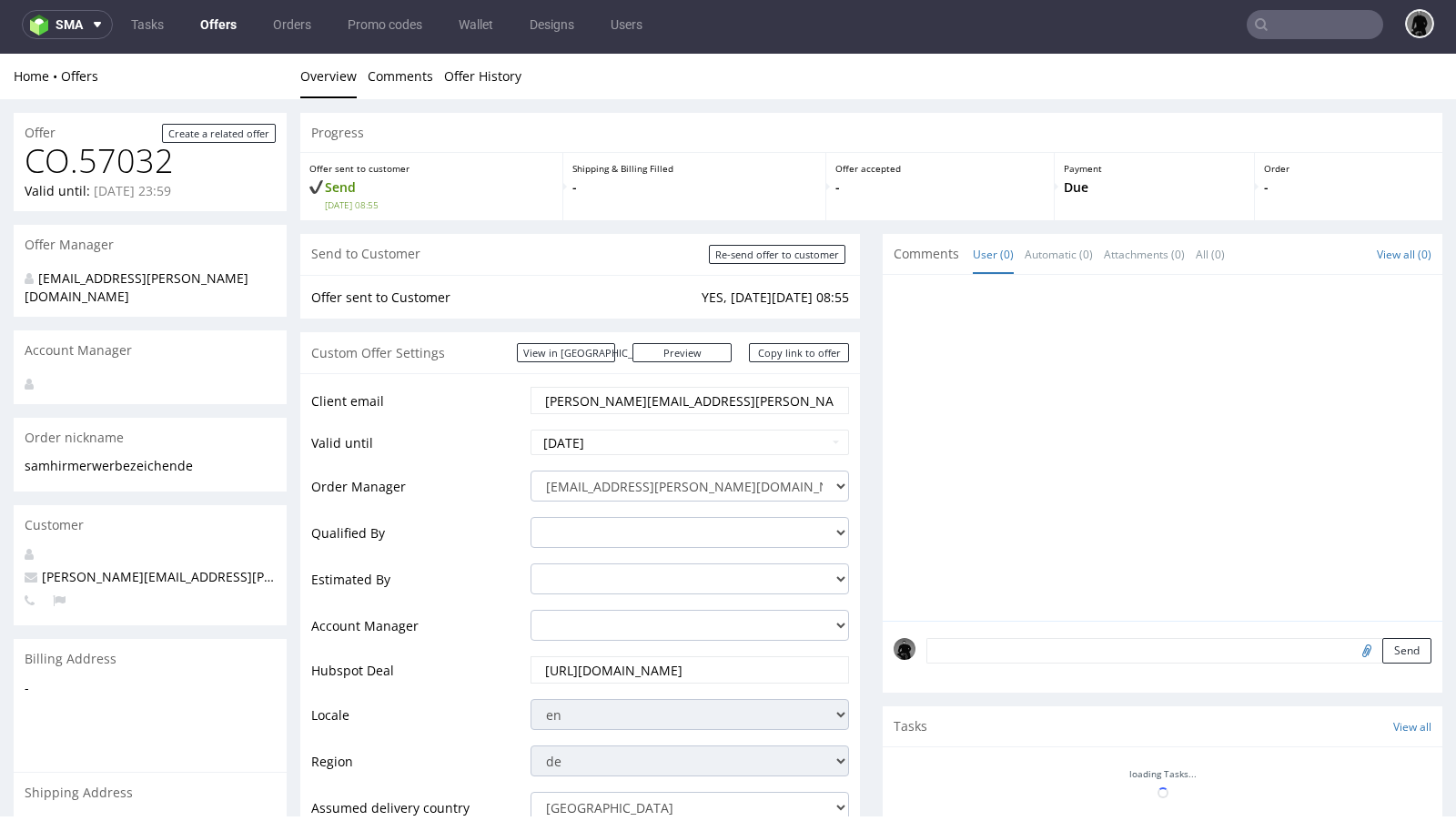
scroll to position [664, 0]
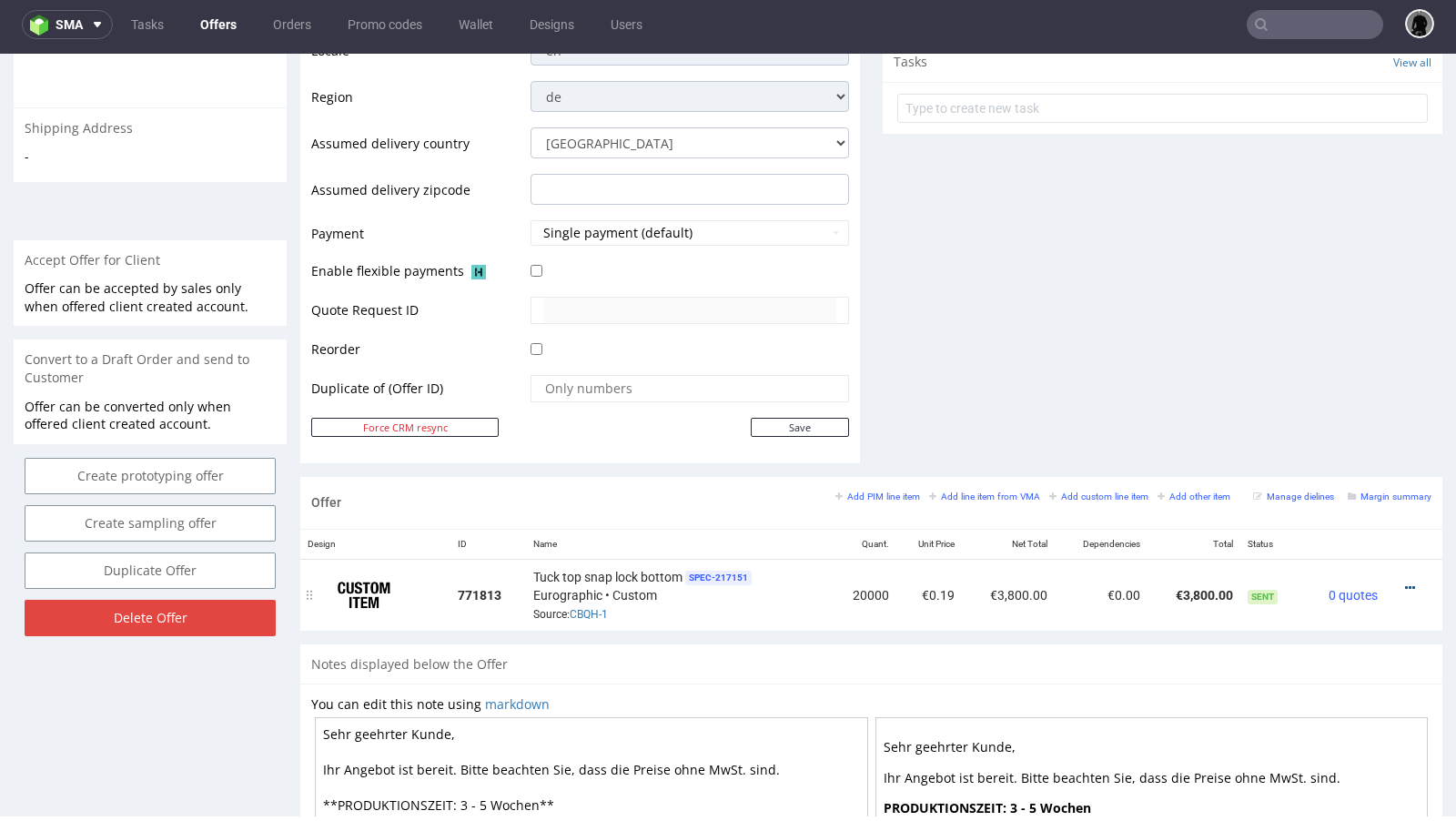
click at [1405, 582] on icon at bounding box center [1410, 588] width 10 height 13
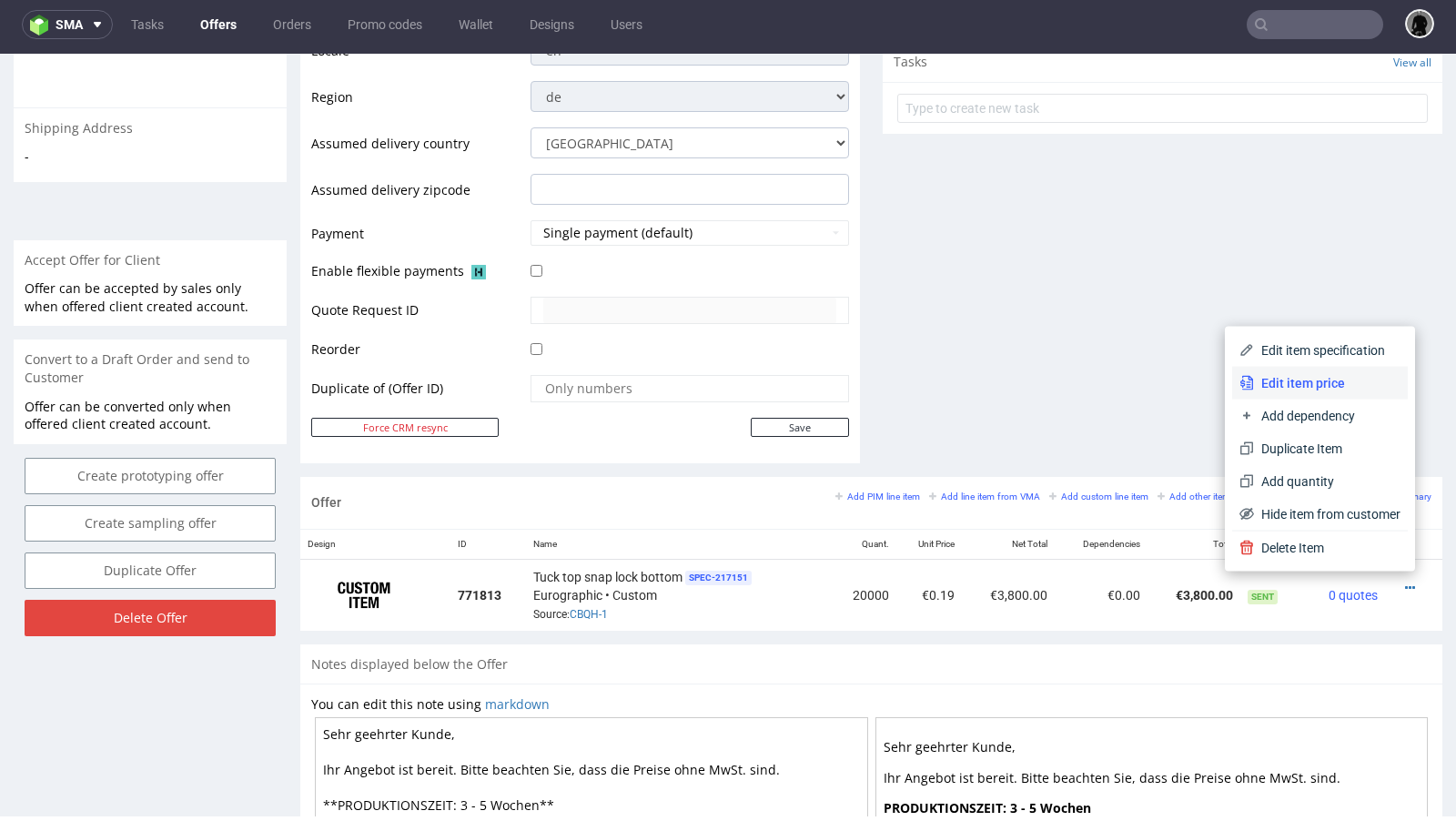
click at [1299, 389] on span "Edit item price" at bounding box center [1327, 383] width 146 height 19
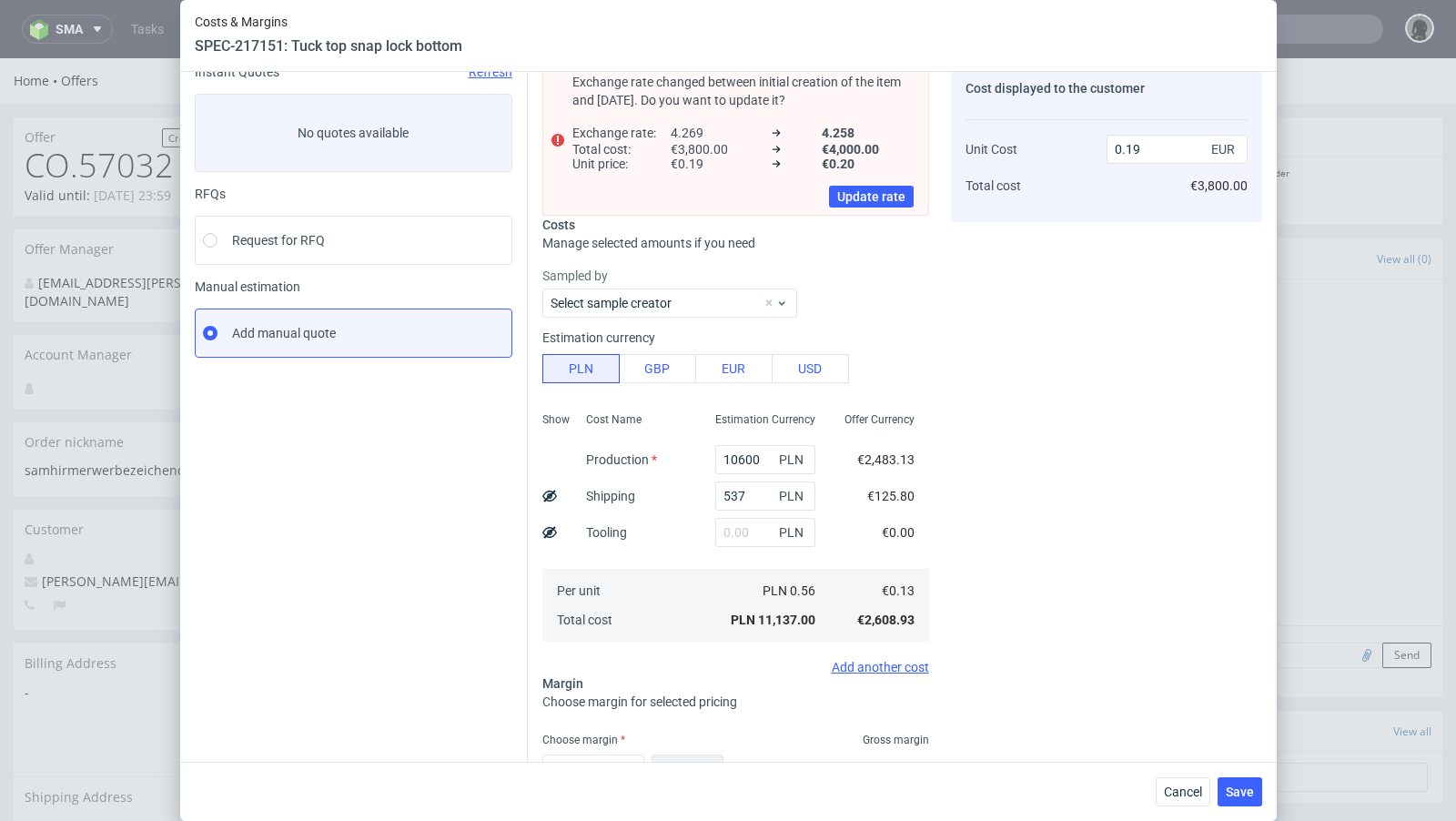
scroll to position [185, 0]
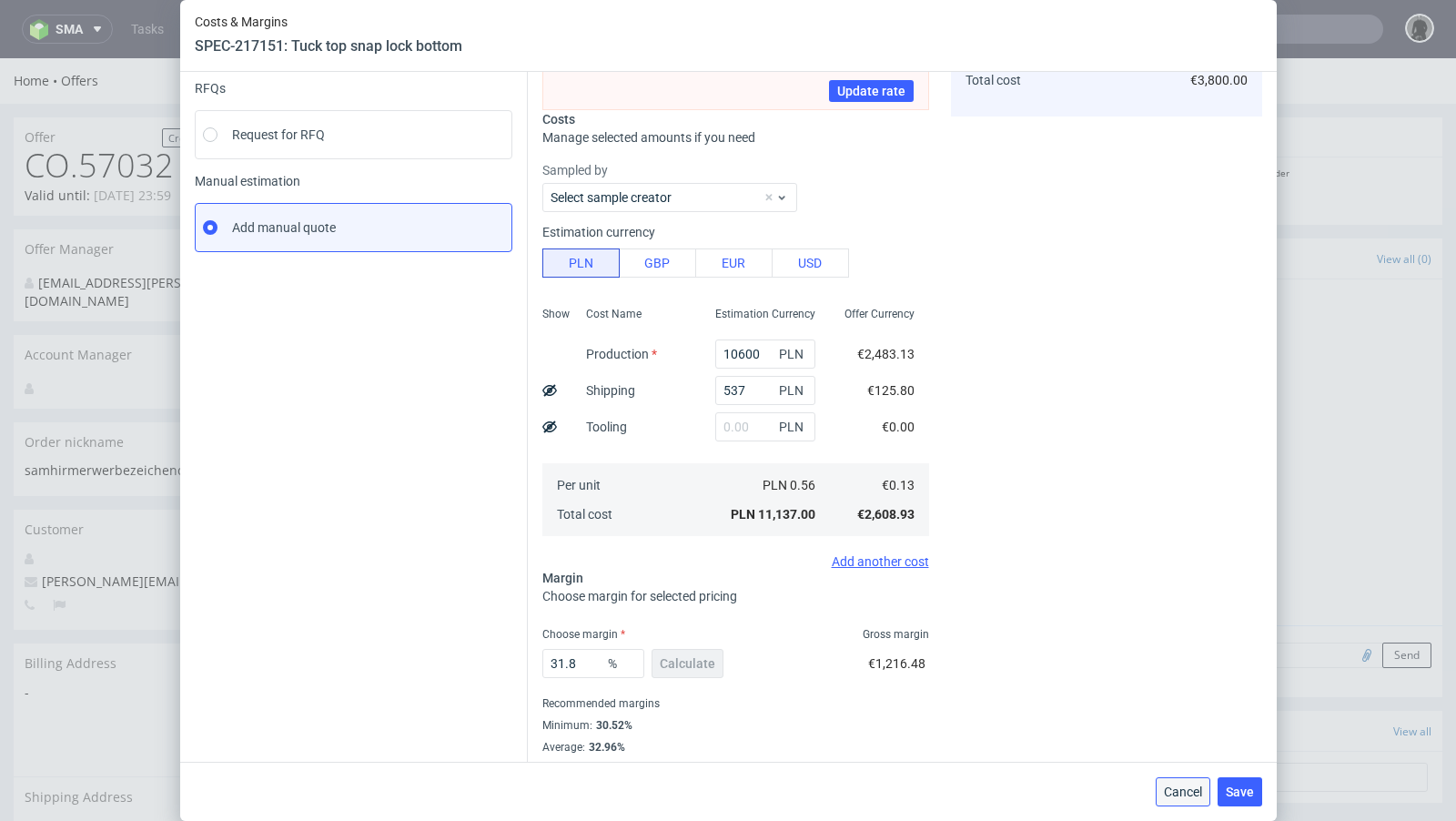
click at [1171, 792] on span "Cancel" at bounding box center [1183, 791] width 38 height 13
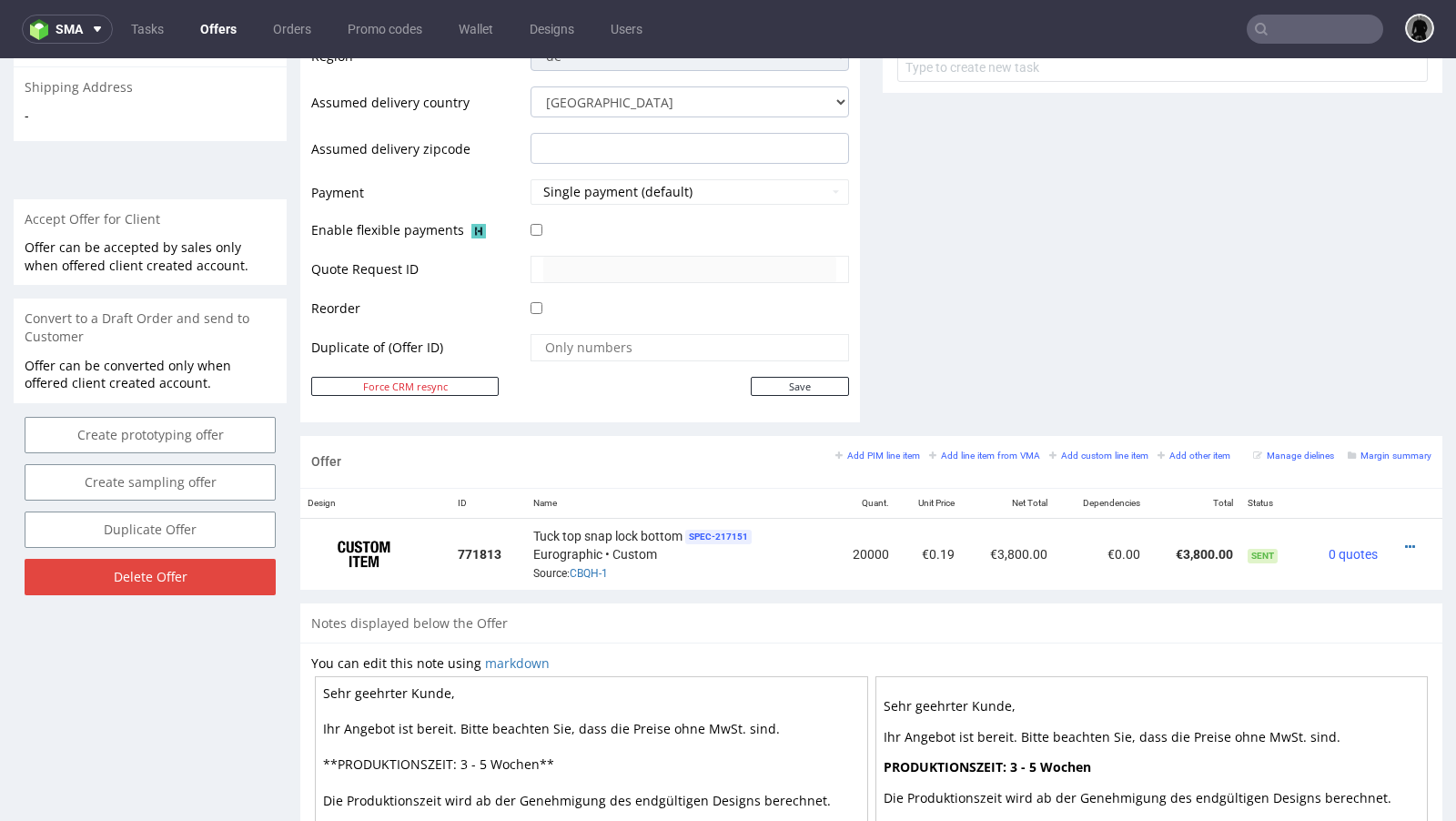
scroll to position [947, 0]
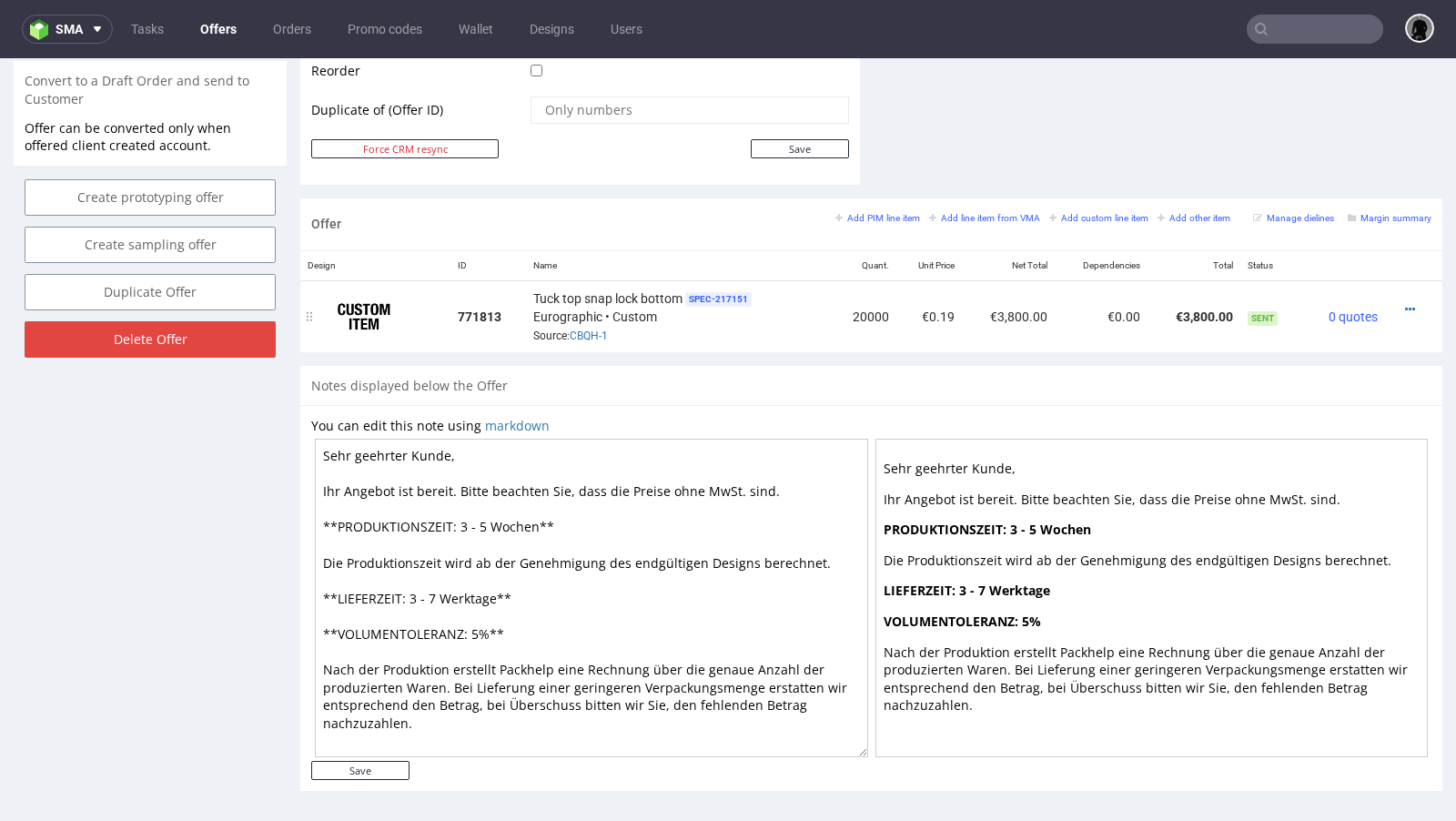
click at [1393, 302] on div at bounding box center [1408, 309] width 32 height 19
click at [1405, 303] on icon at bounding box center [1410, 308] width 10 height 13
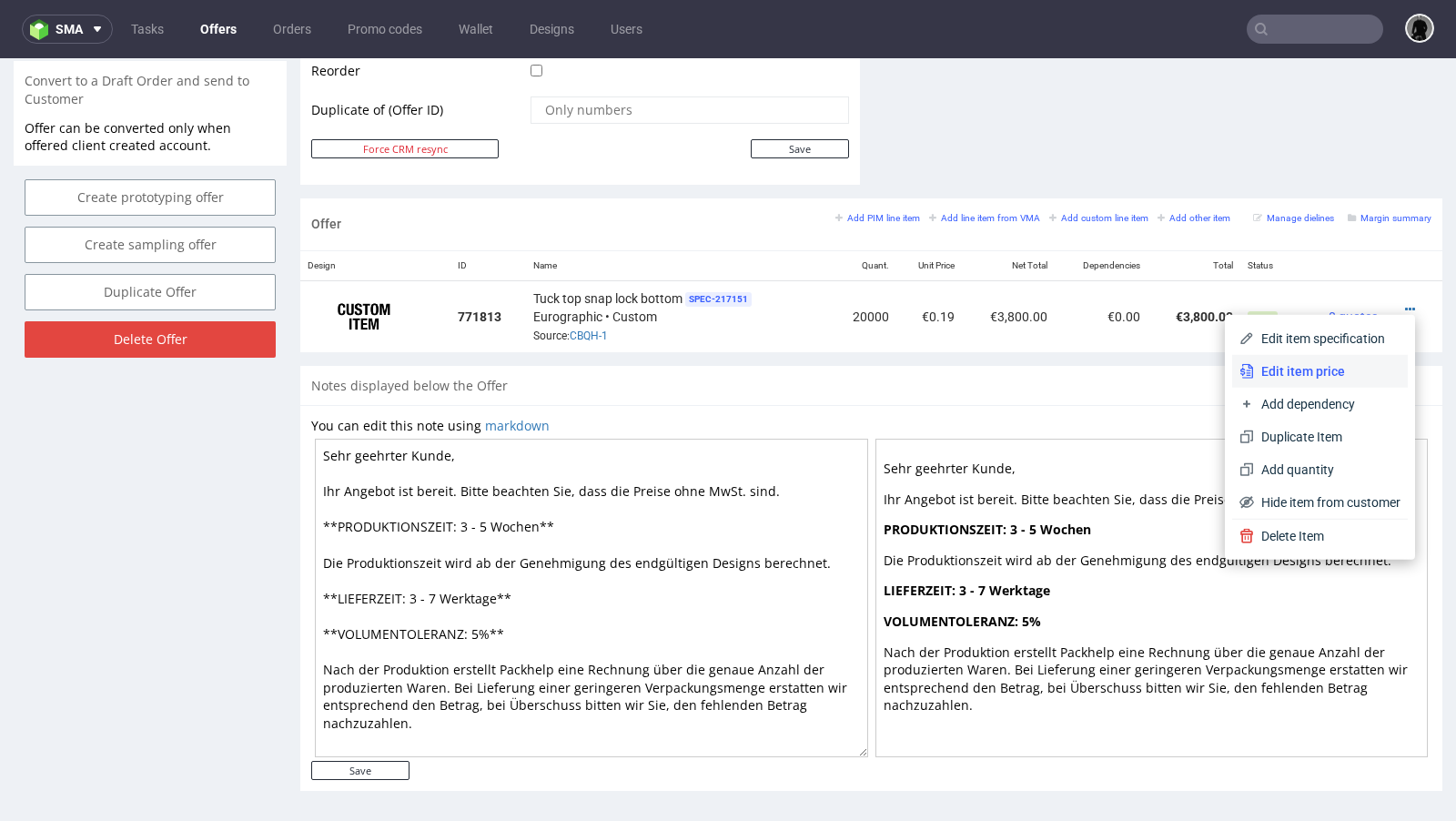
click at [1294, 355] on li "Edit item price" at bounding box center [1320, 372] width 176 height 33
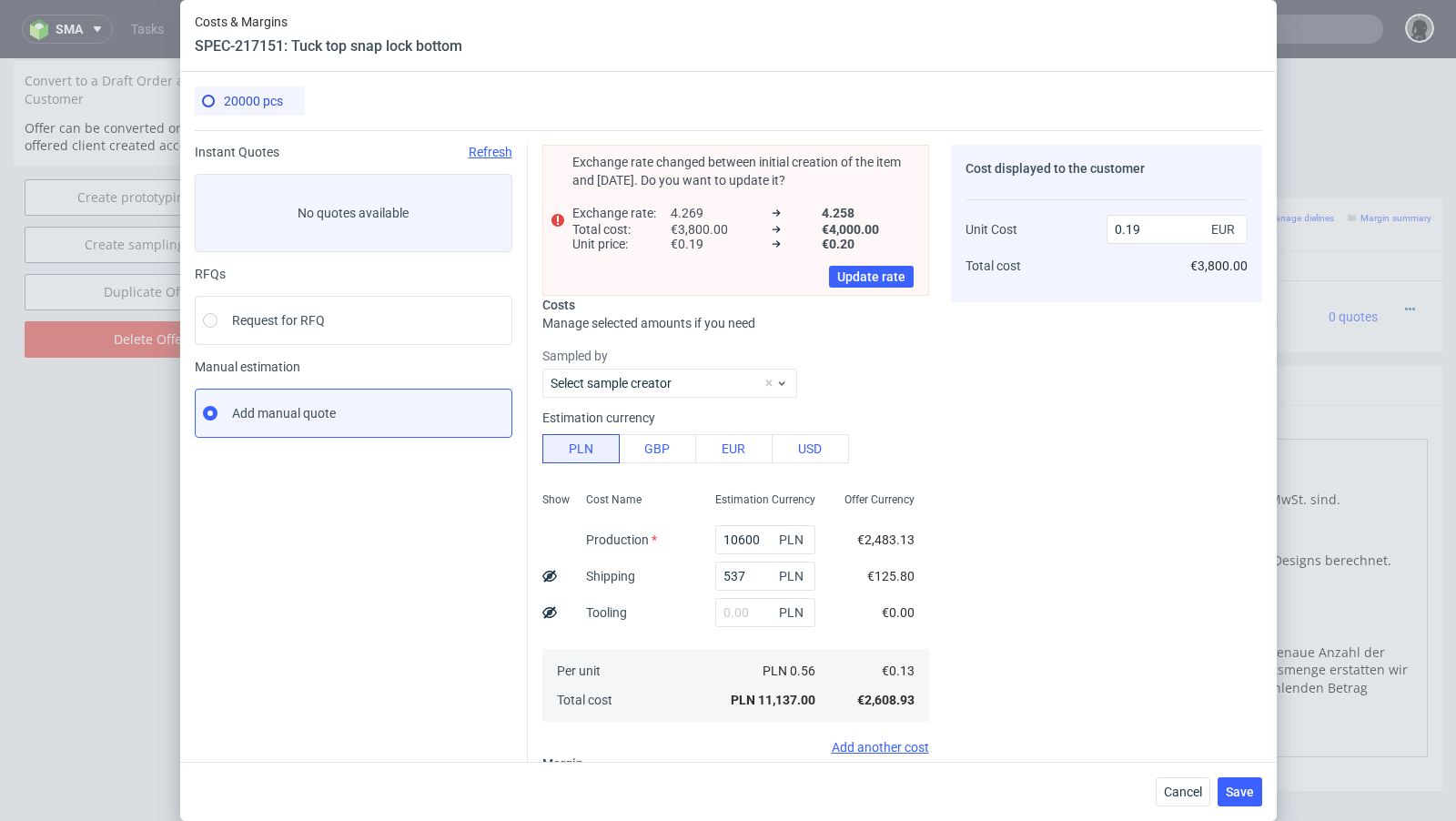
scroll to position [263, 0]
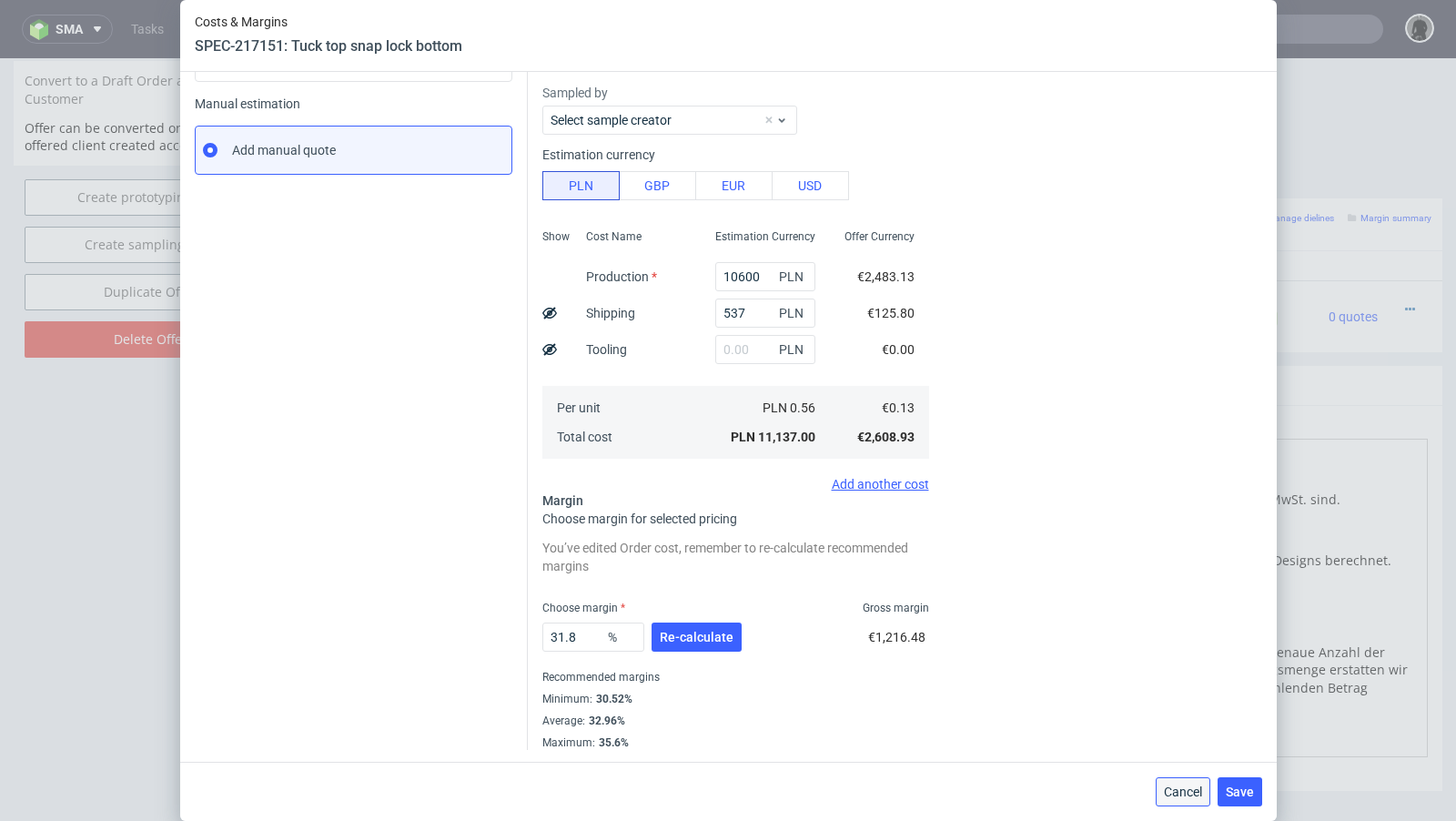
click at [1174, 780] on button "Cancel" at bounding box center [1184, 792] width 55 height 29
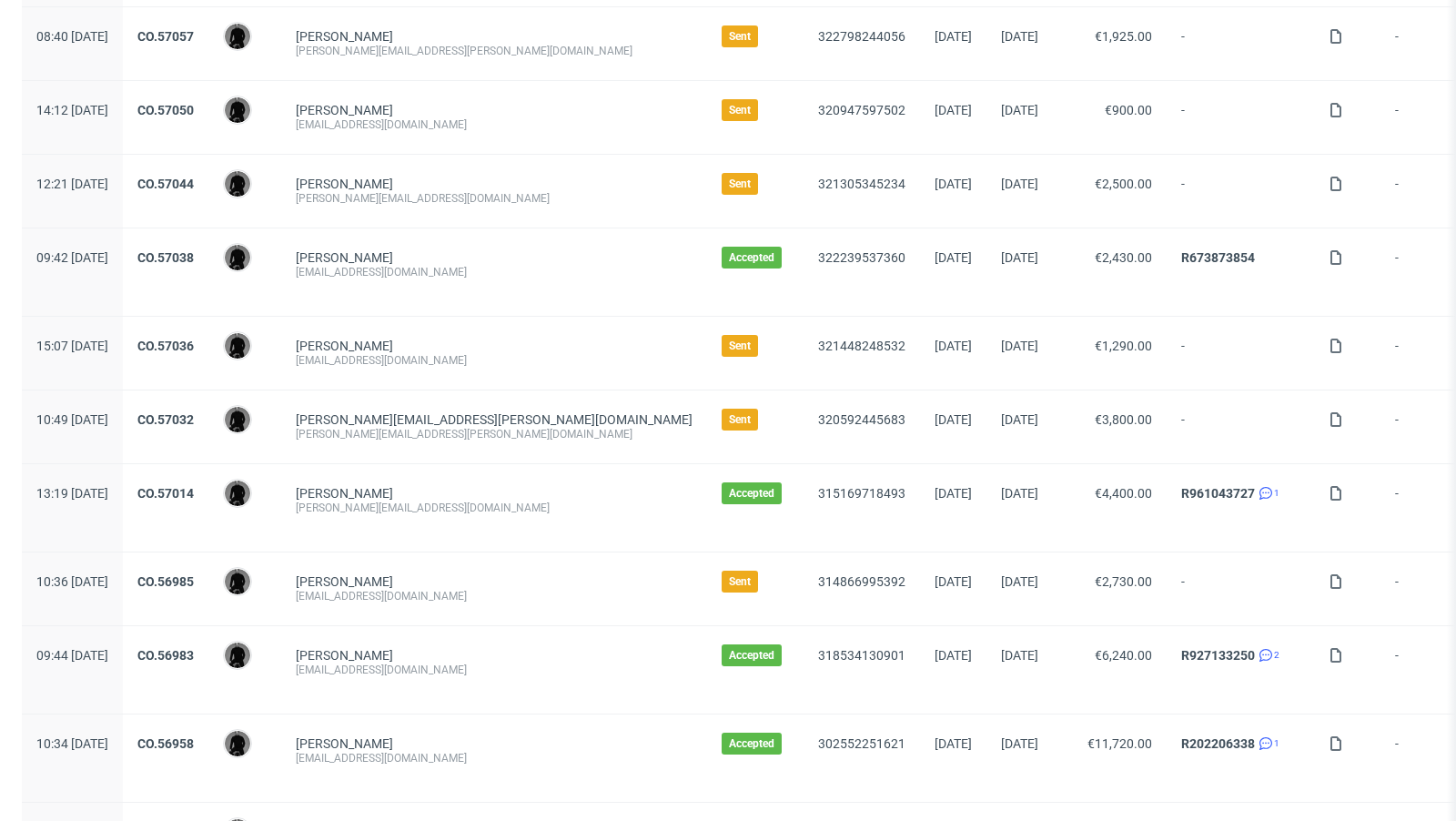
scroll to position [833, 0]
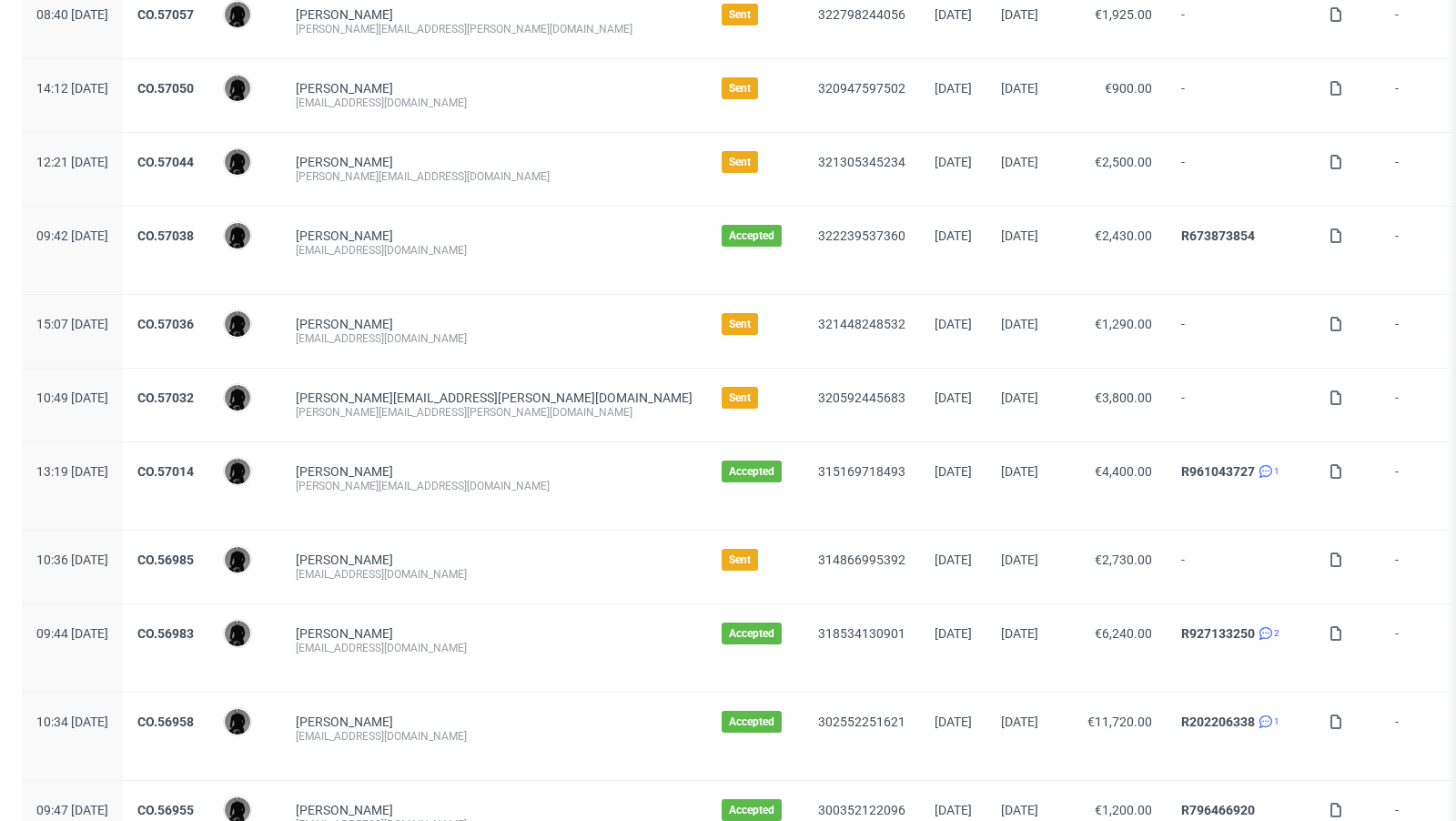
click at [208, 540] on div "CO.56985" at bounding box center [166, 566] width 86 height 73
click at [194, 553] on link "CO.56985" at bounding box center [166, 559] width 57 height 15
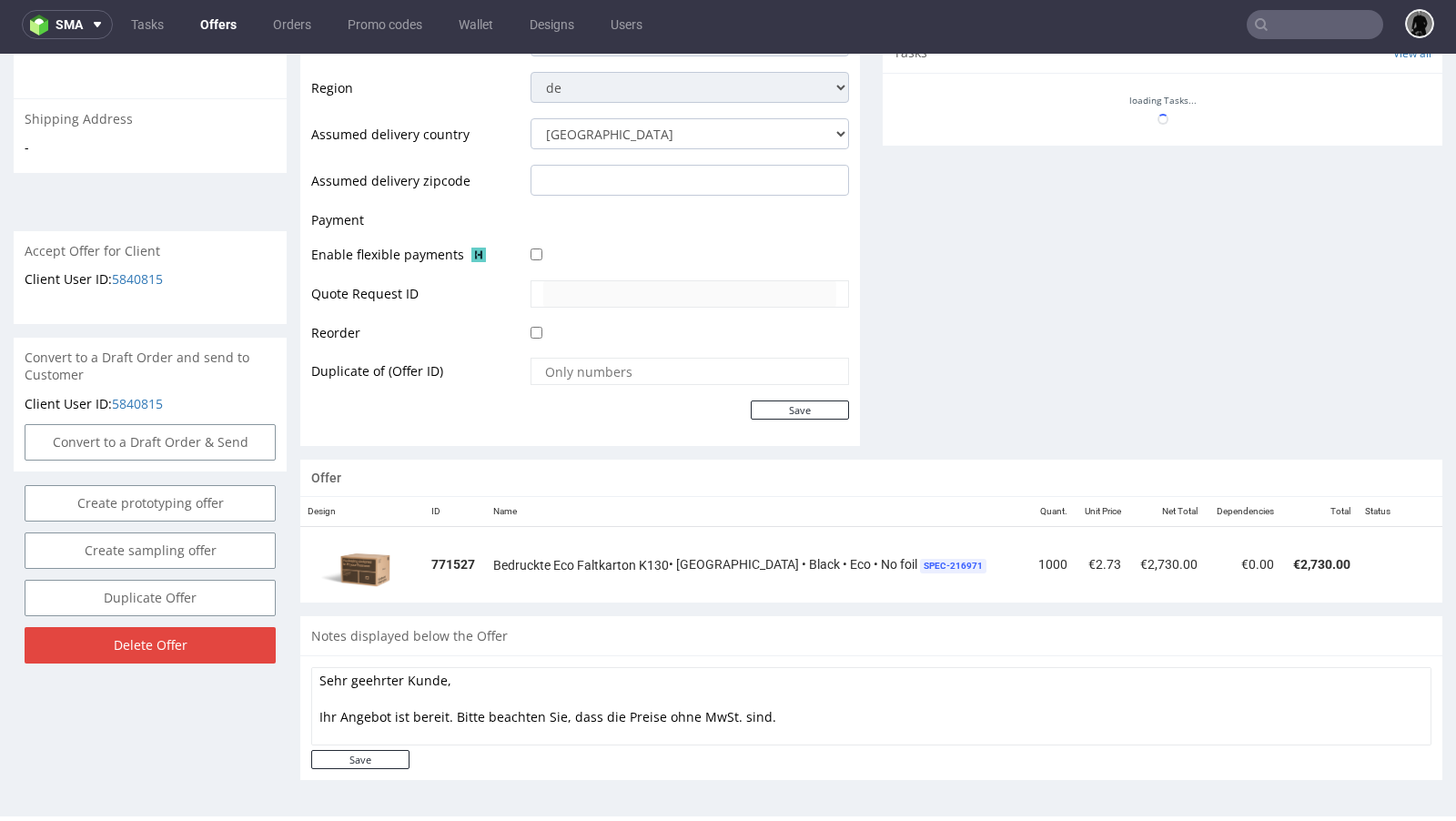
scroll to position [740, 0]
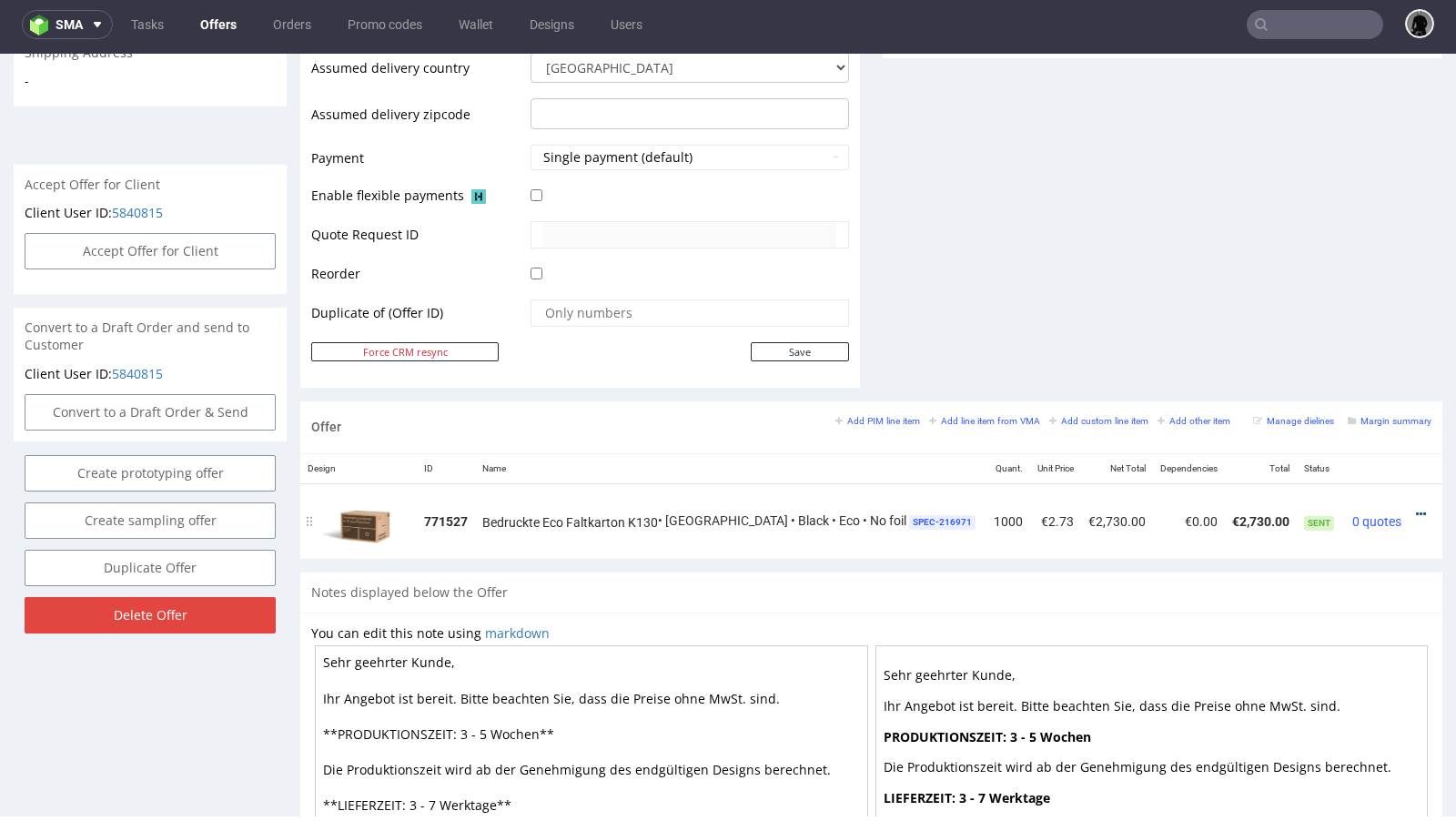
click at [1416, 508] on icon at bounding box center [1421, 513] width 10 height 13
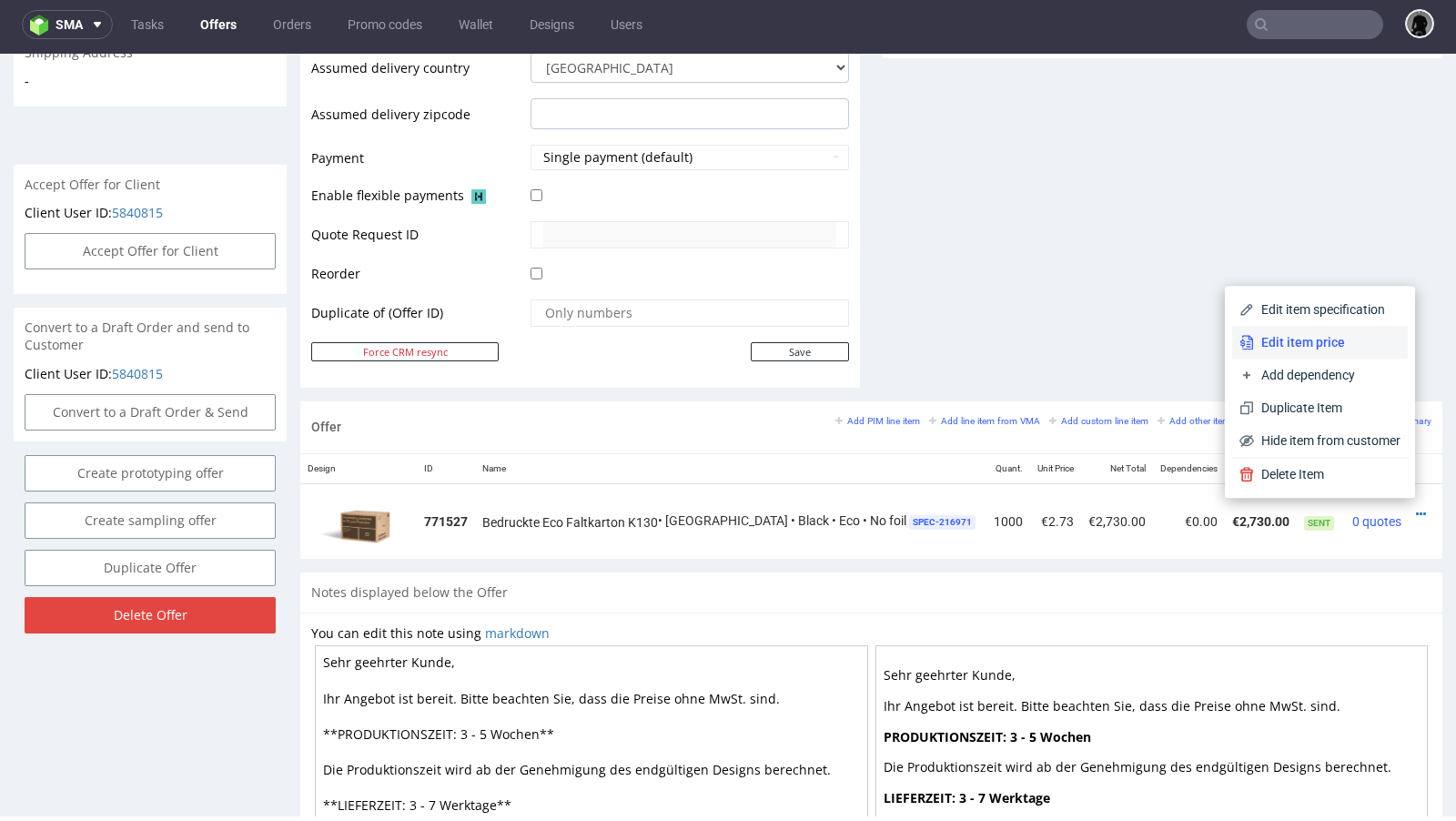
click at [1294, 349] on span "Edit item price" at bounding box center [1327, 342] width 146 height 19
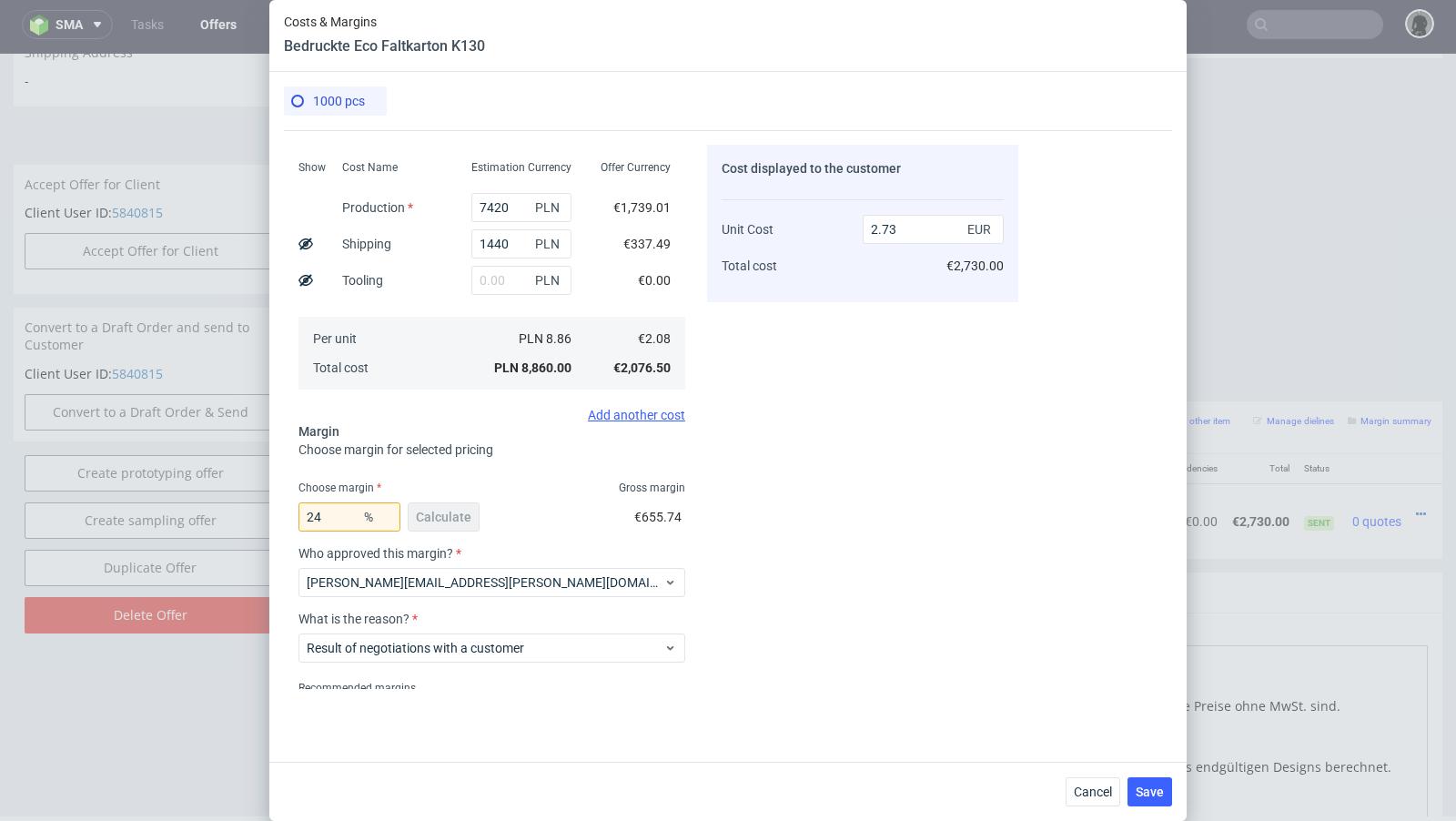
scroll to position [401, 0]
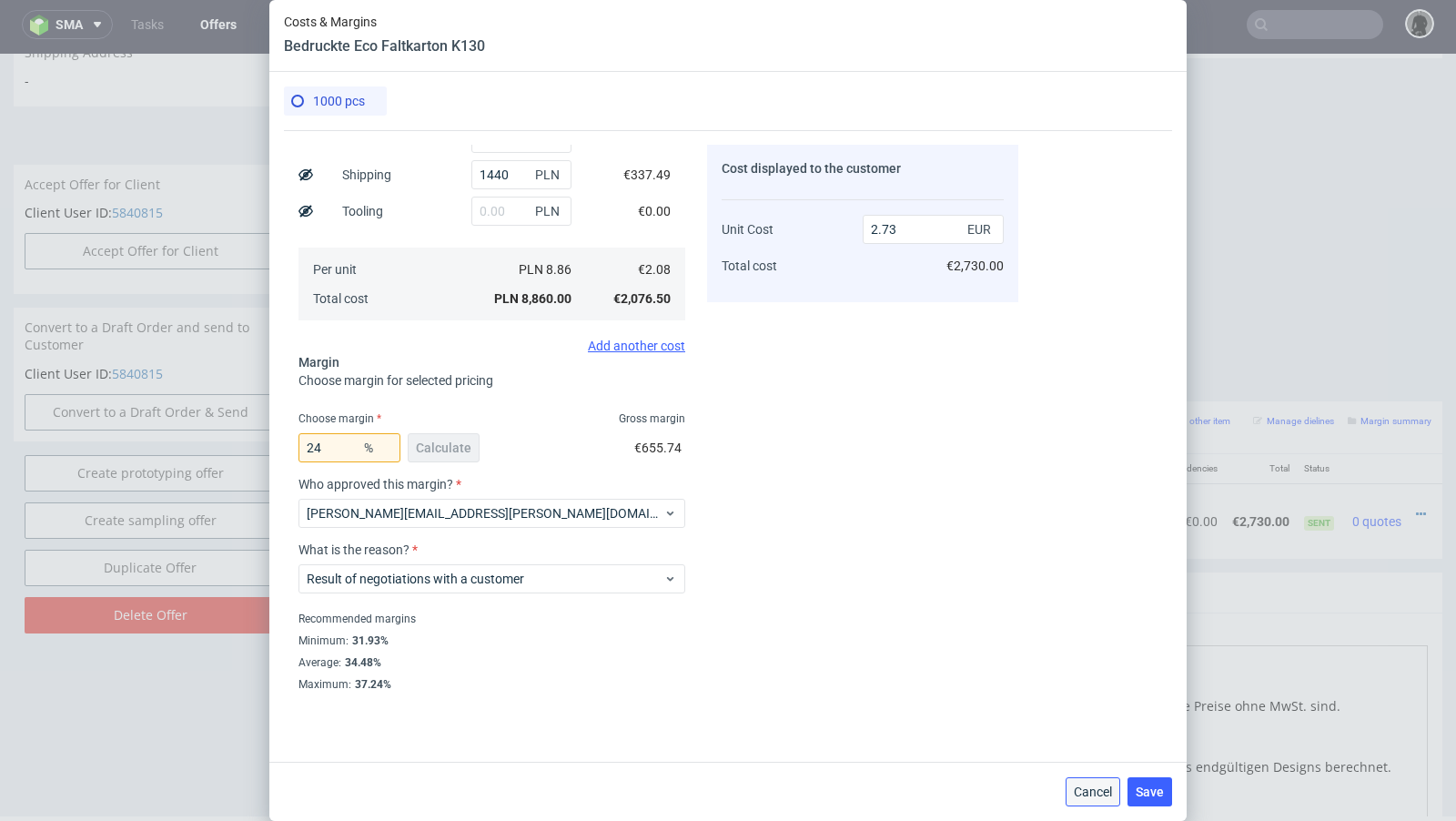
click at [1095, 783] on button "Cancel" at bounding box center [1093, 792] width 55 height 29
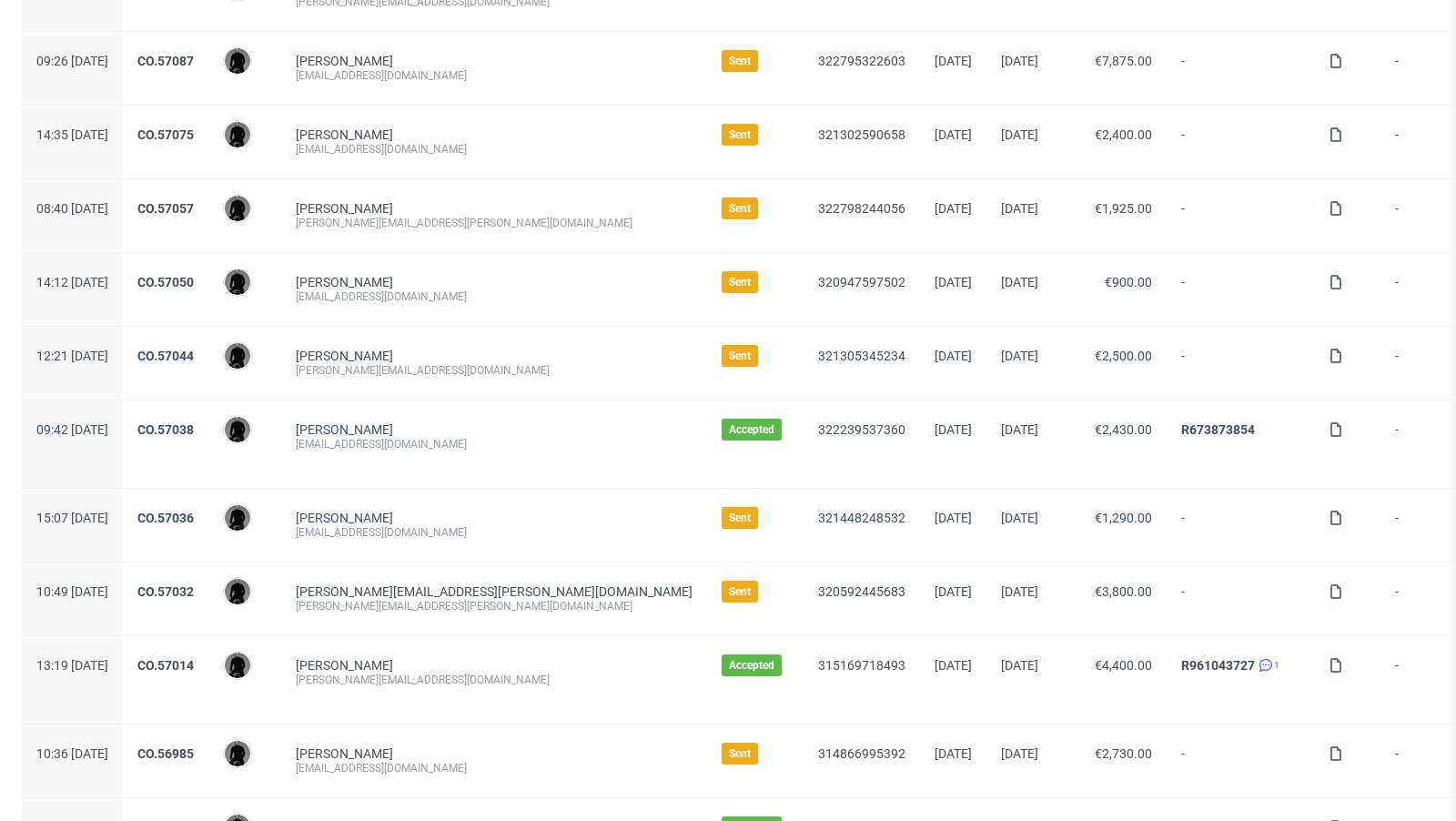
scroll to position [643, 0]
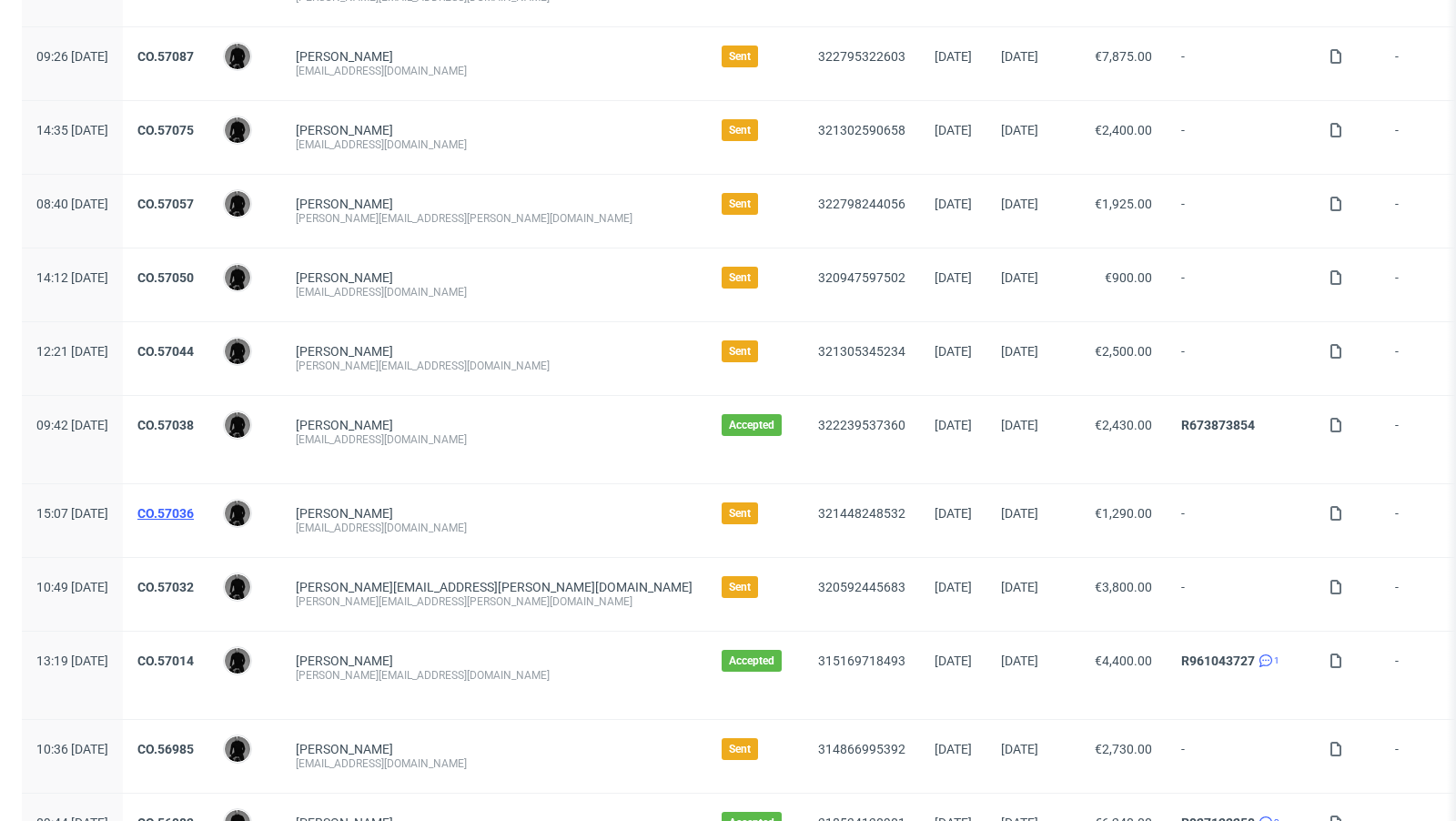
click at [194, 507] on link "CO.57036" at bounding box center [166, 513] width 57 height 15
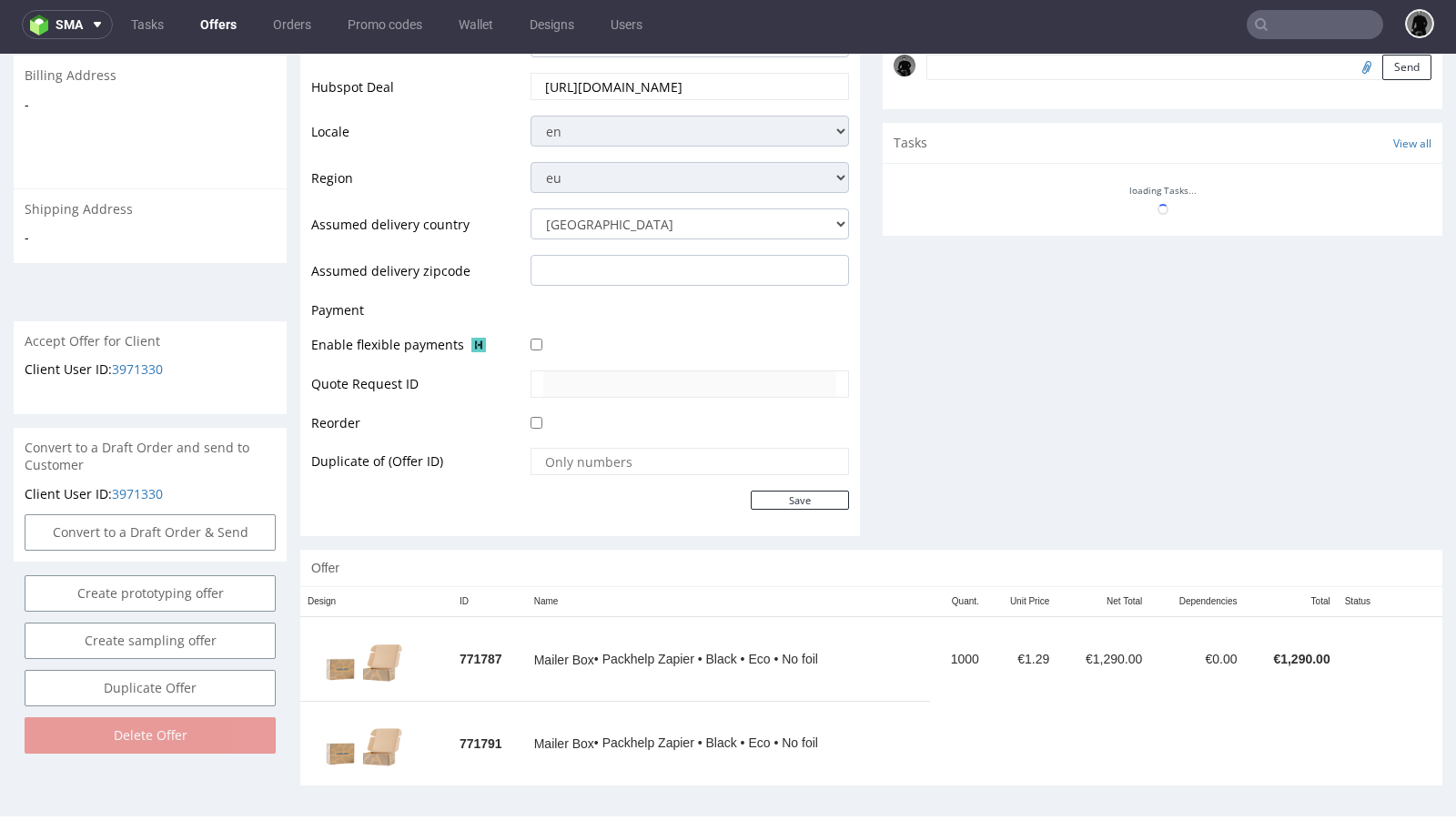
scroll to position [643, 0]
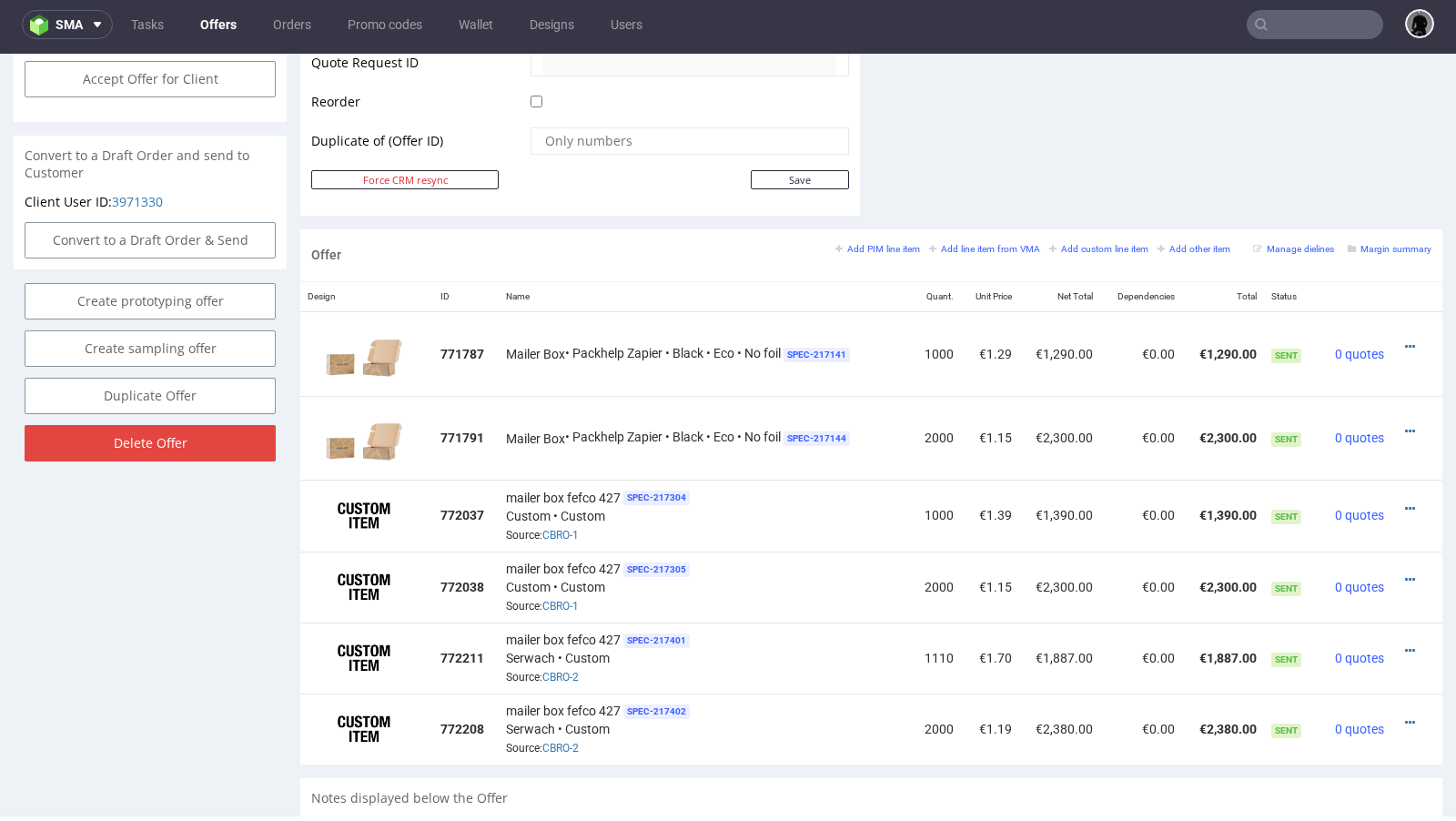
scroll to position [913, 0]
click at [205, 21] on link "Offers" at bounding box center [219, 24] width 59 height 29
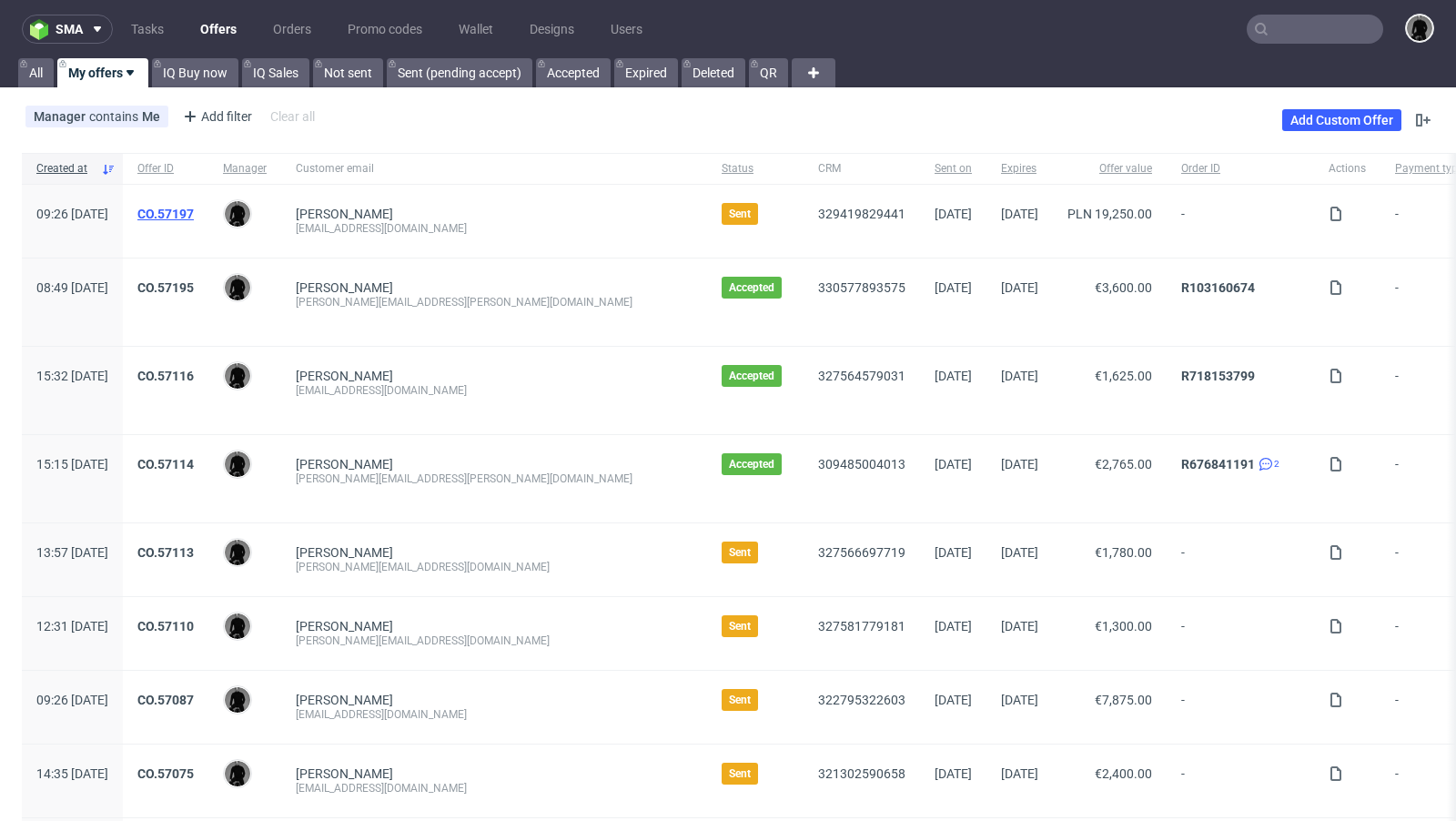
click at [194, 207] on link "CO.57197" at bounding box center [166, 214] width 57 height 15
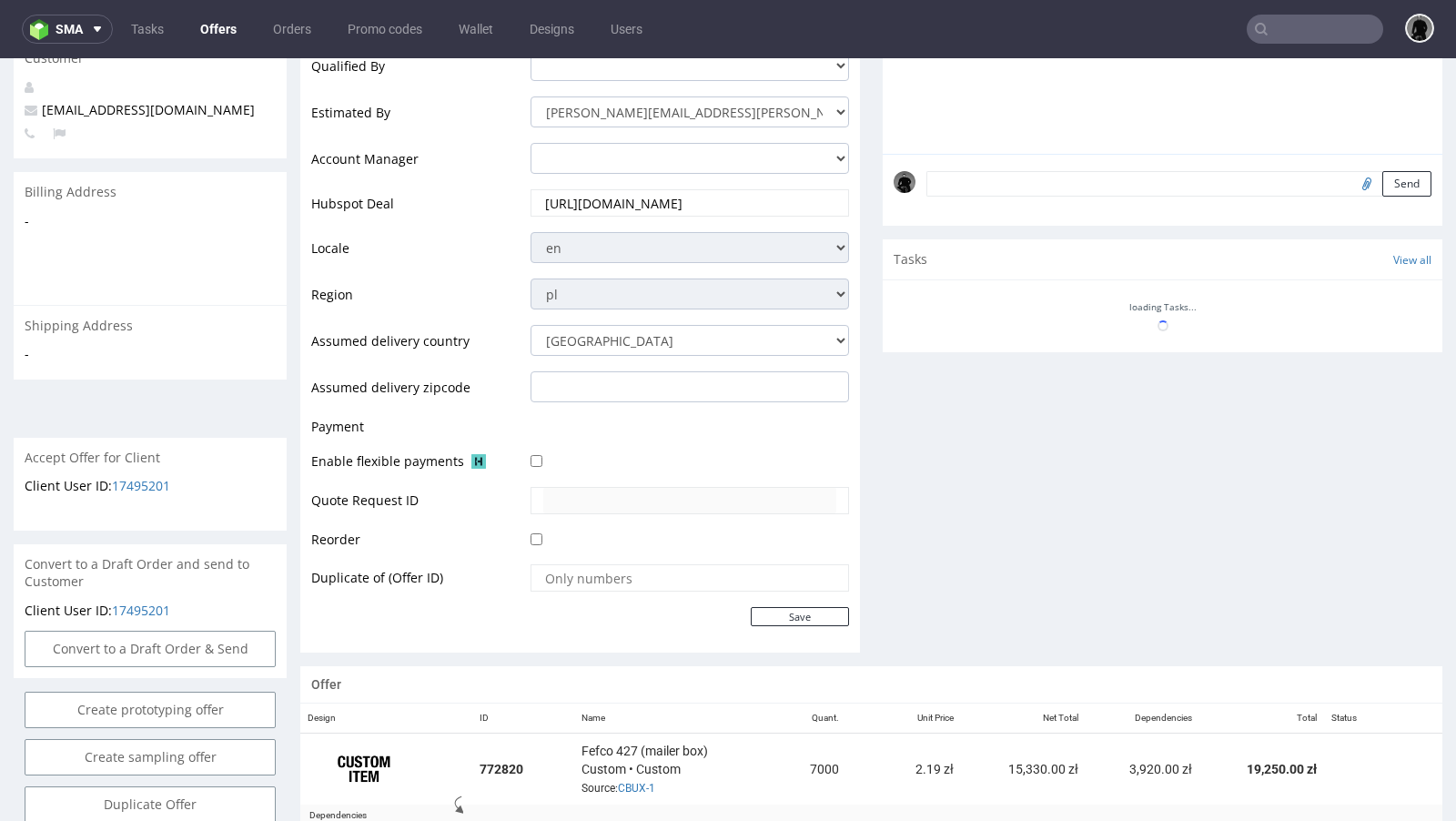
scroll to position [644, 0]
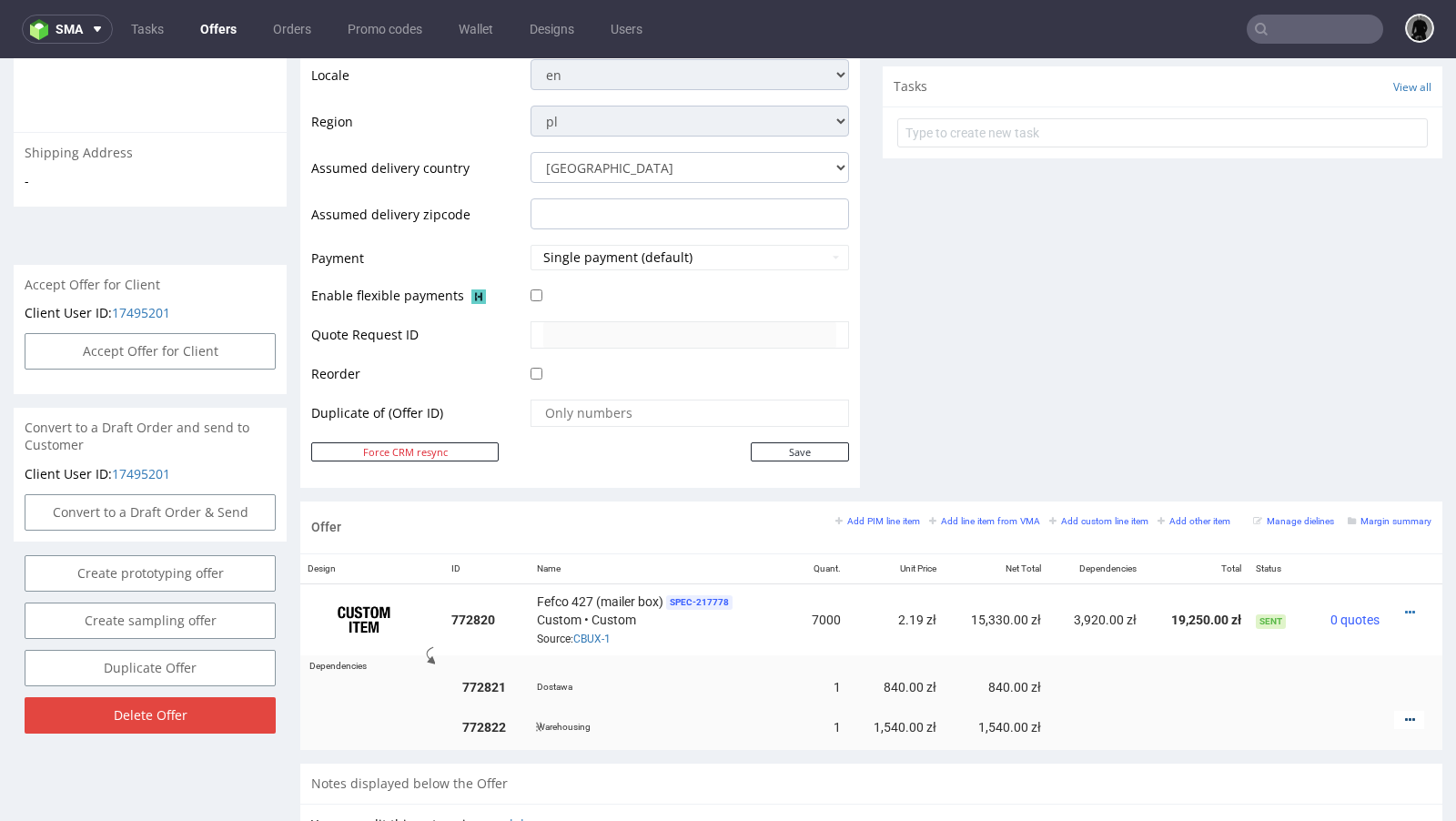
click at [1405, 714] on icon at bounding box center [1410, 719] width 10 height 13
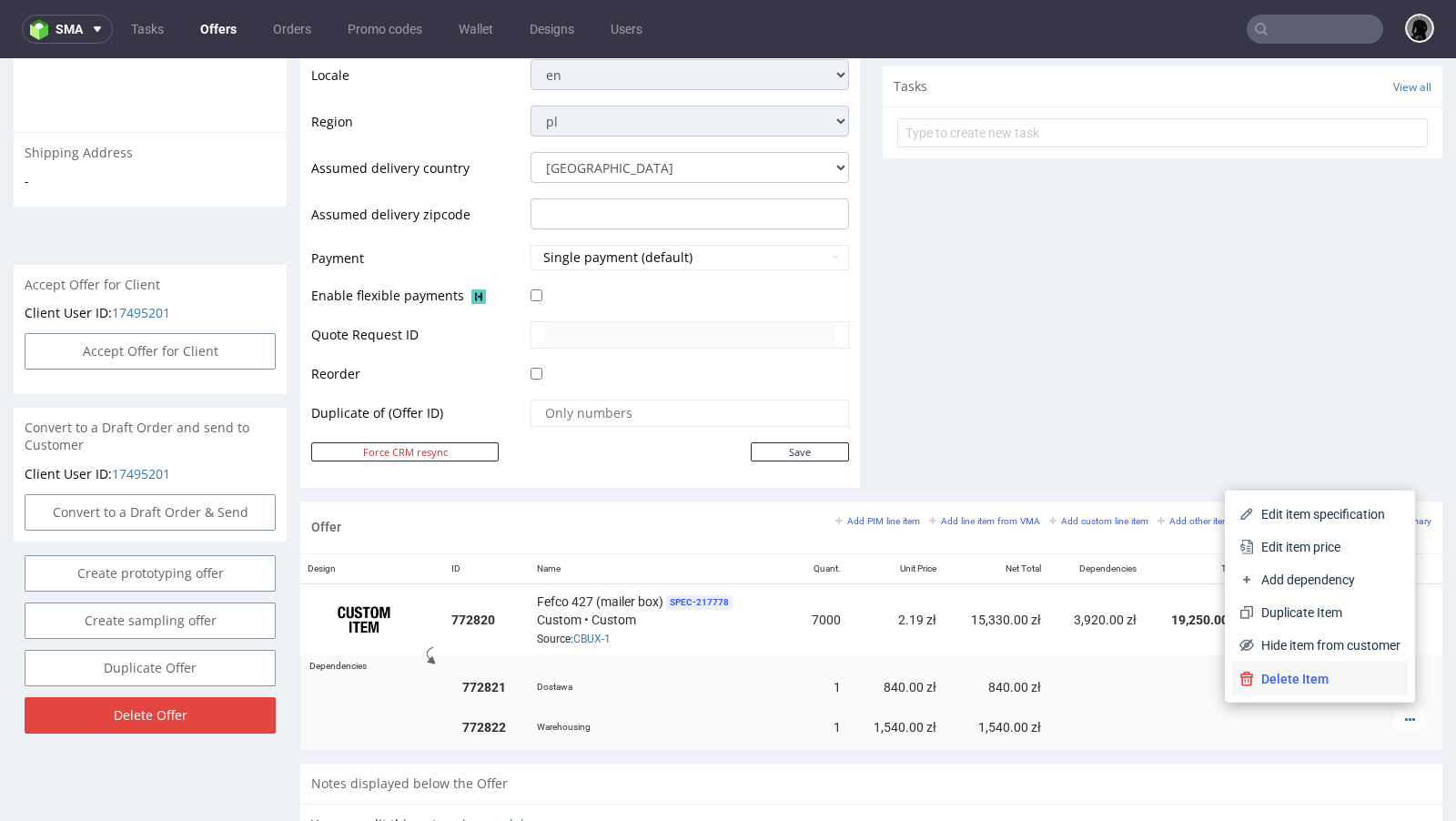
click at [1294, 670] on span "Delete Item" at bounding box center [1327, 678] width 146 height 19
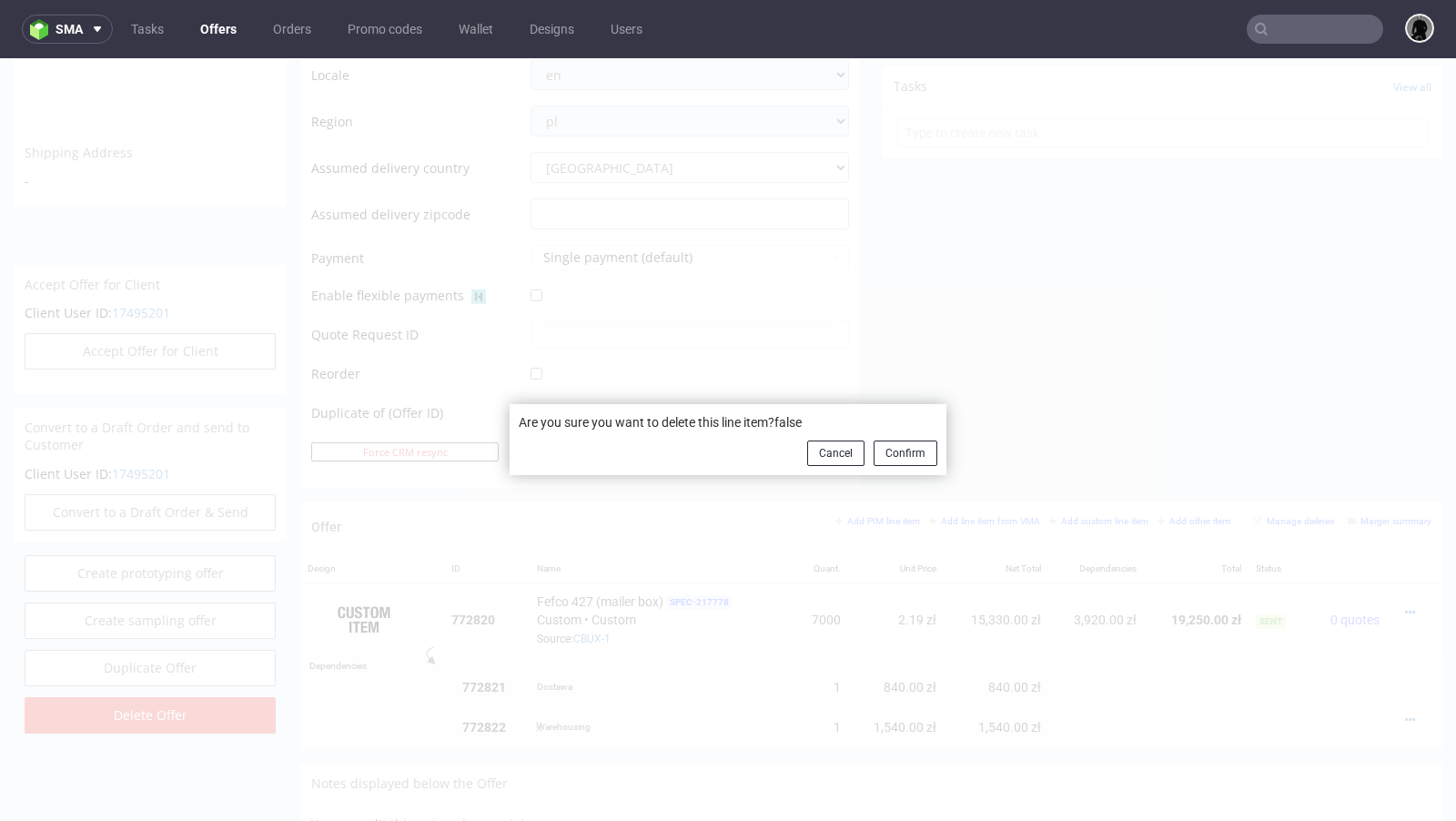
click at [879, 429] on p "Are you sure you want to delete this line item?false" at bounding box center [728, 422] width 419 height 19
click at [894, 450] on button "Confirm" at bounding box center [905, 453] width 63 height 25
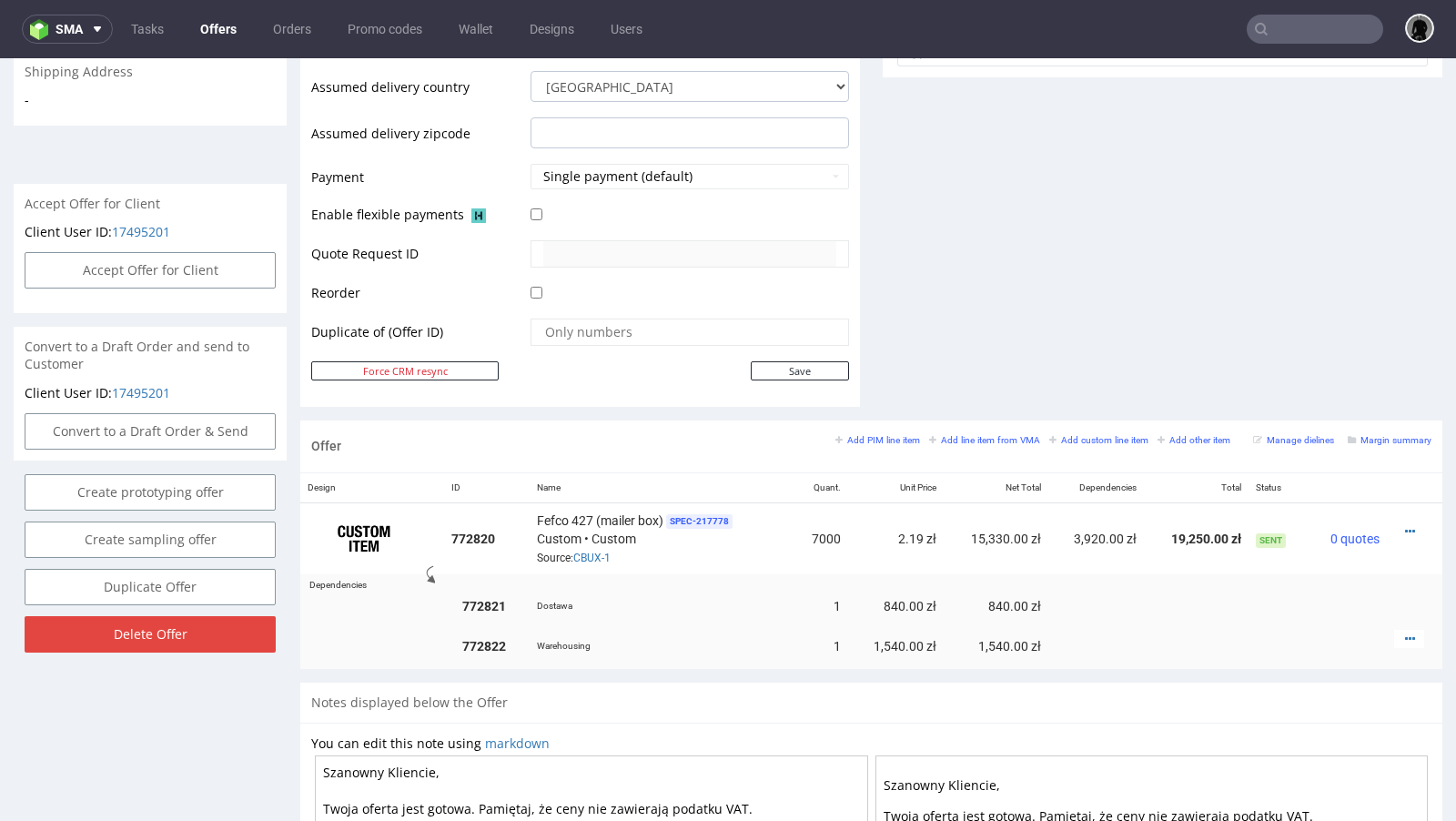
scroll to position [731, 0]
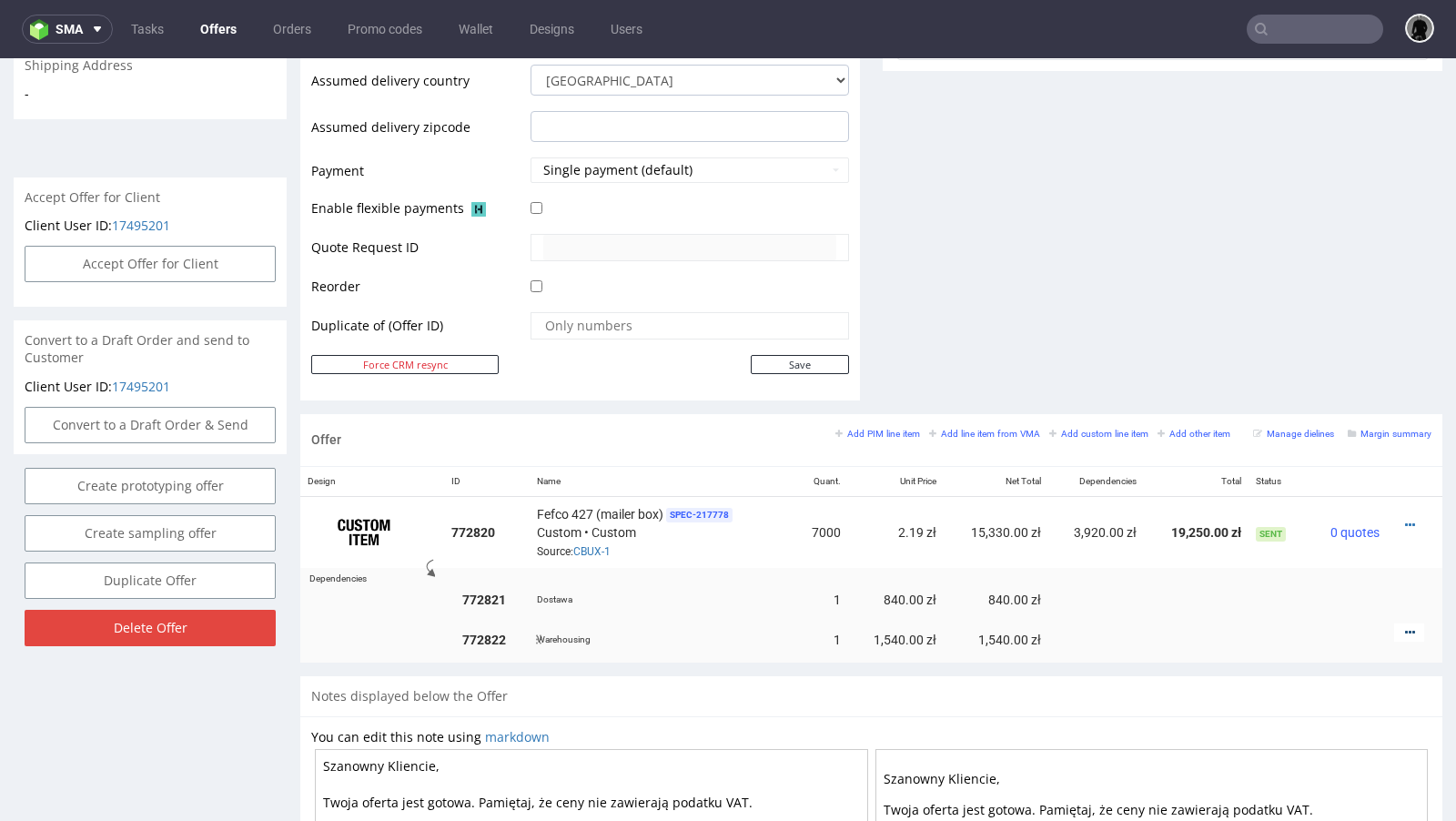
click at [1405, 626] on icon at bounding box center [1410, 632] width 10 height 13
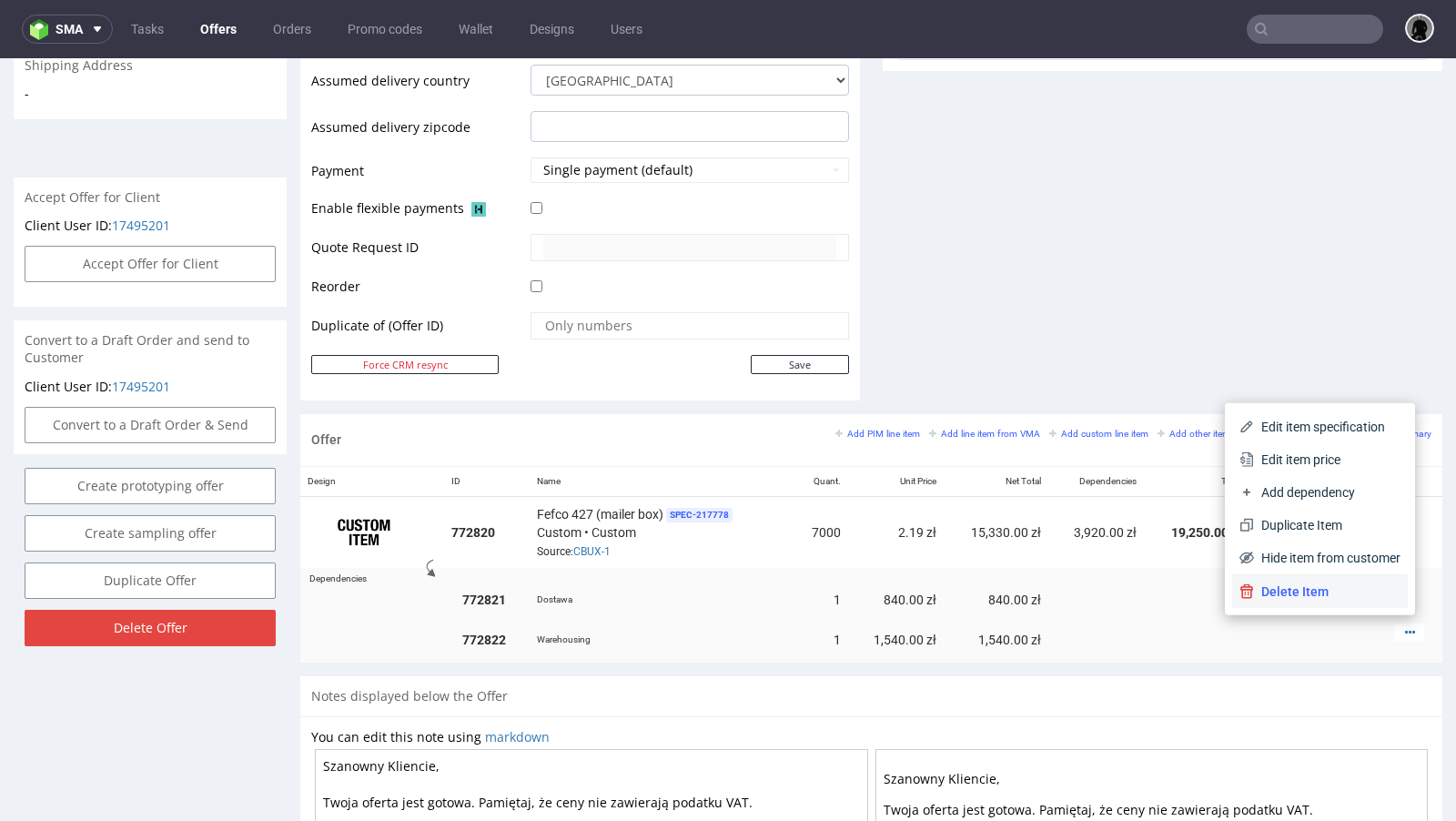
click at [1292, 588] on span "Delete Item" at bounding box center [1327, 592] width 146 height 19
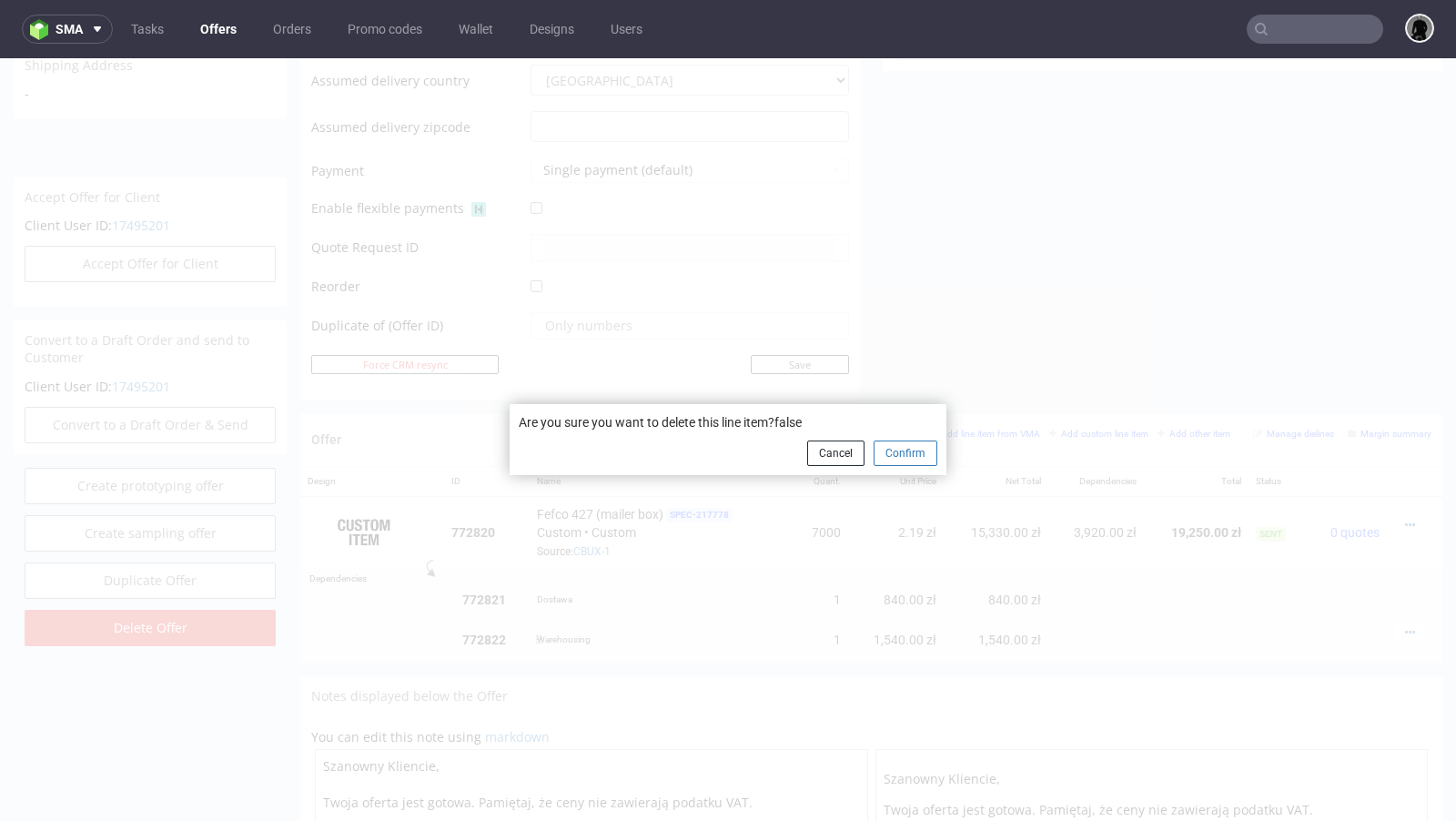
click at [898, 454] on button "Confirm" at bounding box center [905, 453] width 63 height 25
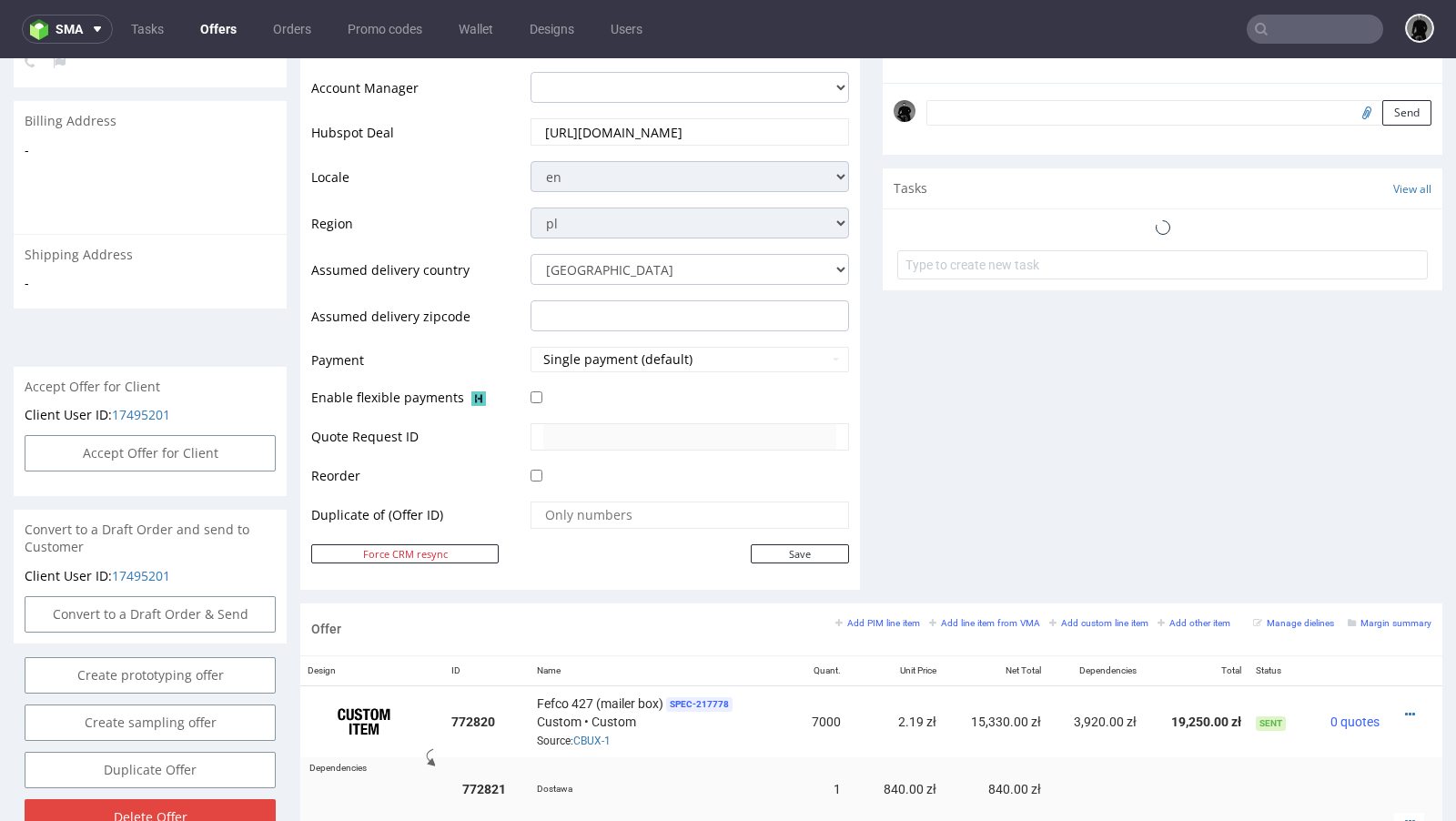
scroll to position [737, 0]
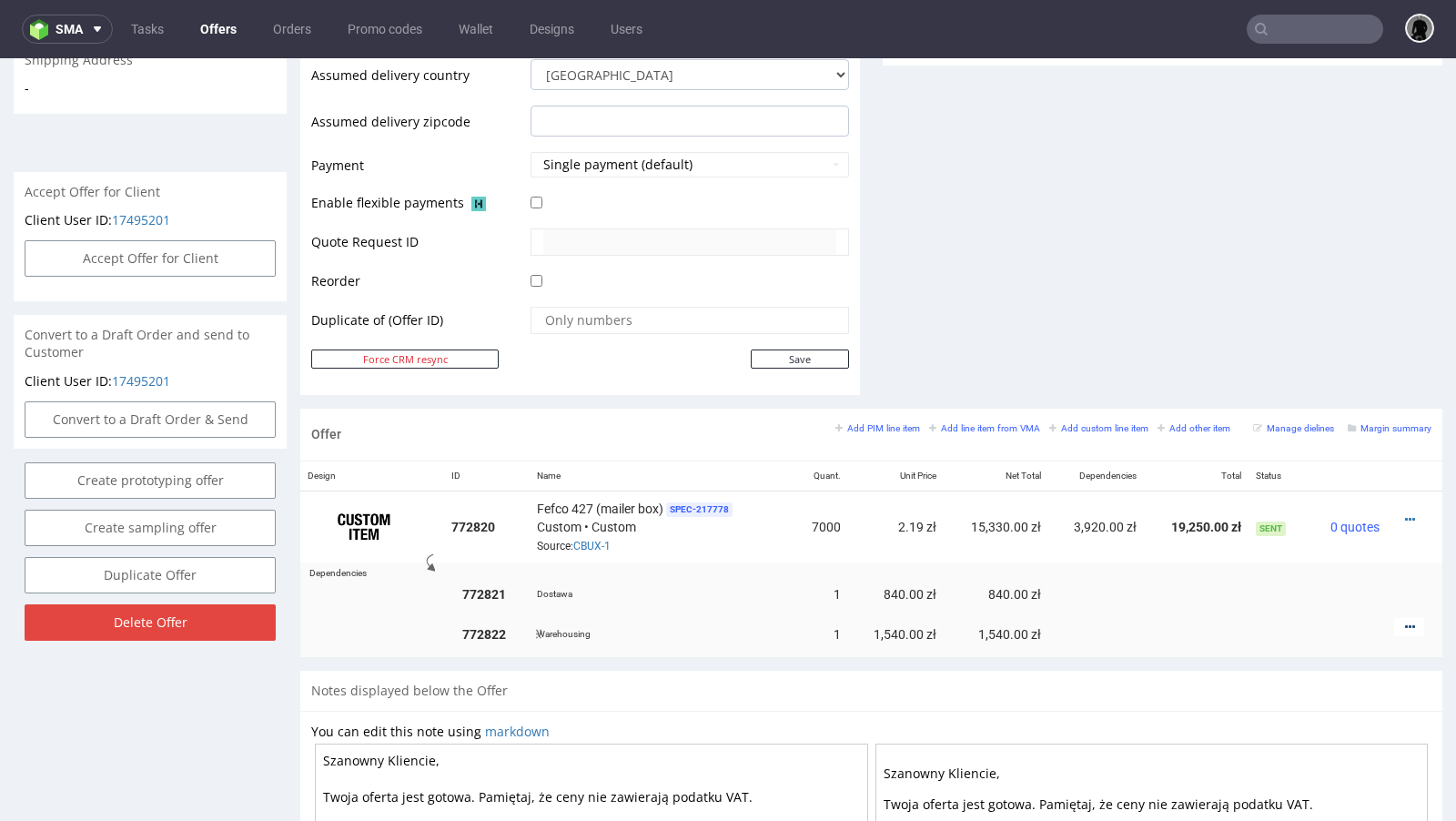
click at [1405, 621] on icon at bounding box center [1410, 627] width 10 height 13
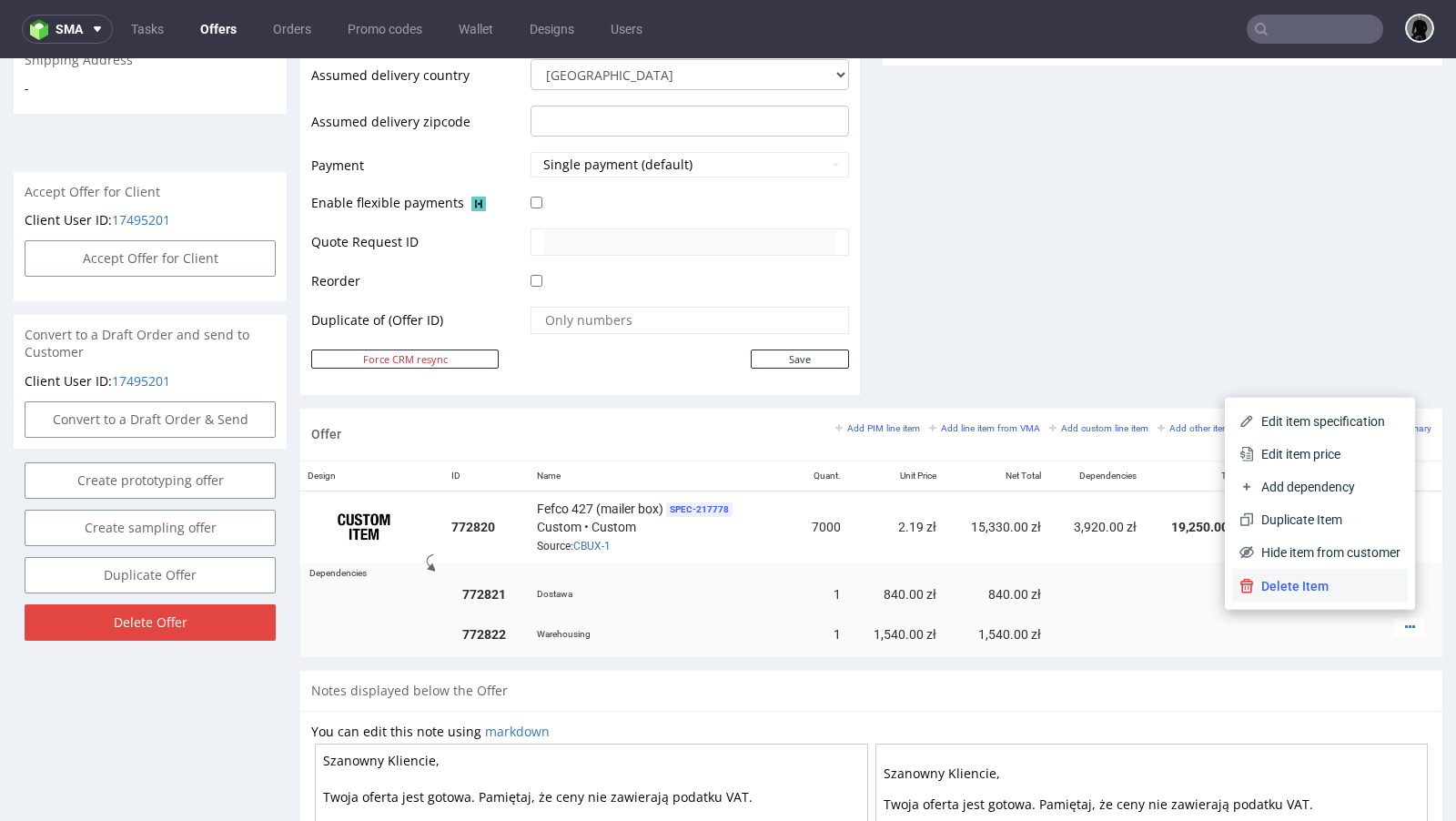
click at [1303, 580] on span "Delete Item" at bounding box center [1327, 586] width 146 height 19
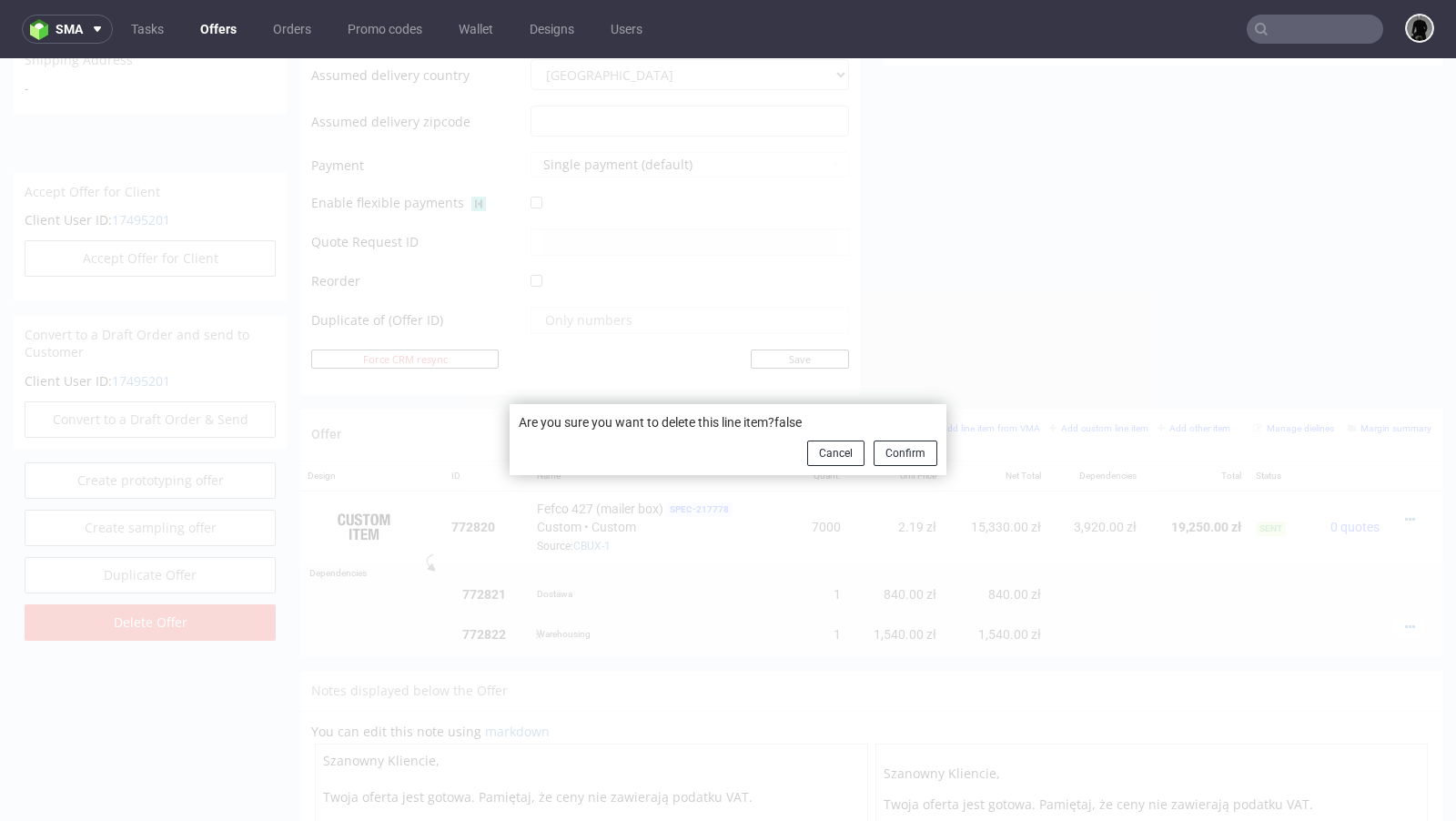
click at [930, 450] on div "Are you sure you want to delete this line item?false Cancel Confirm" at bounding box center [728, 439] width 437 height 71
click at [912, 450] on button "Confirm" at bounding box center [905, 453] width 63 height 25
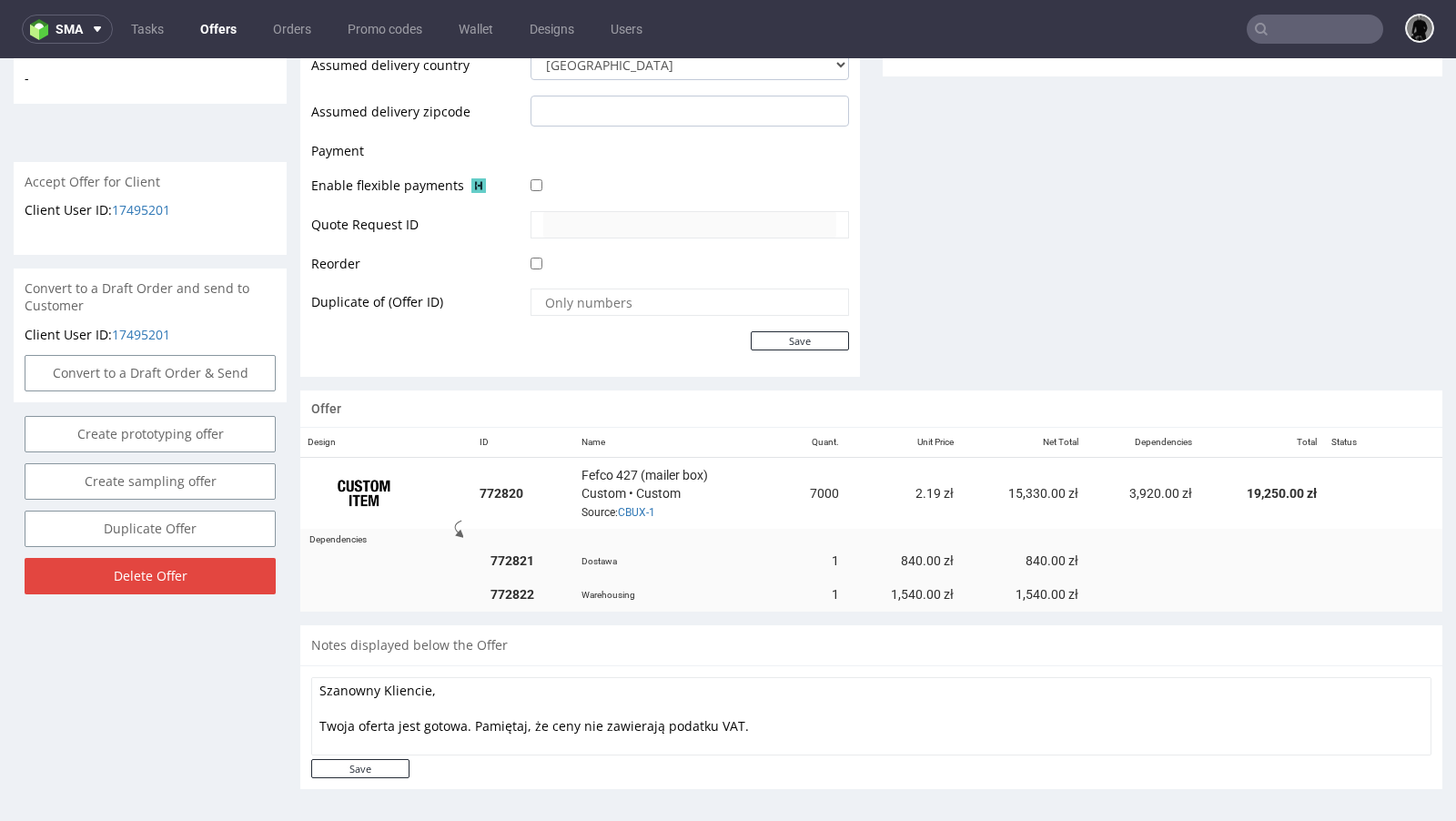
scroll to position [745, 0]
